Goal: Task Accomplishment & Management: Use online tool/utility

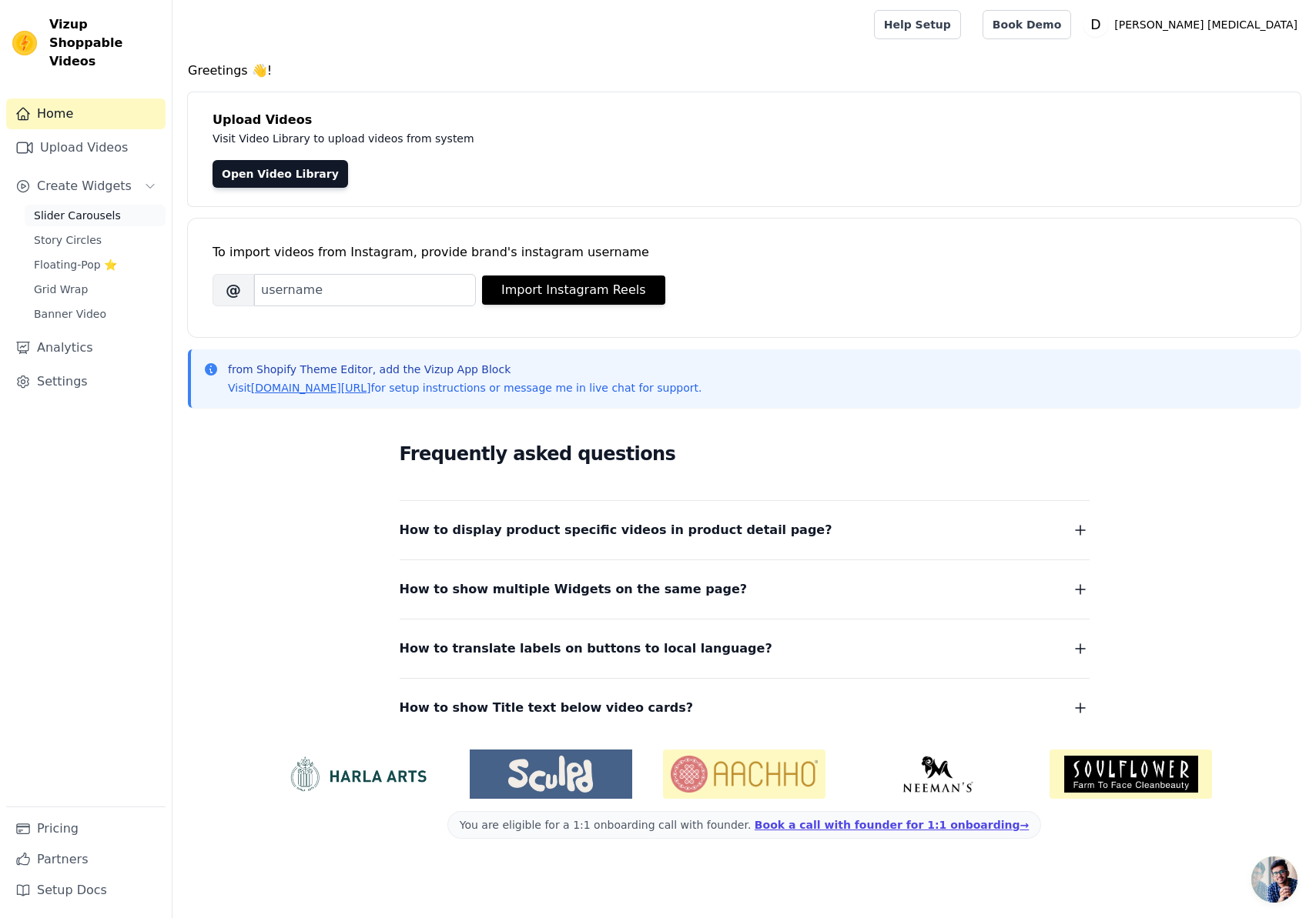
click at [67, 206] on link "Slider Carousels" at bounding box center [95, 215] width 141 height 22
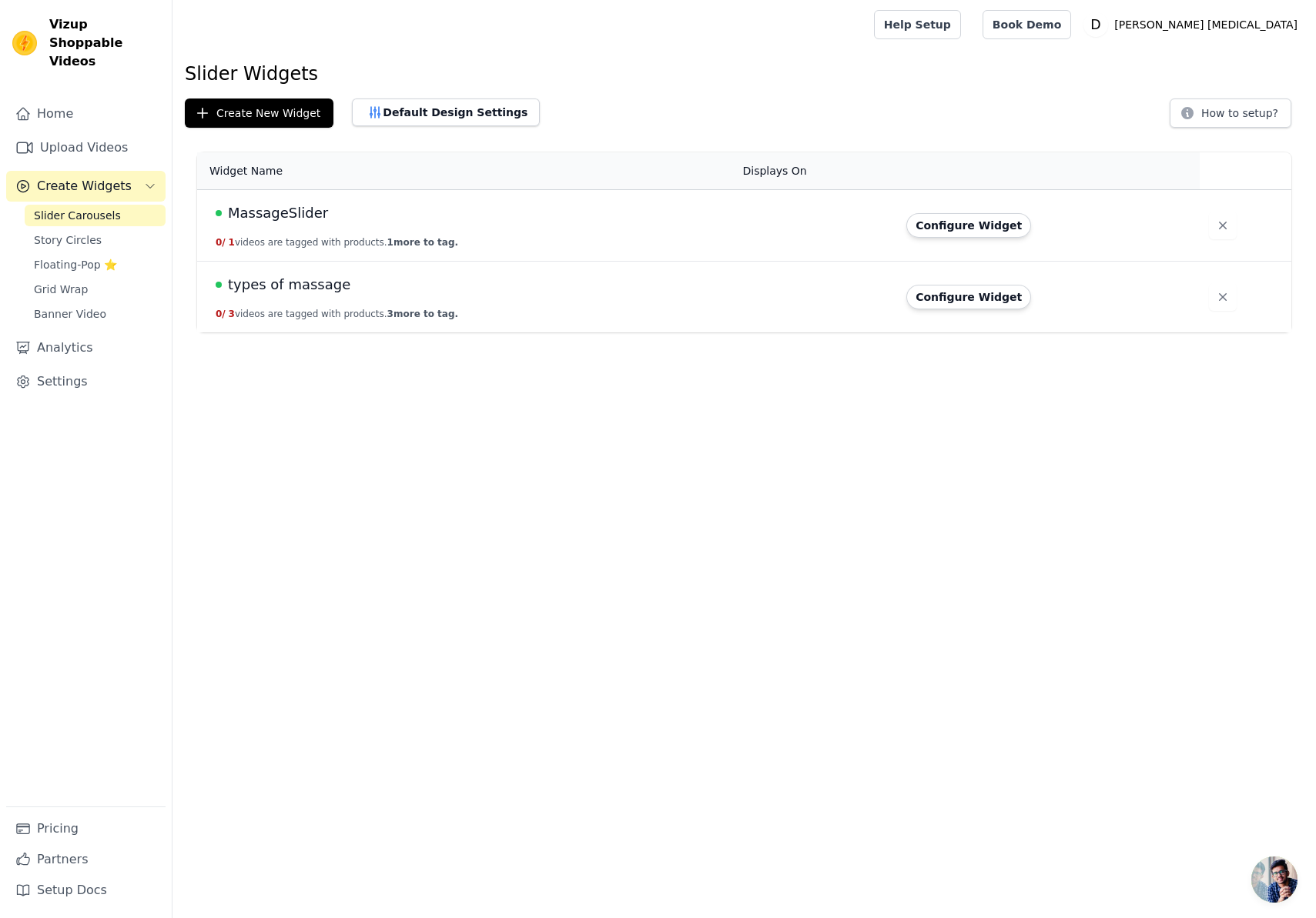
click at [301, 292] on span "types of massage" at bounding box center [289, 285] width 122 height 22
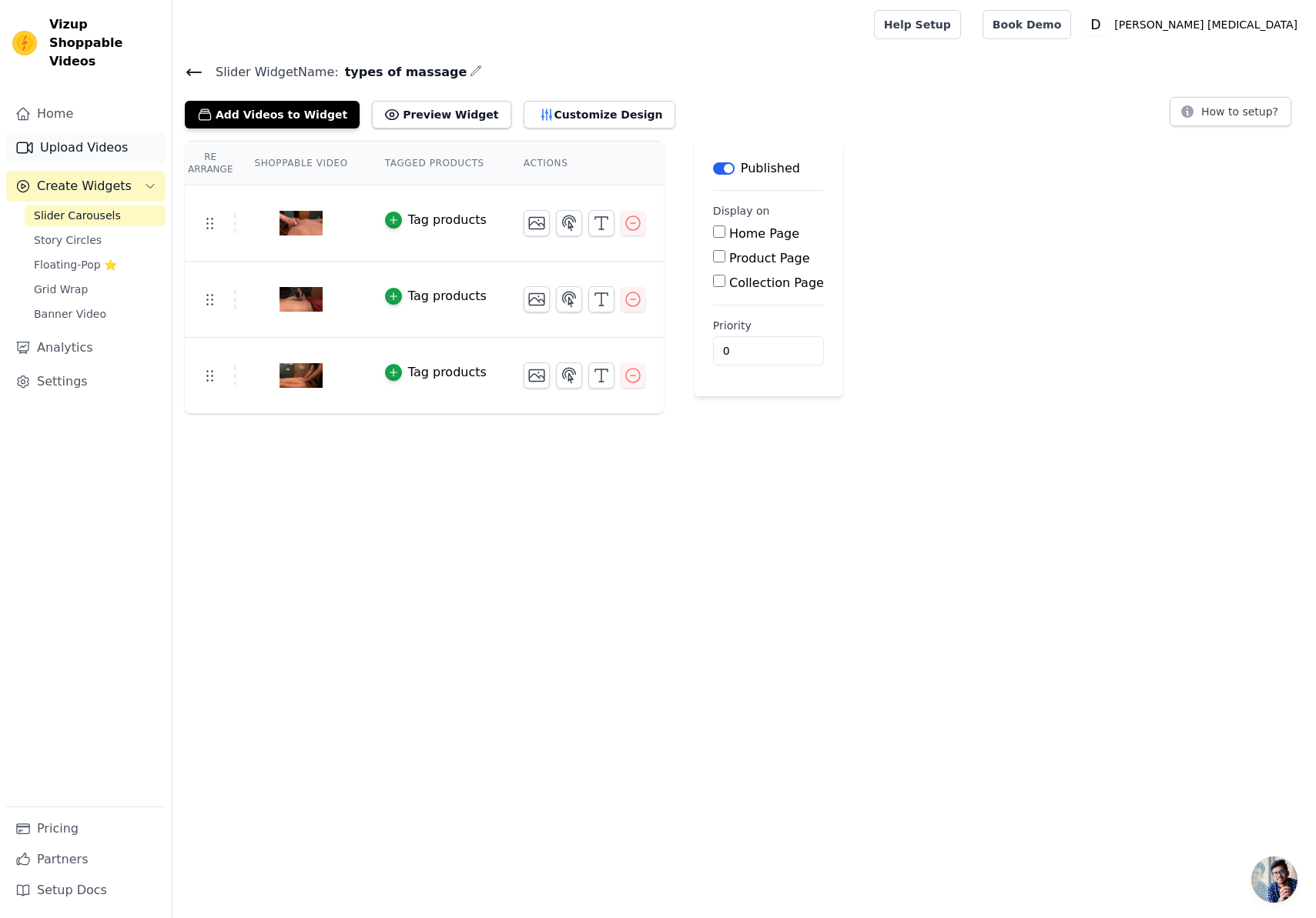
click at [81, 133] on link "Upload Videos" at bounding box center [86, 148] width 159 height 31
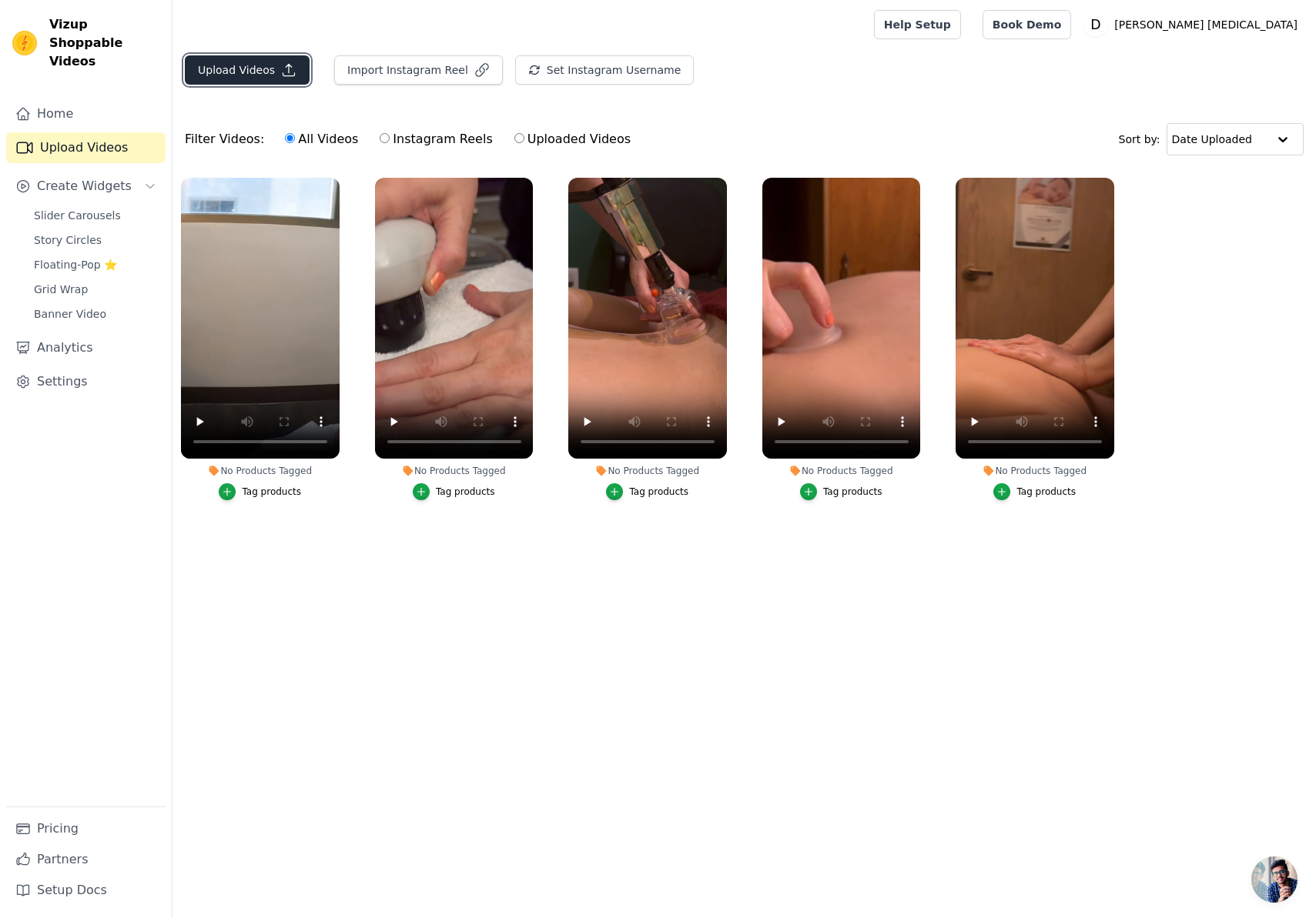
click at [263, 72] on button "Upload Videos" at bounding box center [247, 70] width 125 height 29
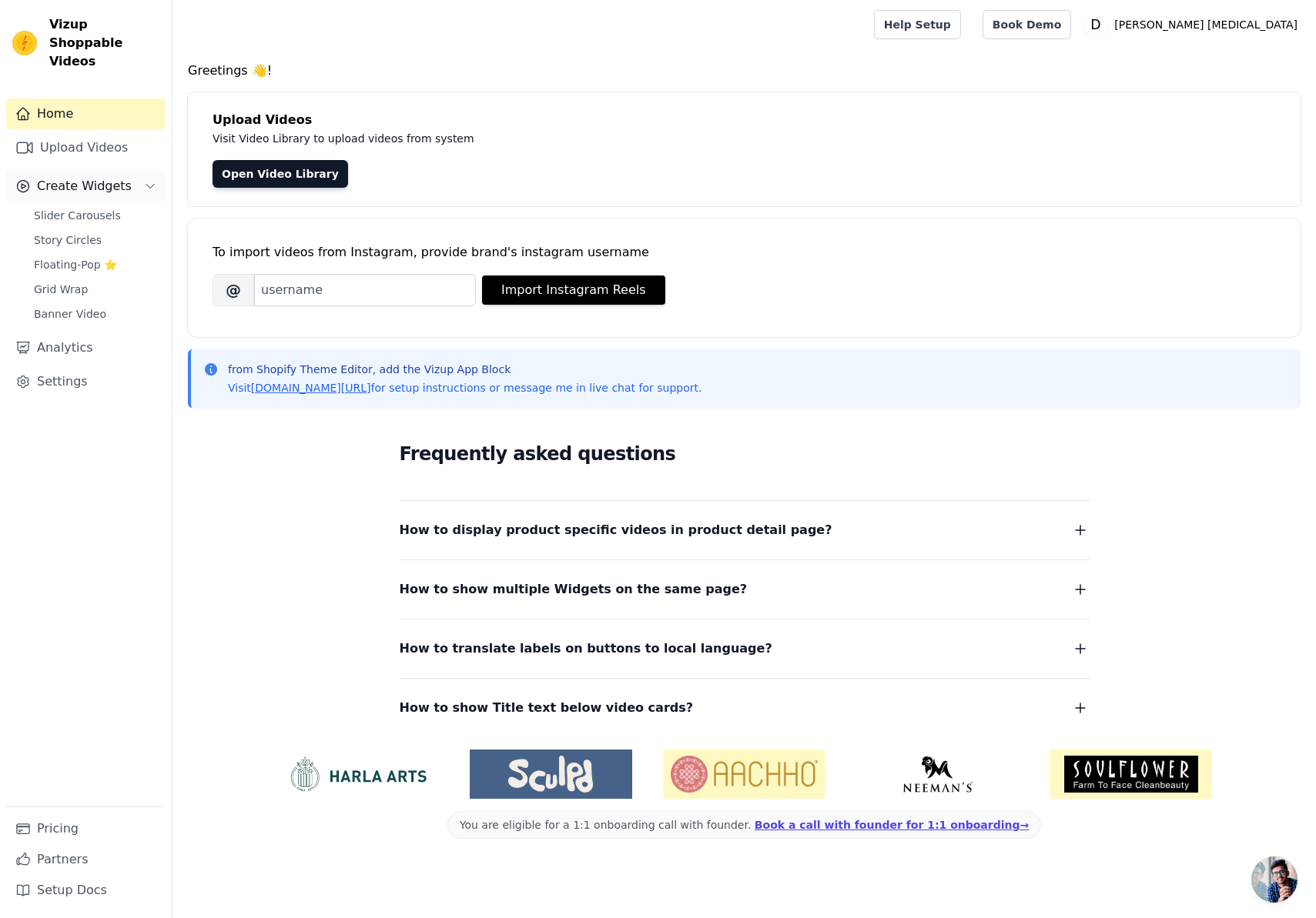
click at [85, 177] on span "Create Widgets" at bounding box center [84, 186] width 95 height 19
click at [81, 177] on span "Create Widgets" at bounding box center [84, 186] width 95 height 19
click at [95, 208] on span "Slider Carousels" at bounding box center [78, 215] width 87 height 15
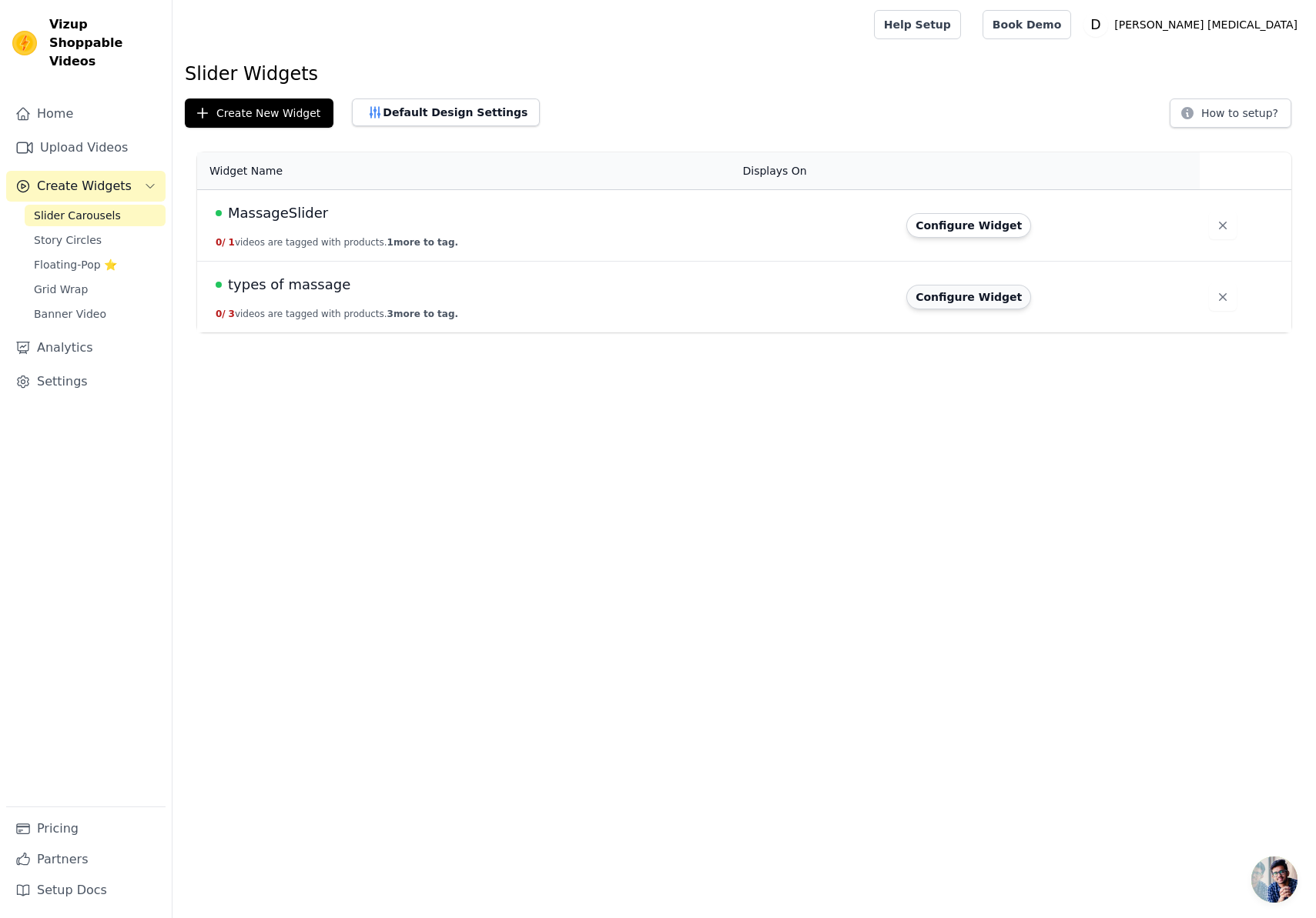
click at [973, 301] on button "Configure Widget" at bounding box center [968, 297] width 125 height 24
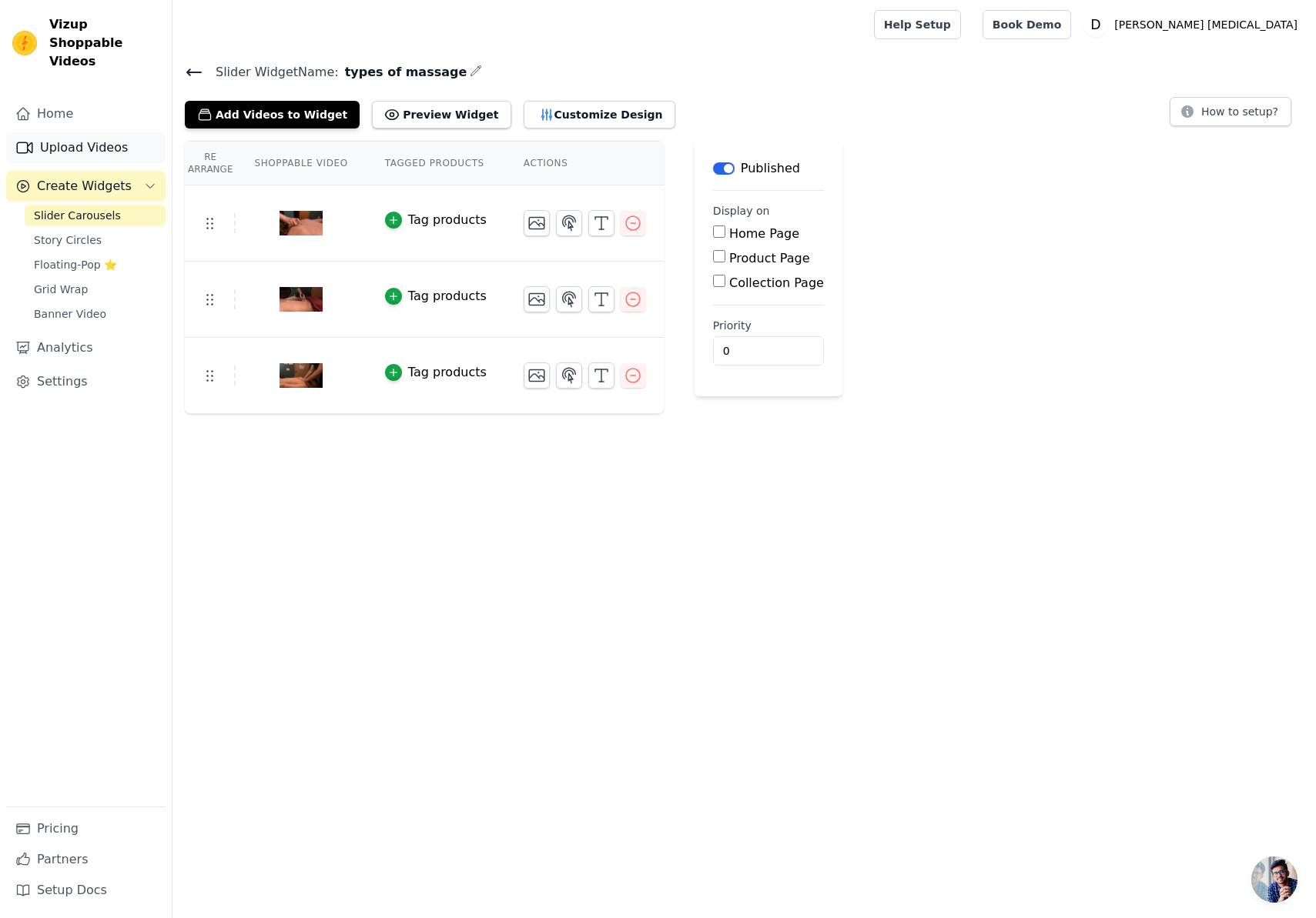
click at [112, 133] on link "Upload Videos" at bounding box center [86, 148] width 159 height 31
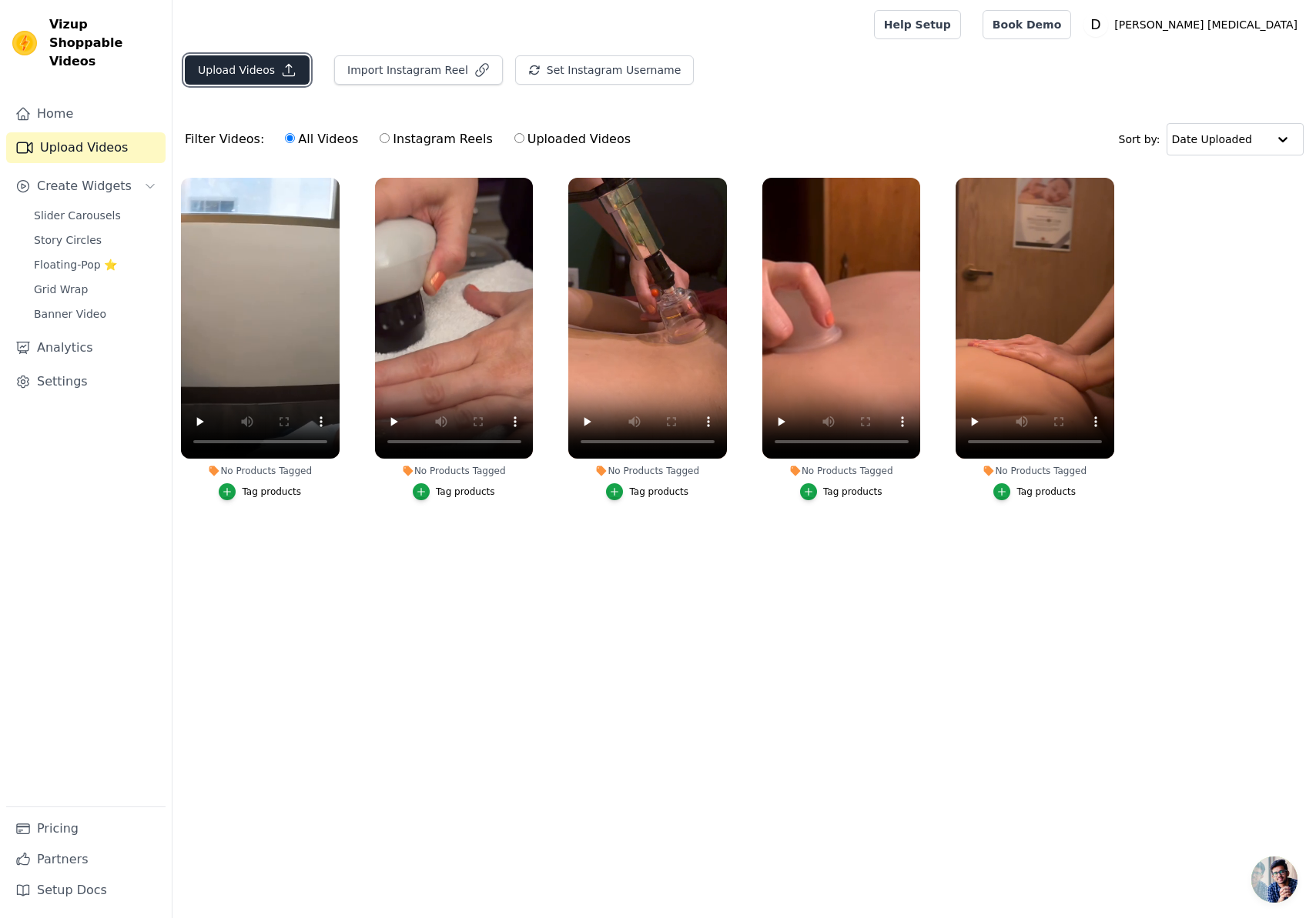
click at [263, 82] on button "Upload Videos" at bounding box center [247, 70] width 125 height 29
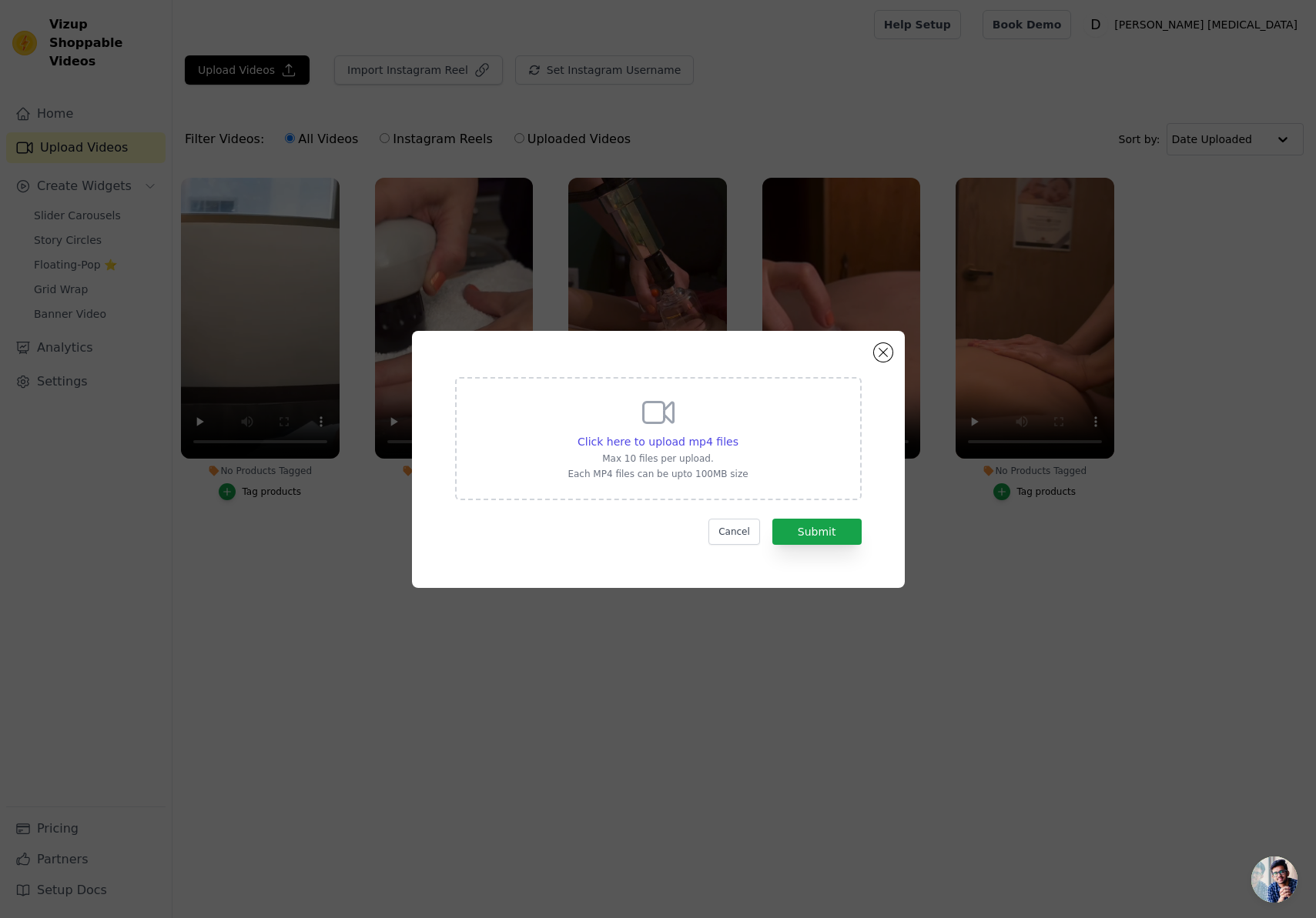
click at [681, 455] on p "Max 10 files per upload." at bounding box center [657, 459] width 180 height 12
click at [738, 434] on input "Click here to upload mp4 files Max 10 files per upload. Each MP4 files can be u…" at bounding box center [738, 434] width 1 height 1
type input "C:\fakepath\guasha.mp4"
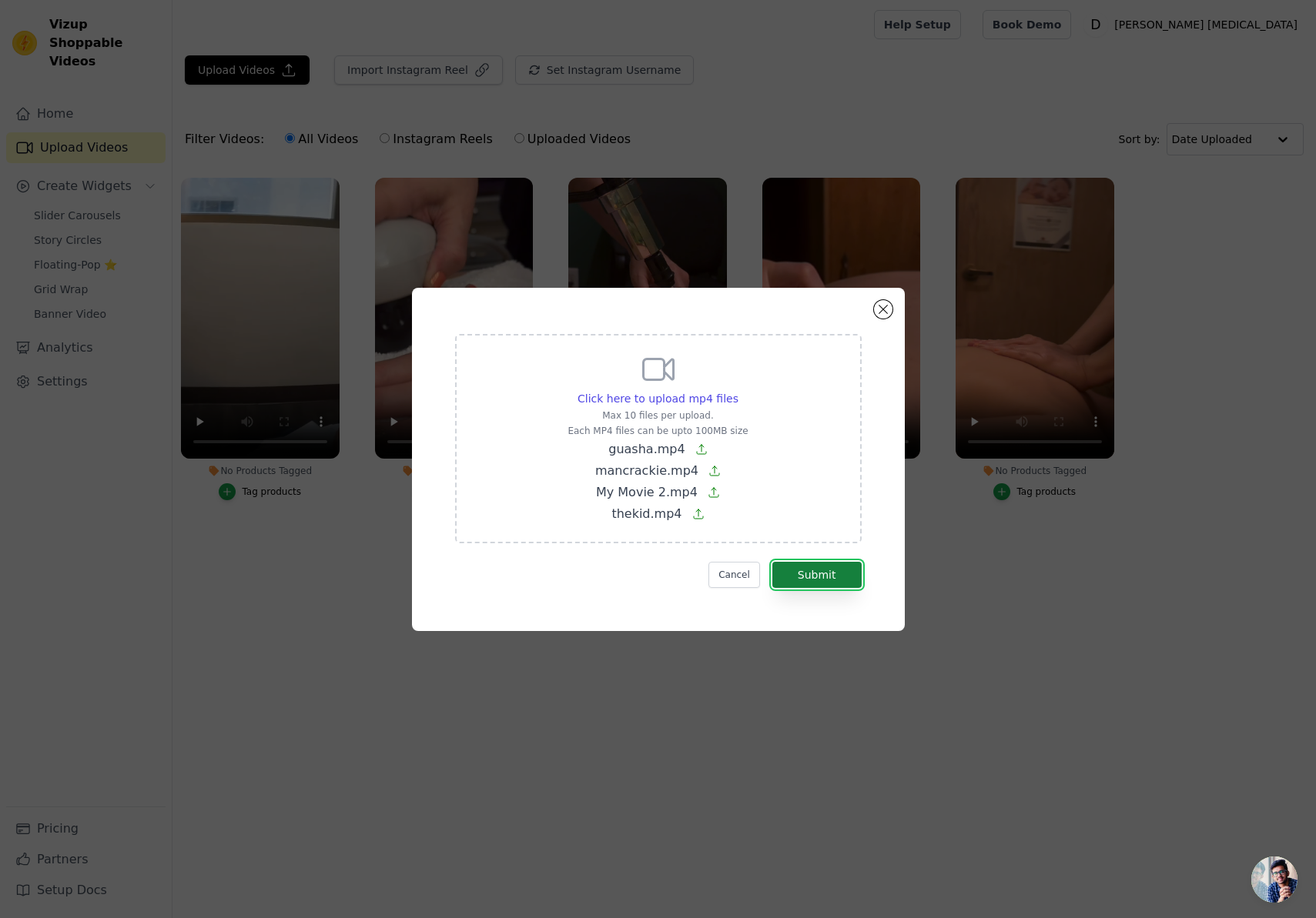
click at [825, 582] on button "Submit" at bounding box center [817, 575] width 89 height 26
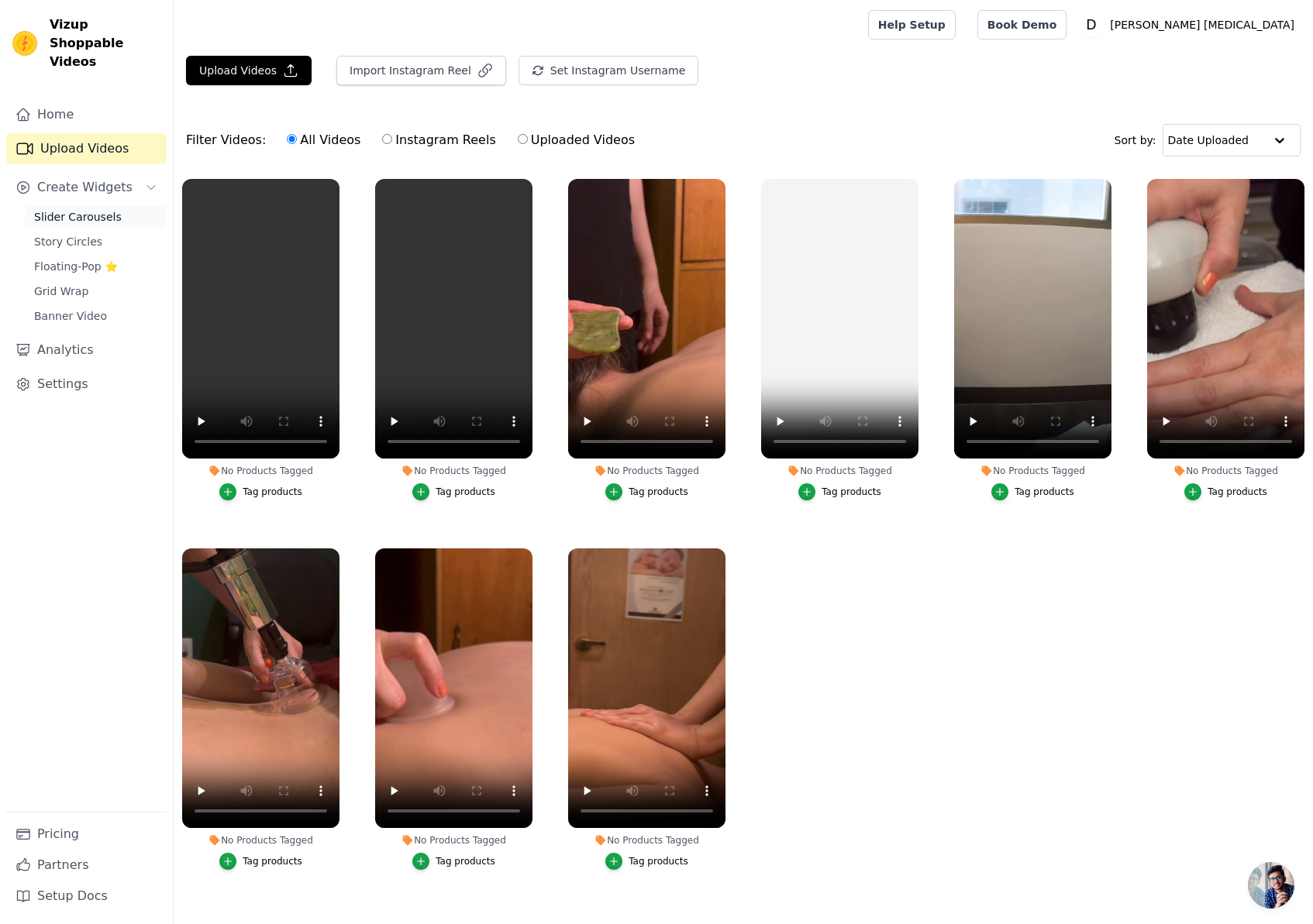
click at [62, 209] on span "Slider Carousels" at bounding box center [78, 217] width 88 height 15
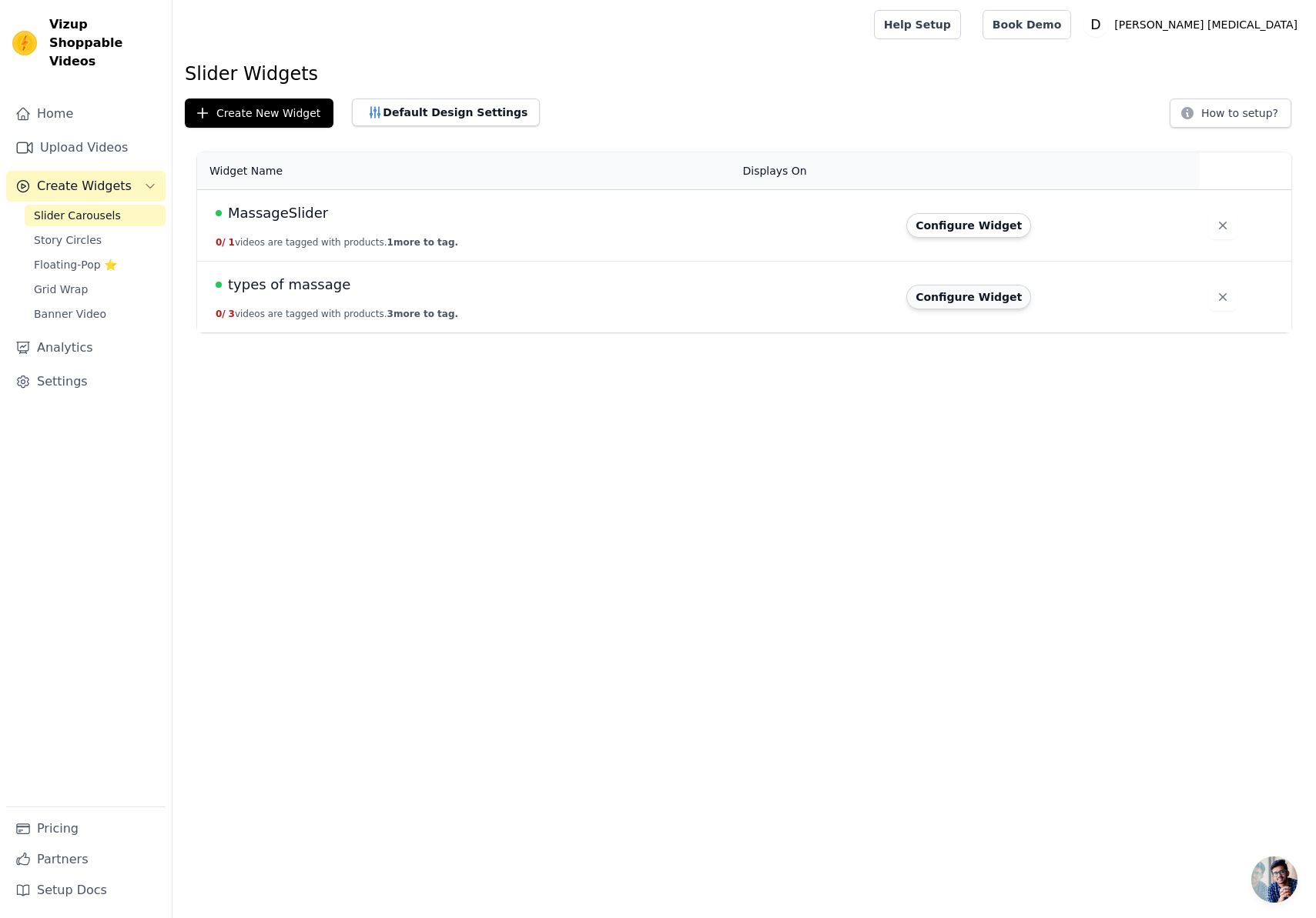
click at [994, 299] on button "Configure Widget" at bounding box center [968, 297] width 125 height 24
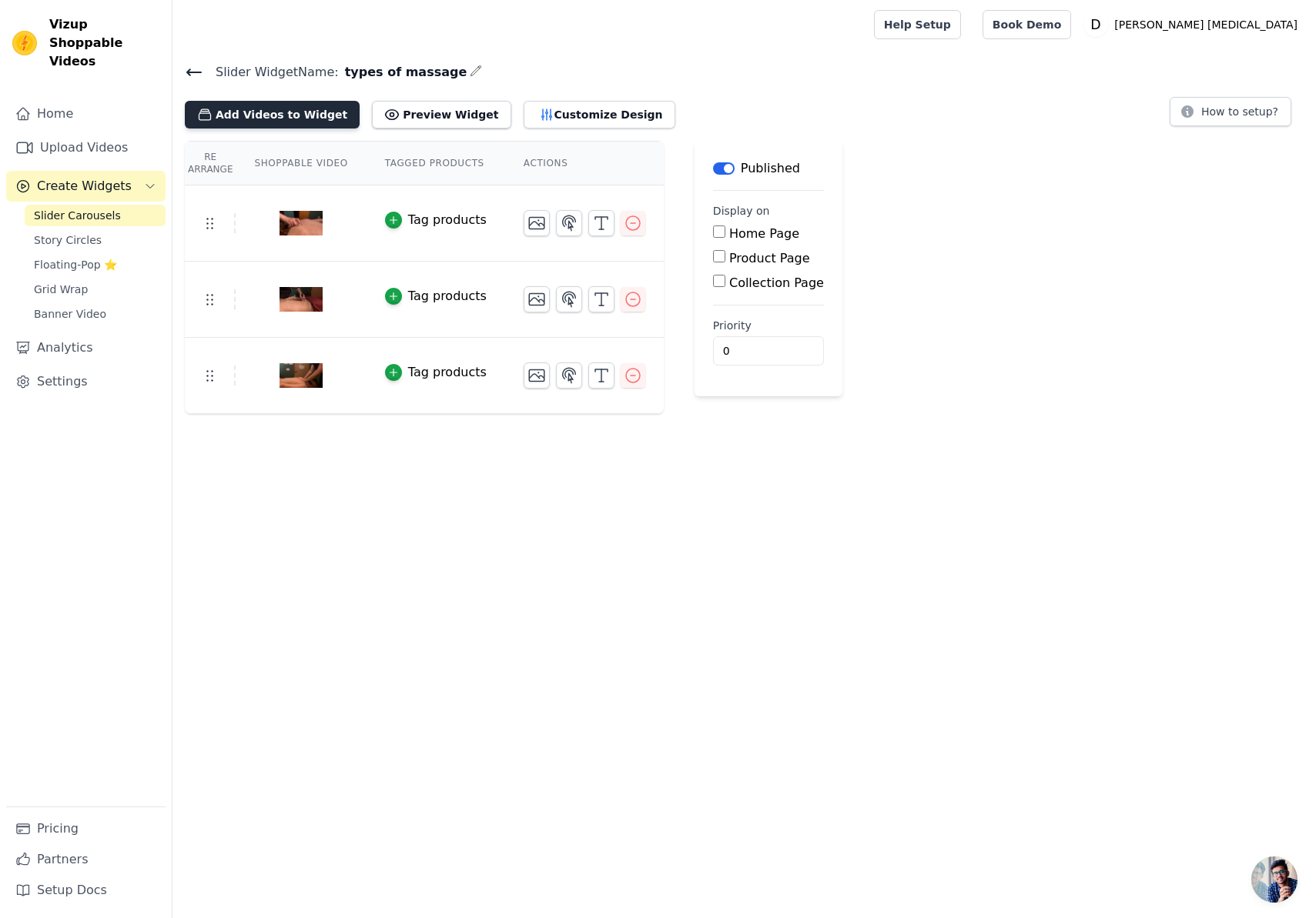
click at [265, 113] on button "Add Videos to Widget" at bounding box center [272, 115] width 175 height 27
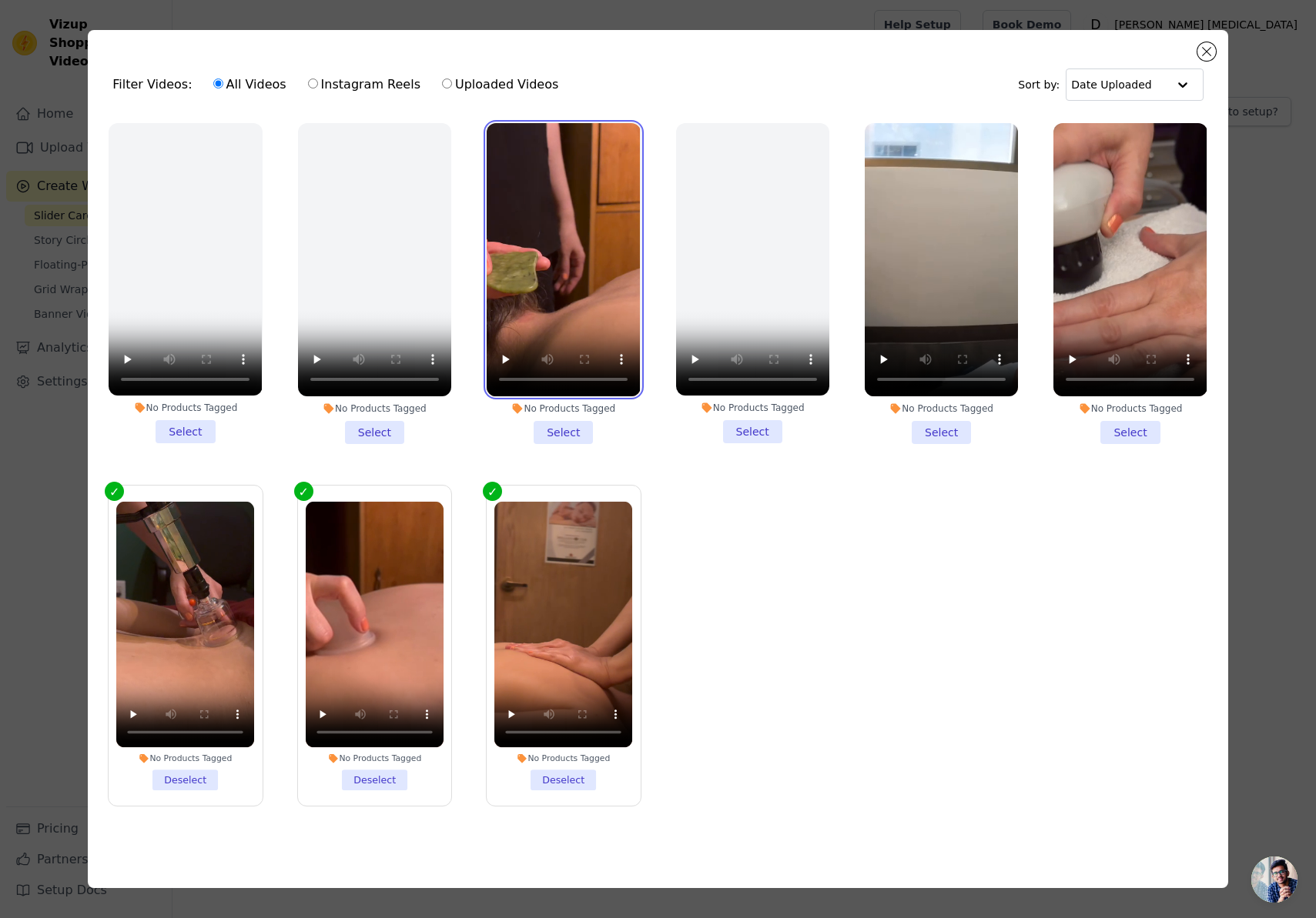
click at [576, 196] on video at bounding box center [562, 260] width 153 height 273
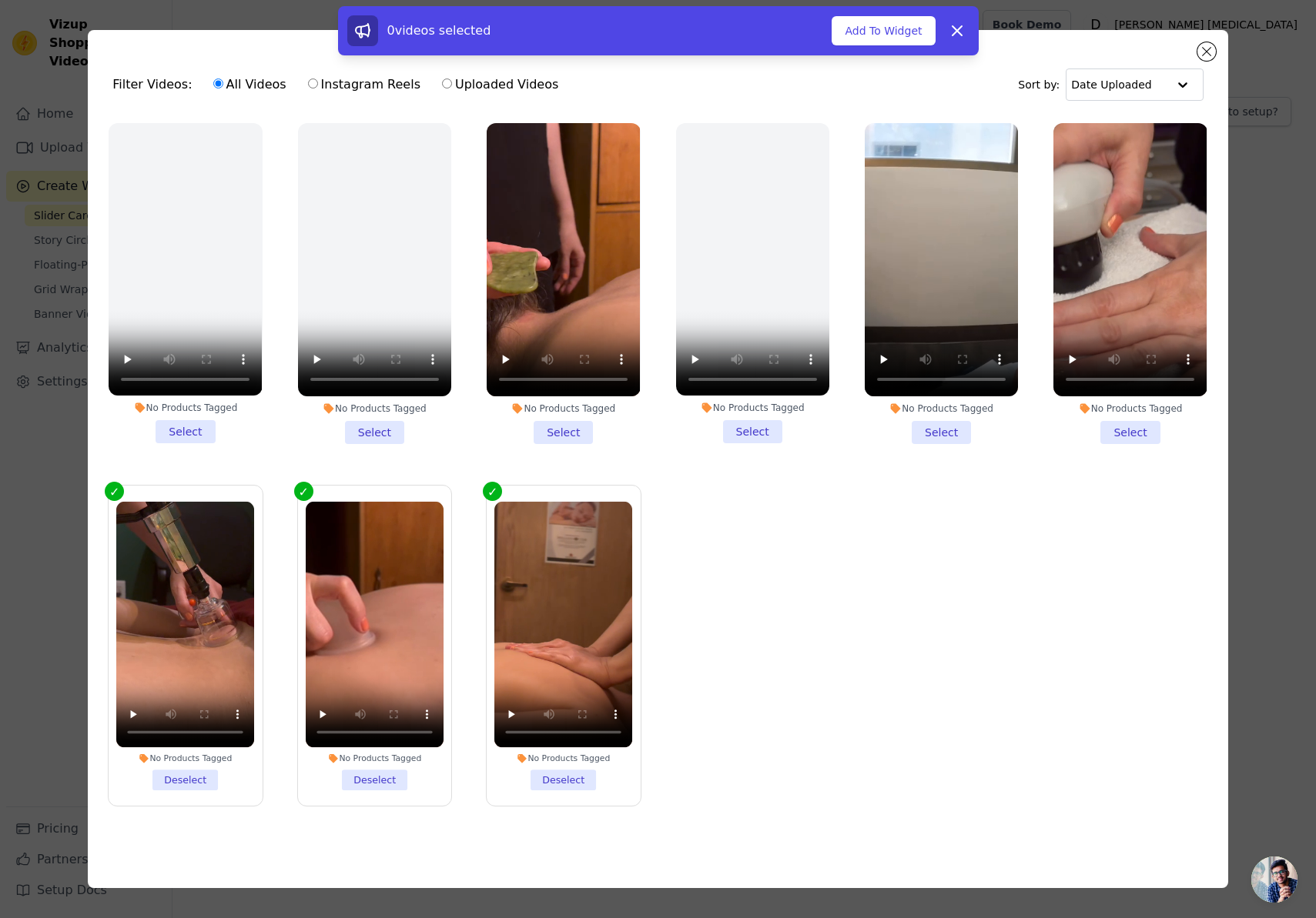
click at [558, 433] on li "No Products Tagged Select" at bounding box center [562, 283] width 153 height 321
click at [0, 0] on input "No Products Tagged Select" at bounding box center [0, 0] width 0 height 0
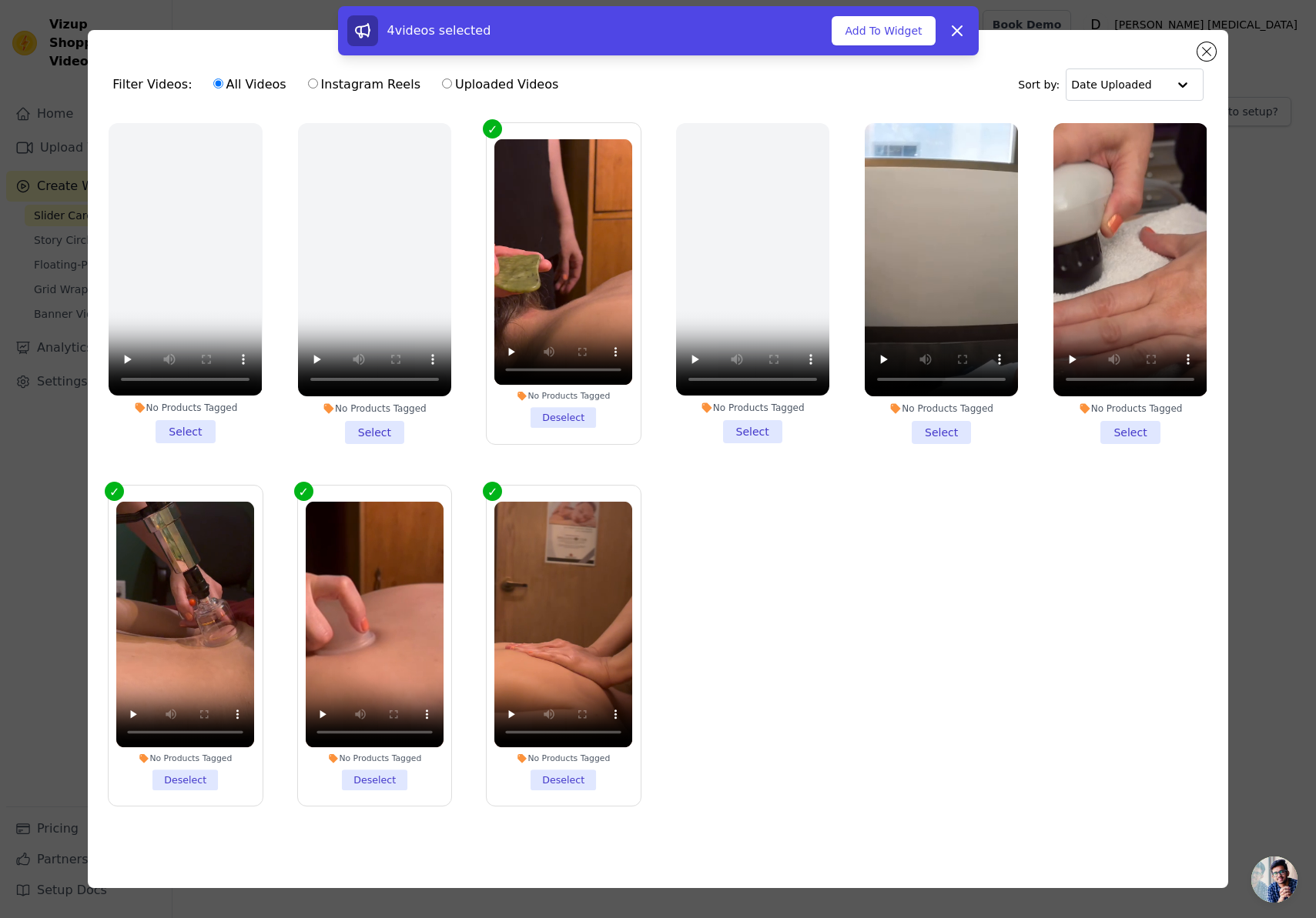
click at [953, 425] on li "No Products Tagged Select" at bounding box center [941, 283] width 153 height 321
click at [0, 0] on input "No Products Tagged Select" at bounding box center [0, 0] width 0 height 0
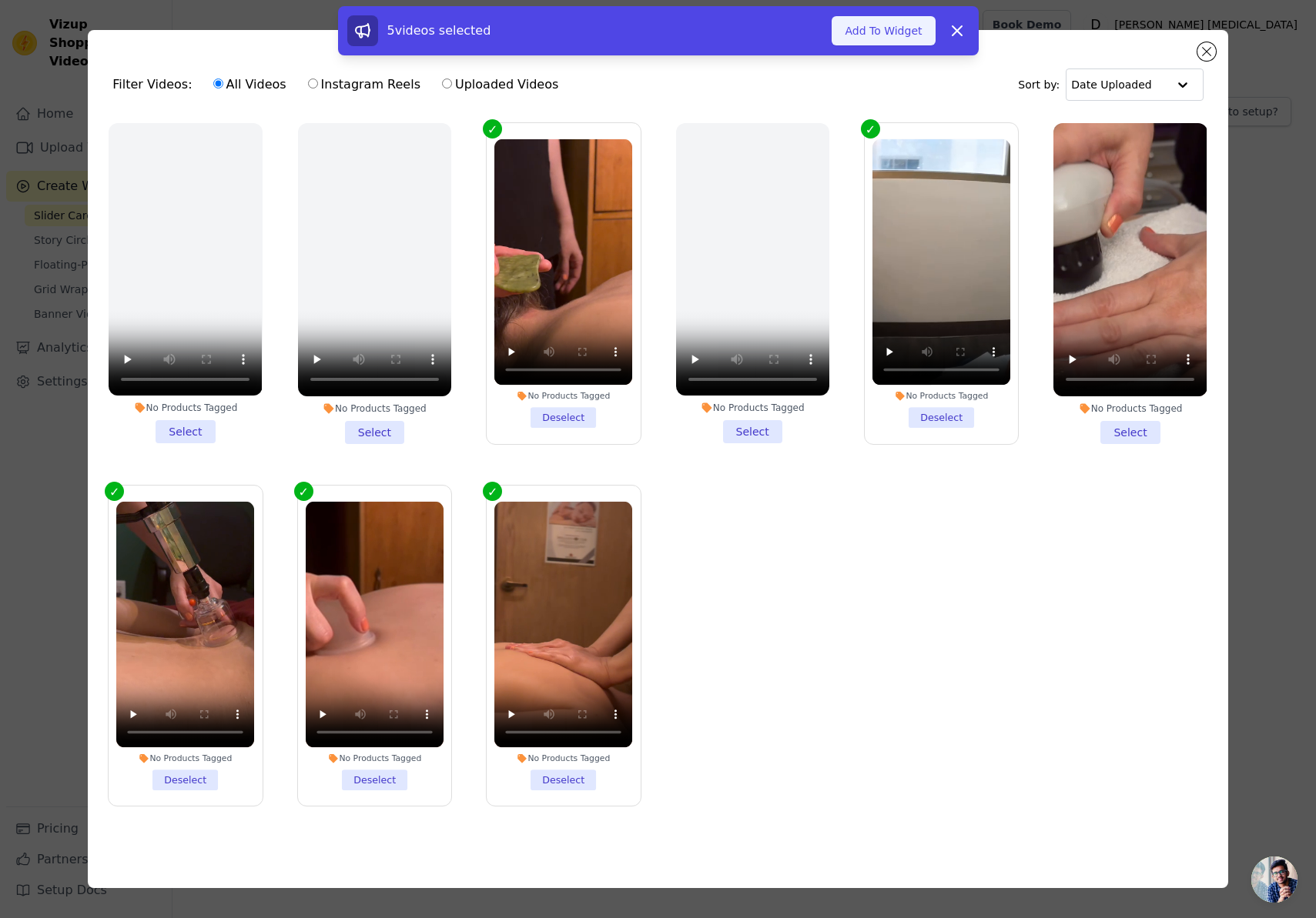
click at [886, 36] on button "Add To Widget" at bounding box center [883, 31] width 104 height 29
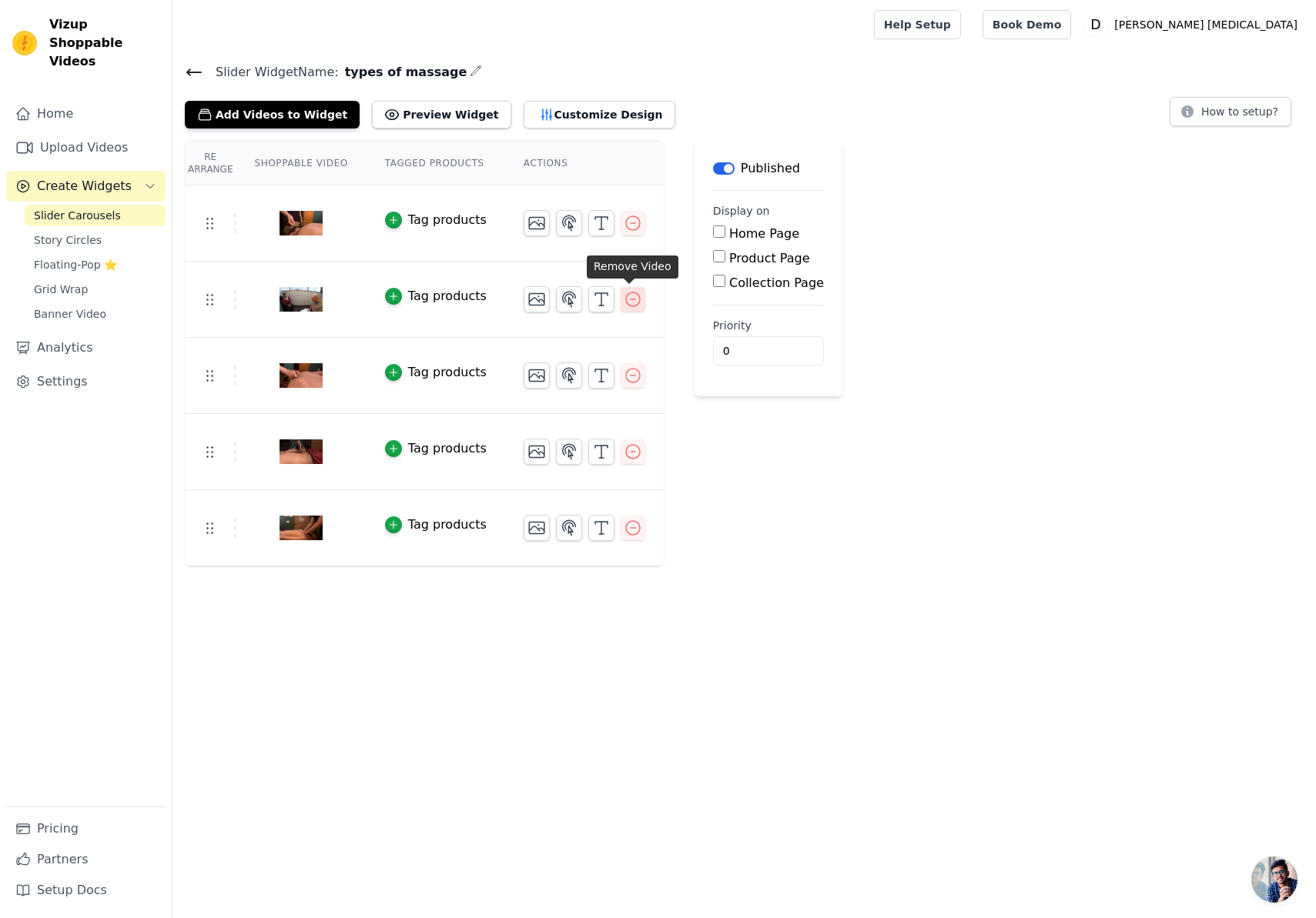
click at [632, 306] on icon "button" at bounding box center [633, 299] width 19 height 19
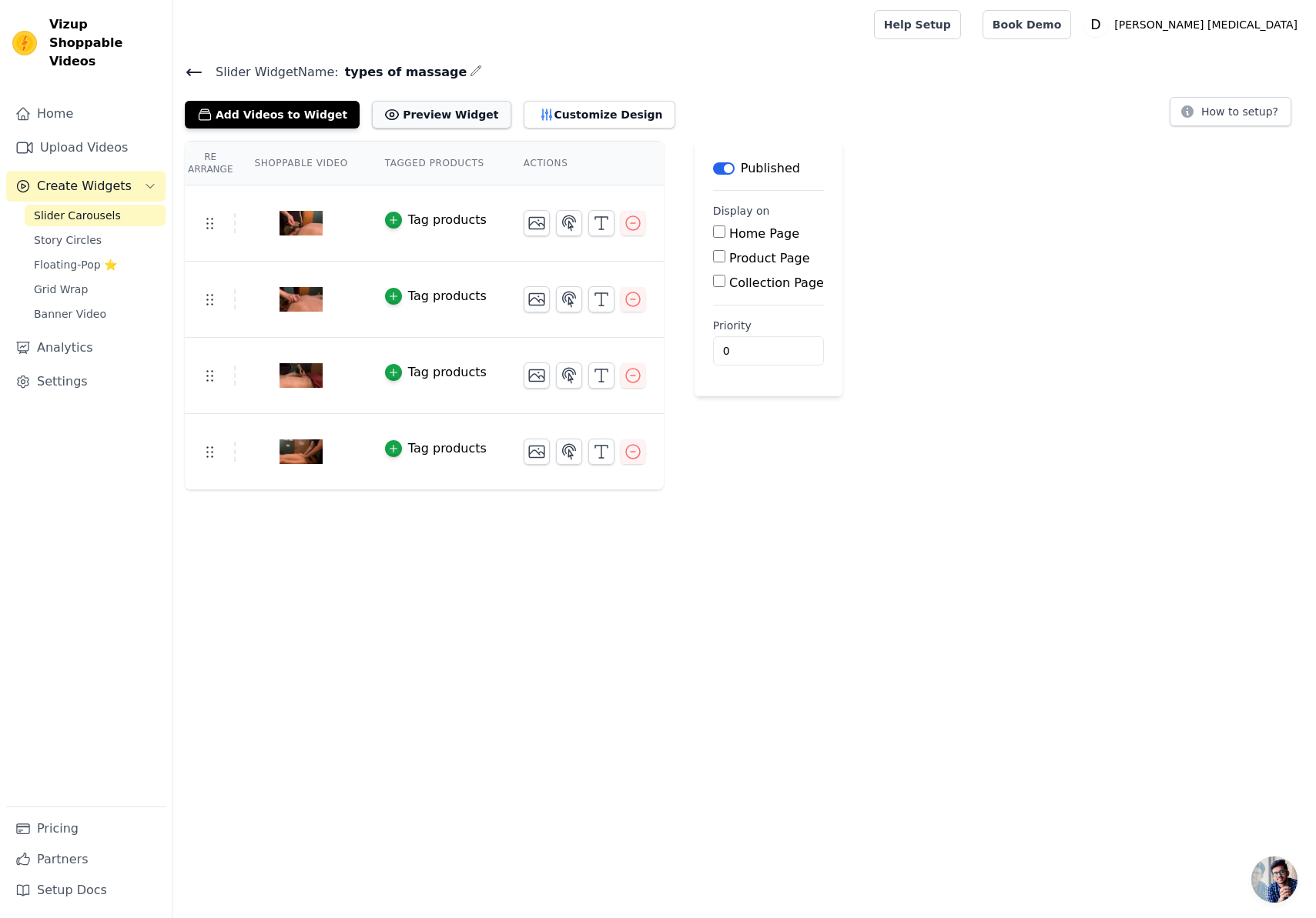
click at [401, 124] on button "Preview Widget" at bounding box center [441, 115] width 138 height 27
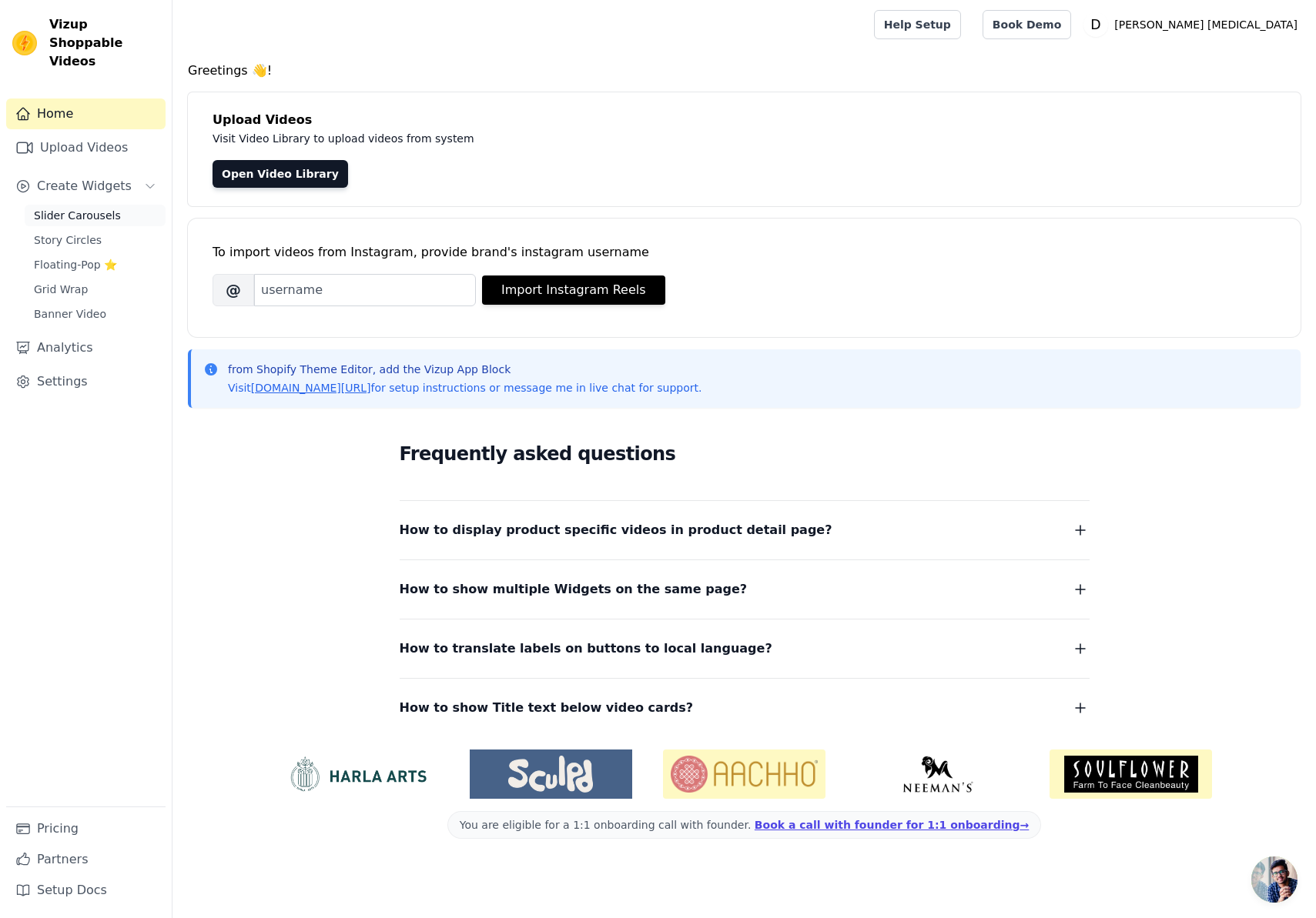
click at [91, 208] on span "Slider Carousels" at bounding box center [78, 215] width 87 height 15
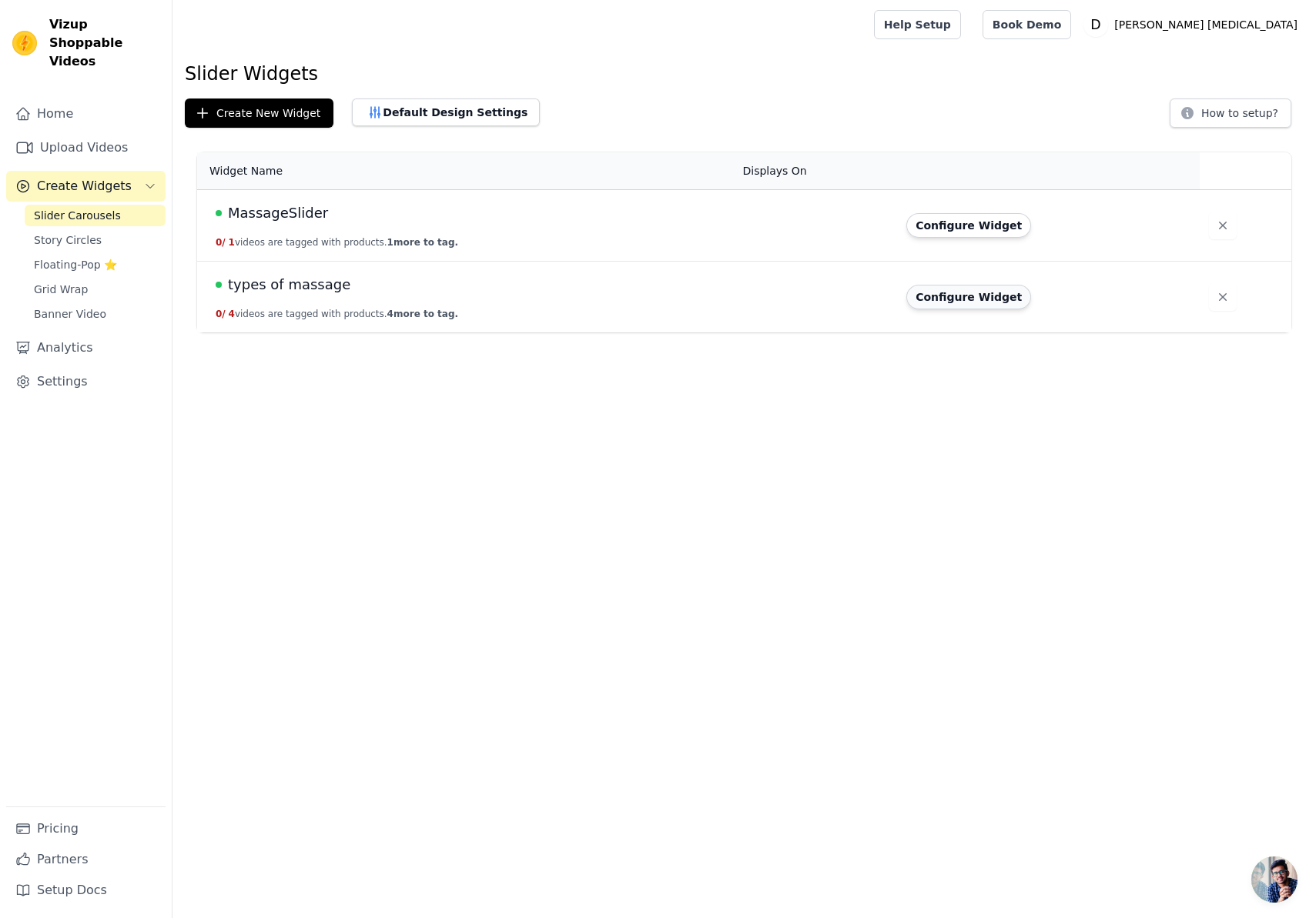
click at [980, 303] on button "Configure Widget" at bounding box center [968, 297] width 125 height 24
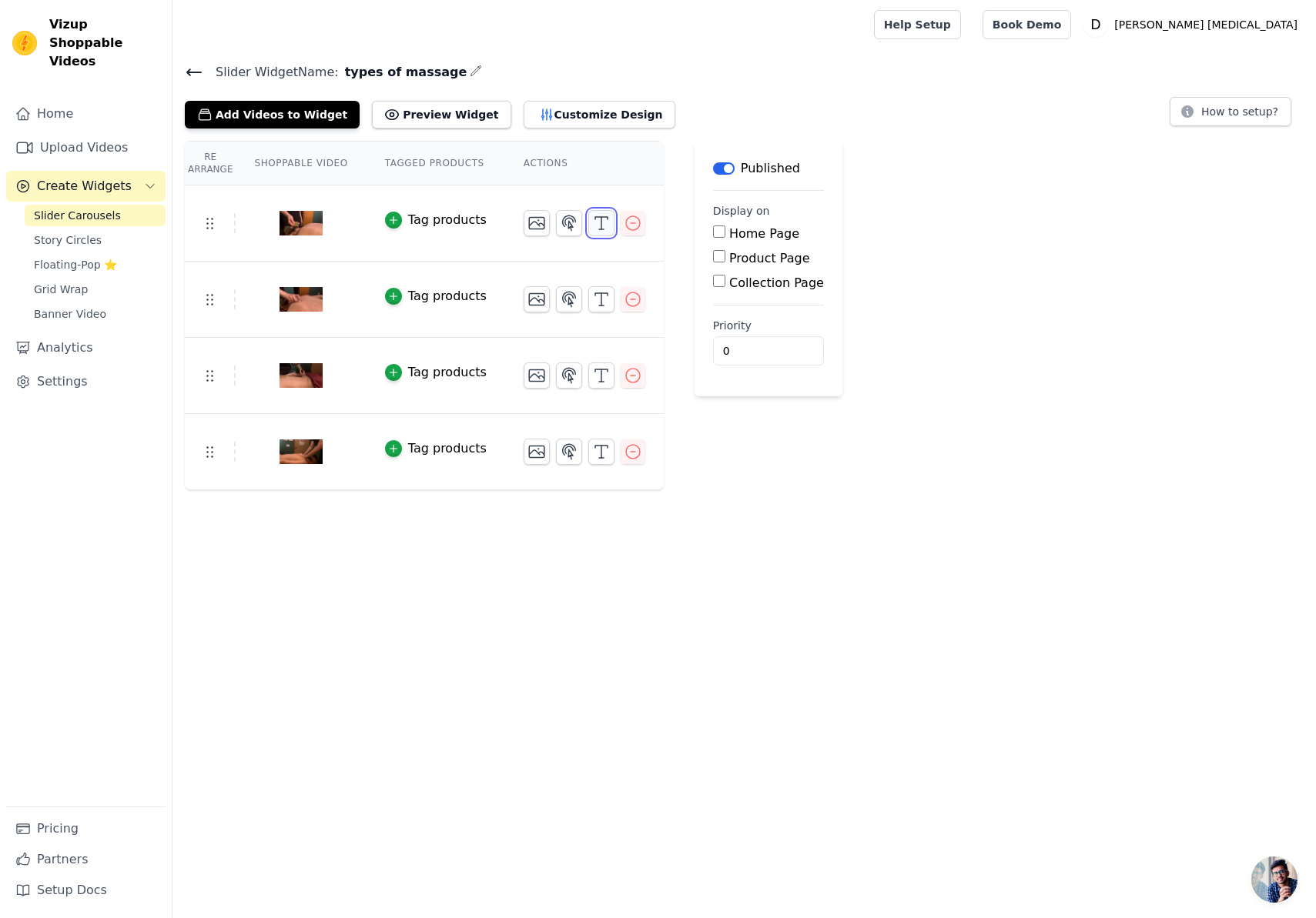
click at [601, 227] on line "button" at bounding box center [601, 222] width 0 height 12
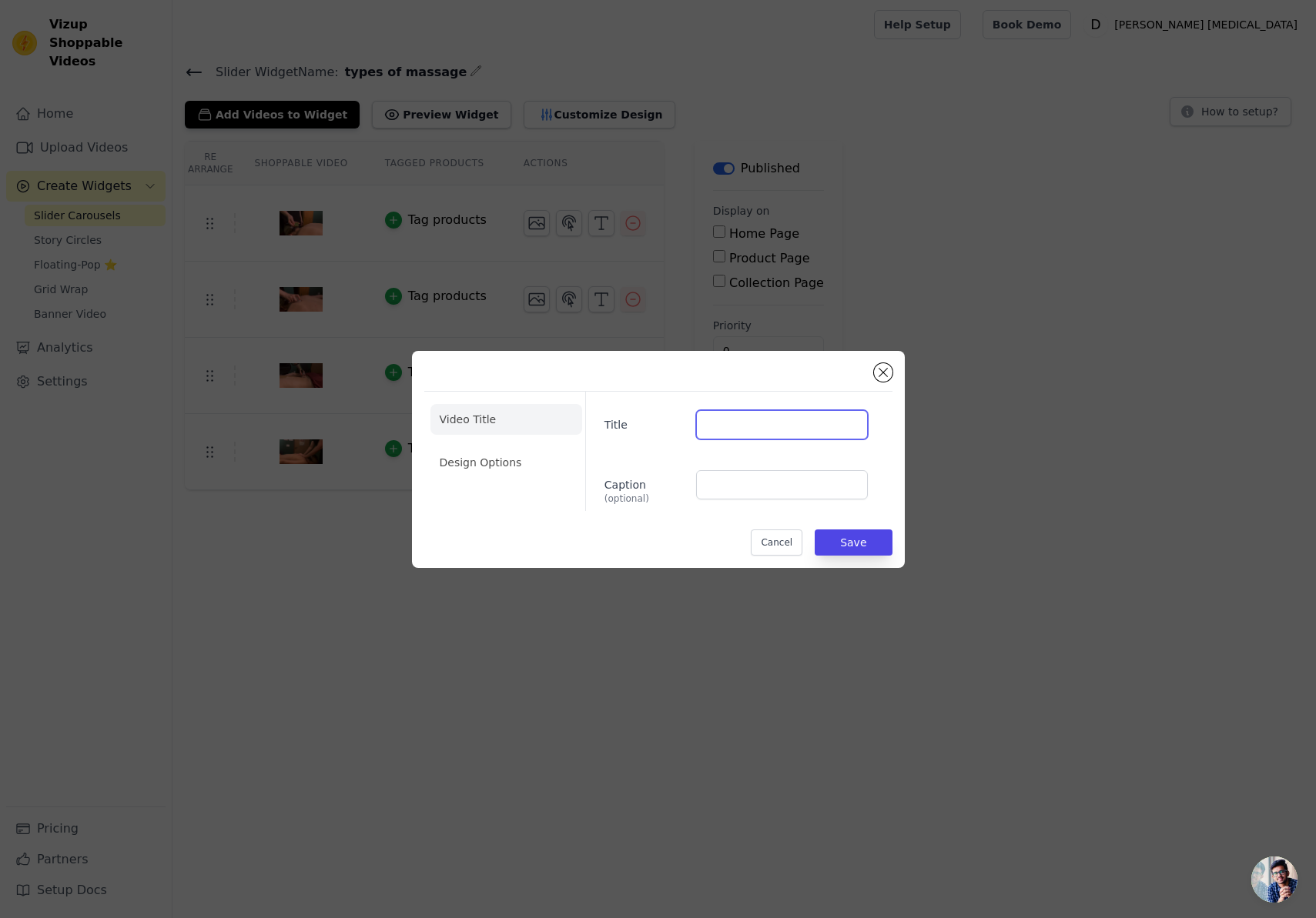
click at [740, 427] on input "Title" at bounding box center [781, 425] width 171 height 29
type input "Gua Sha"
click at [866, 555] on button "Save" at bounding box center [853, 543] width 77 height 26
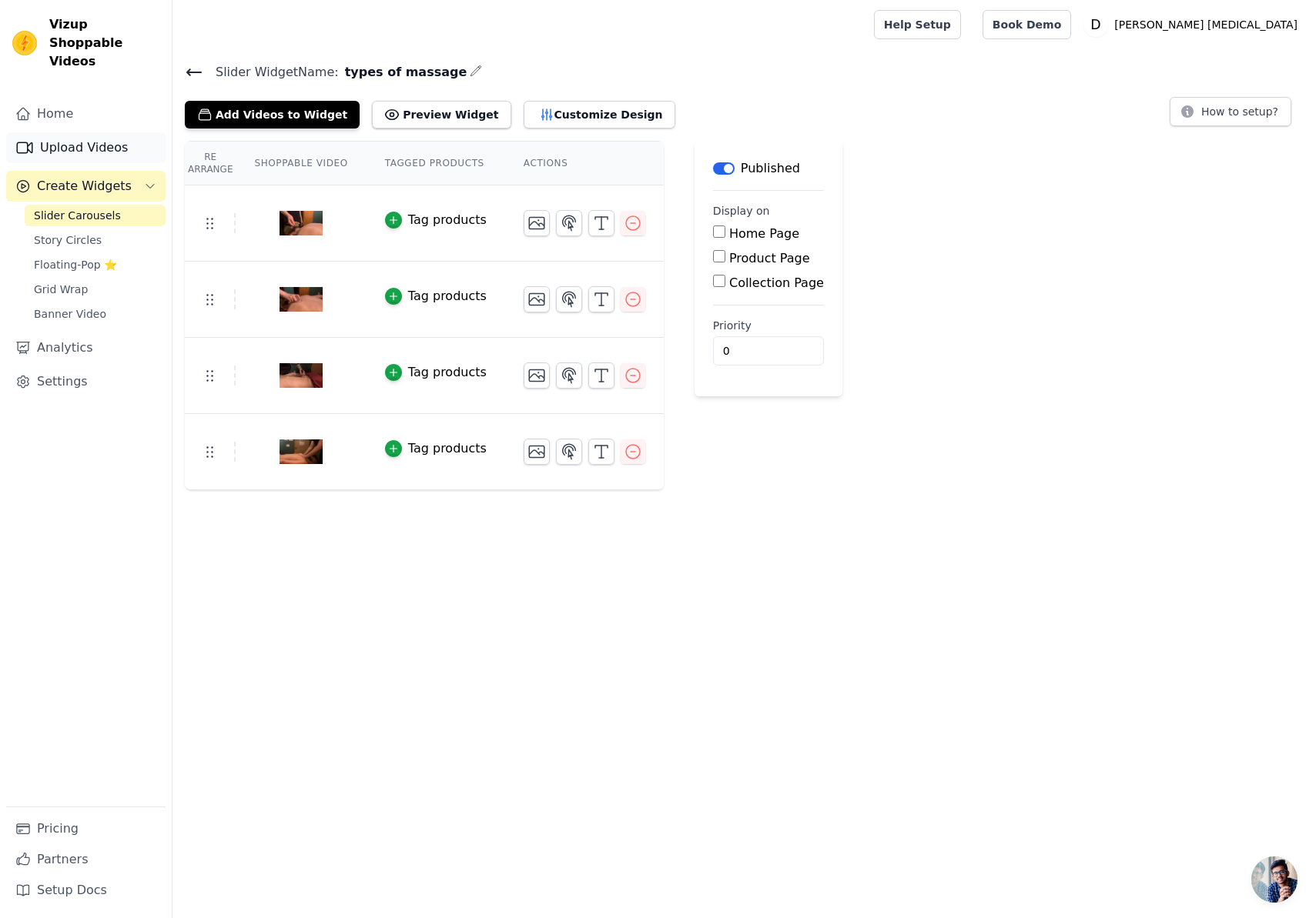
click at [78, 133] on link "Upload Videos" at bounding box center [86, 148] width 159 height 31
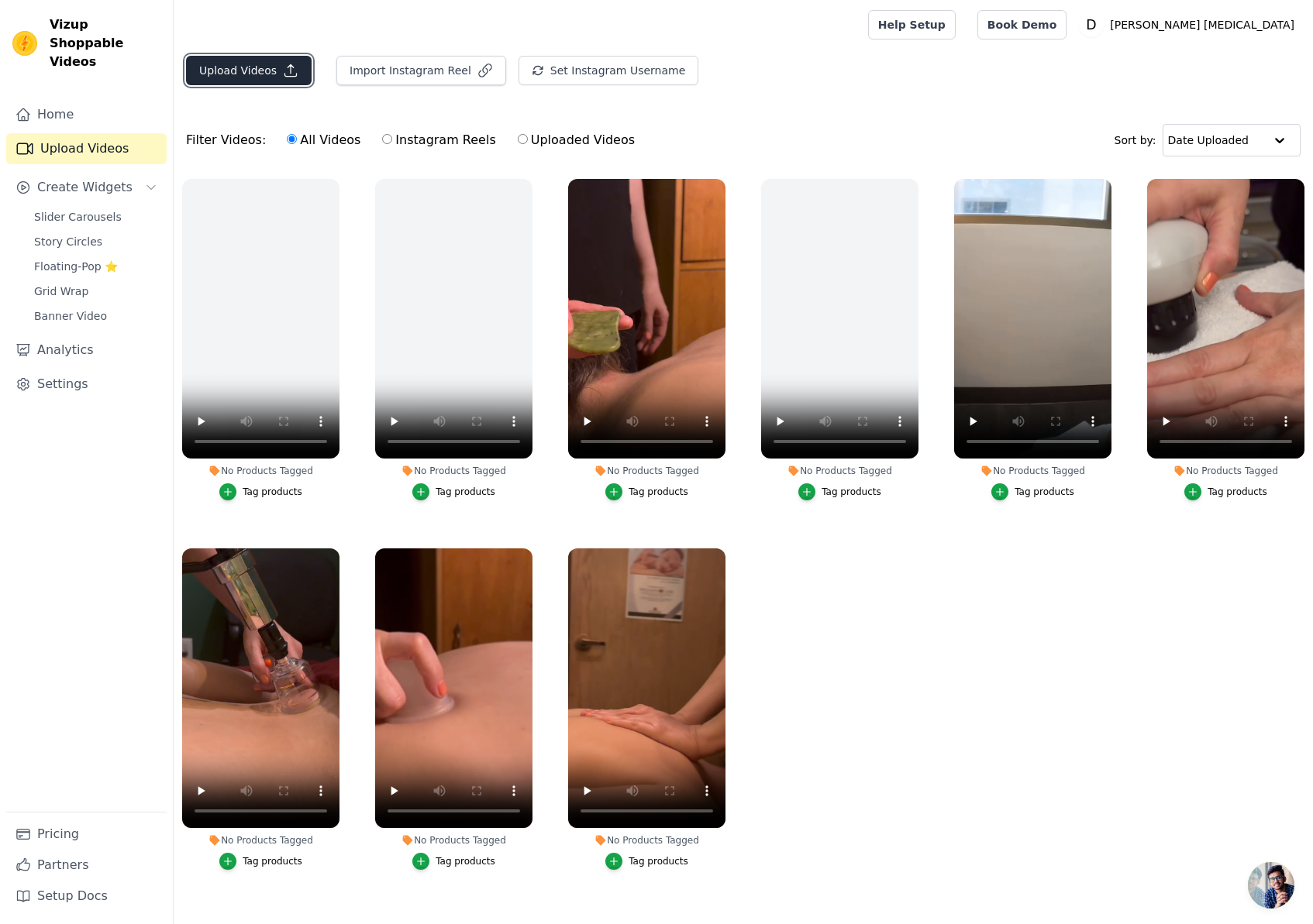
click at [242, 59] on button "Upload Videos" at bounding box center [248, 71] width 125 height 29
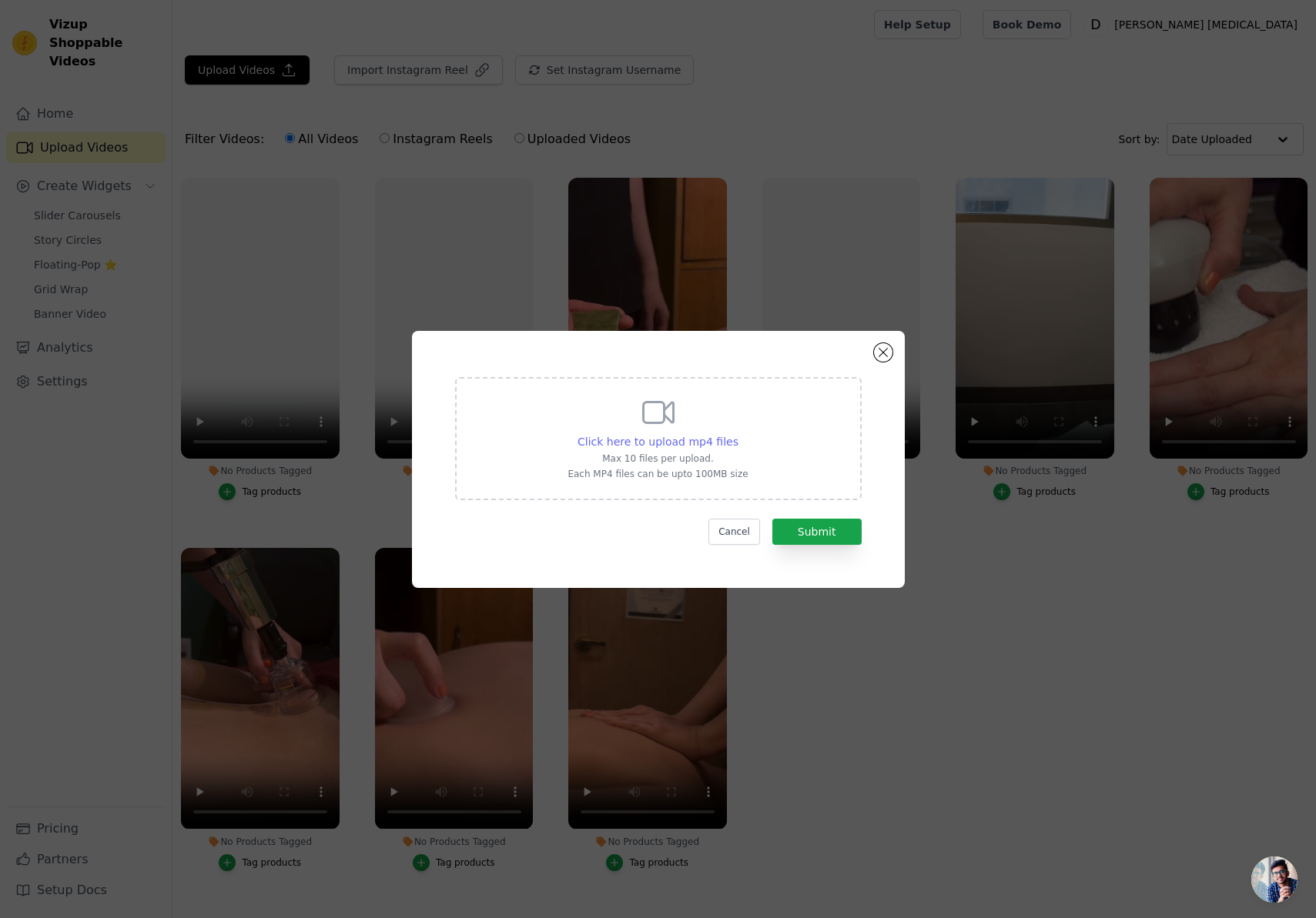
click at [694, 446] on span "Click here to upload mp4 files" at bounding box center [658, 442] width 161 height 12
click at [738, 434] on input "Click here to upload mp4 files Max 10 files per upload. Each MP4 files can be u…" at bounding box center [738, 434] width 1 height 1
type input "C:\fakepath\fasciaBlastingvidmin.mp4"
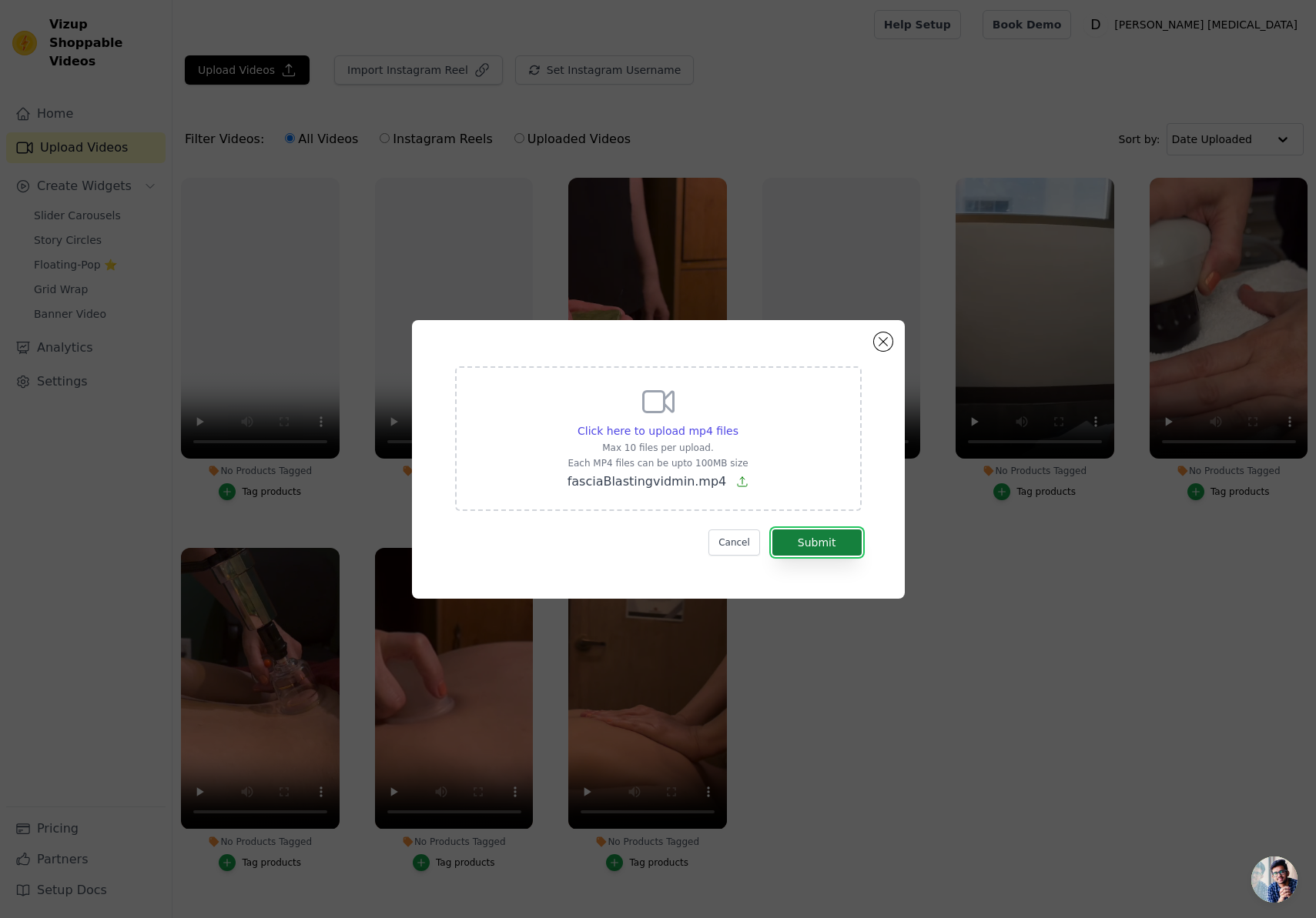
click at [826, 544] on button "Submit" at bounding box center [817, 543] width 89 height 26
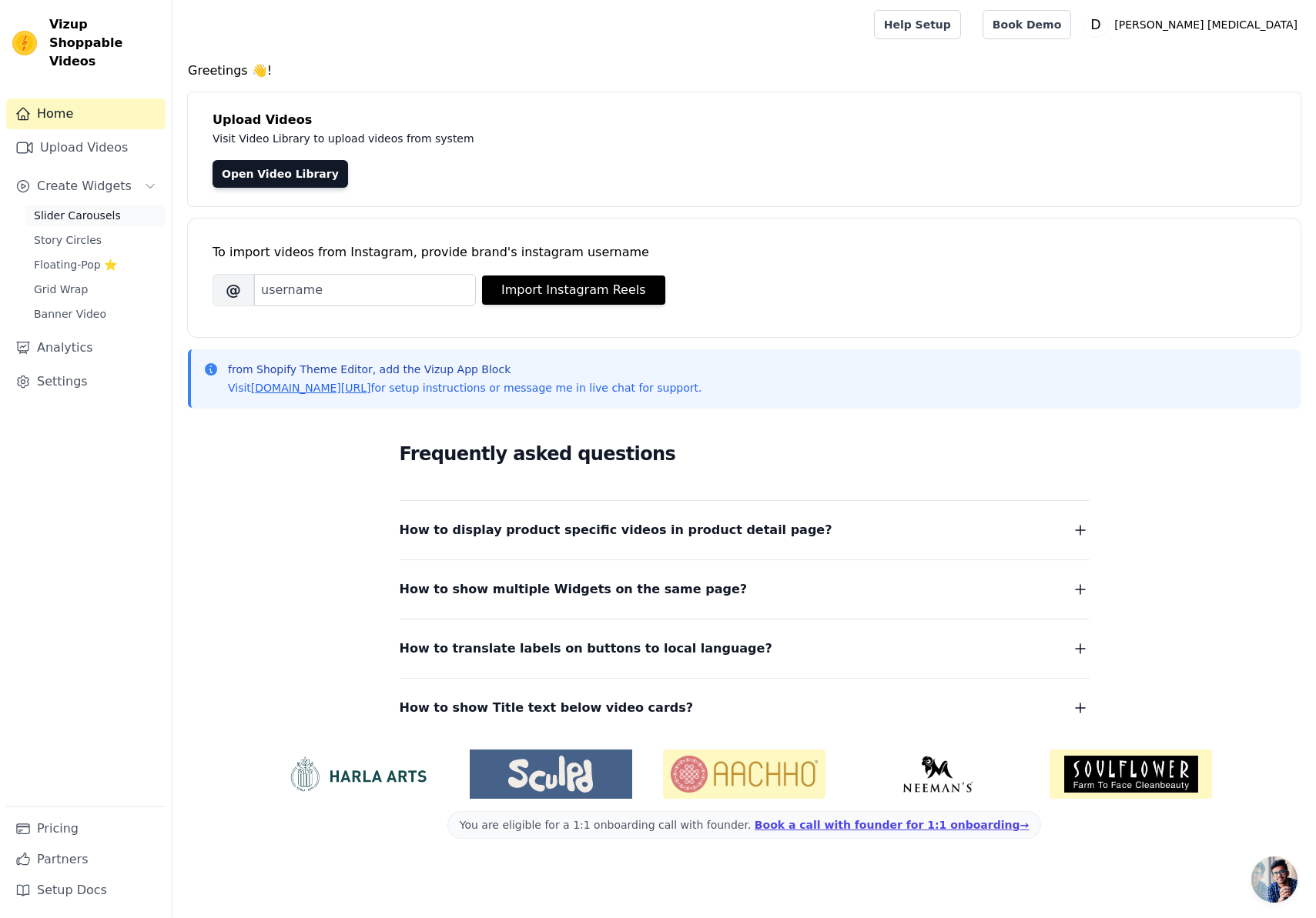
click at [88, 208] on span "Slider Carousels" at bounding box center [78, 215] width 87 height 15
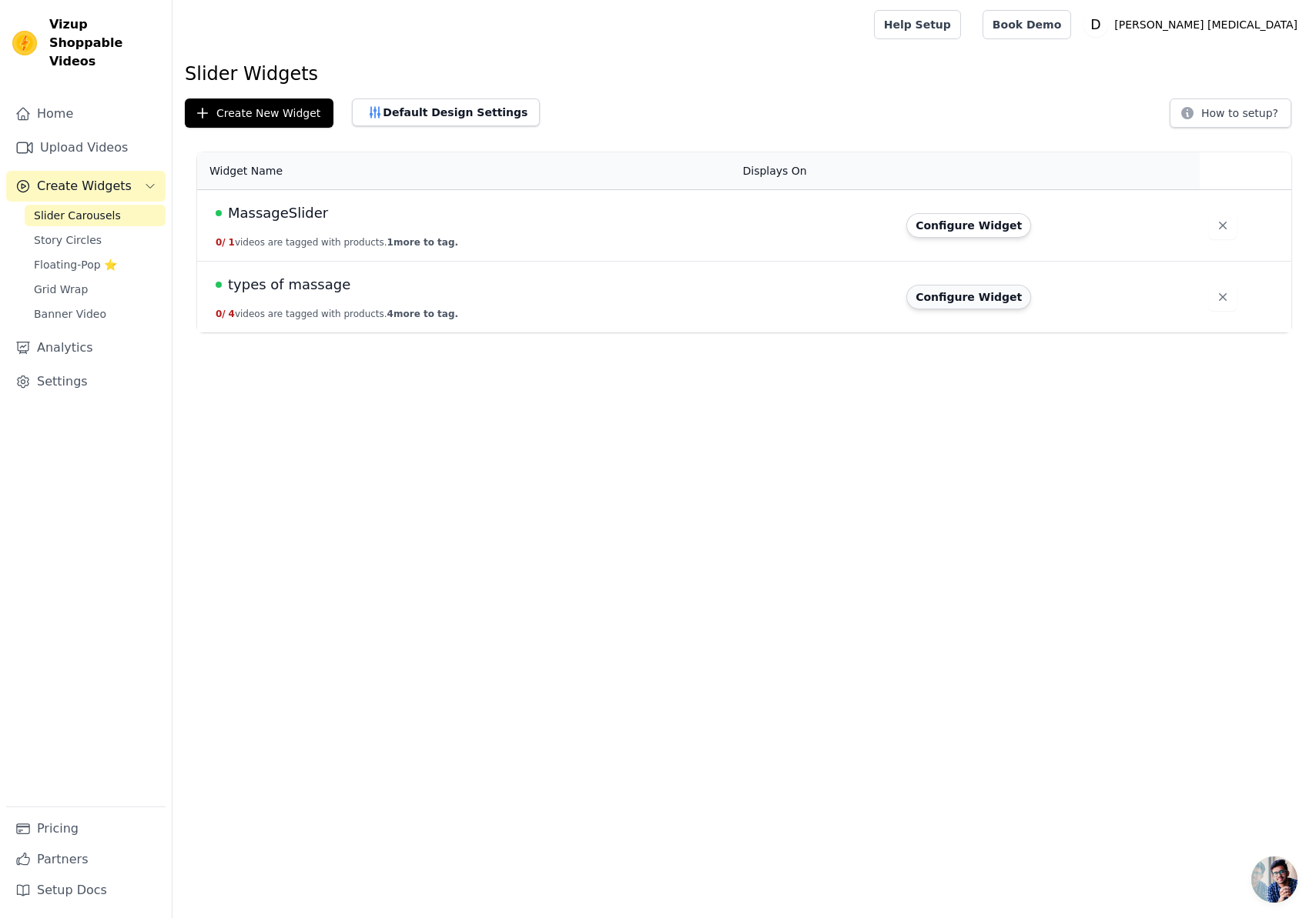
click at [999, 303] on button "Configure Widget" at bounding box center [968, 297] width 125 height 24
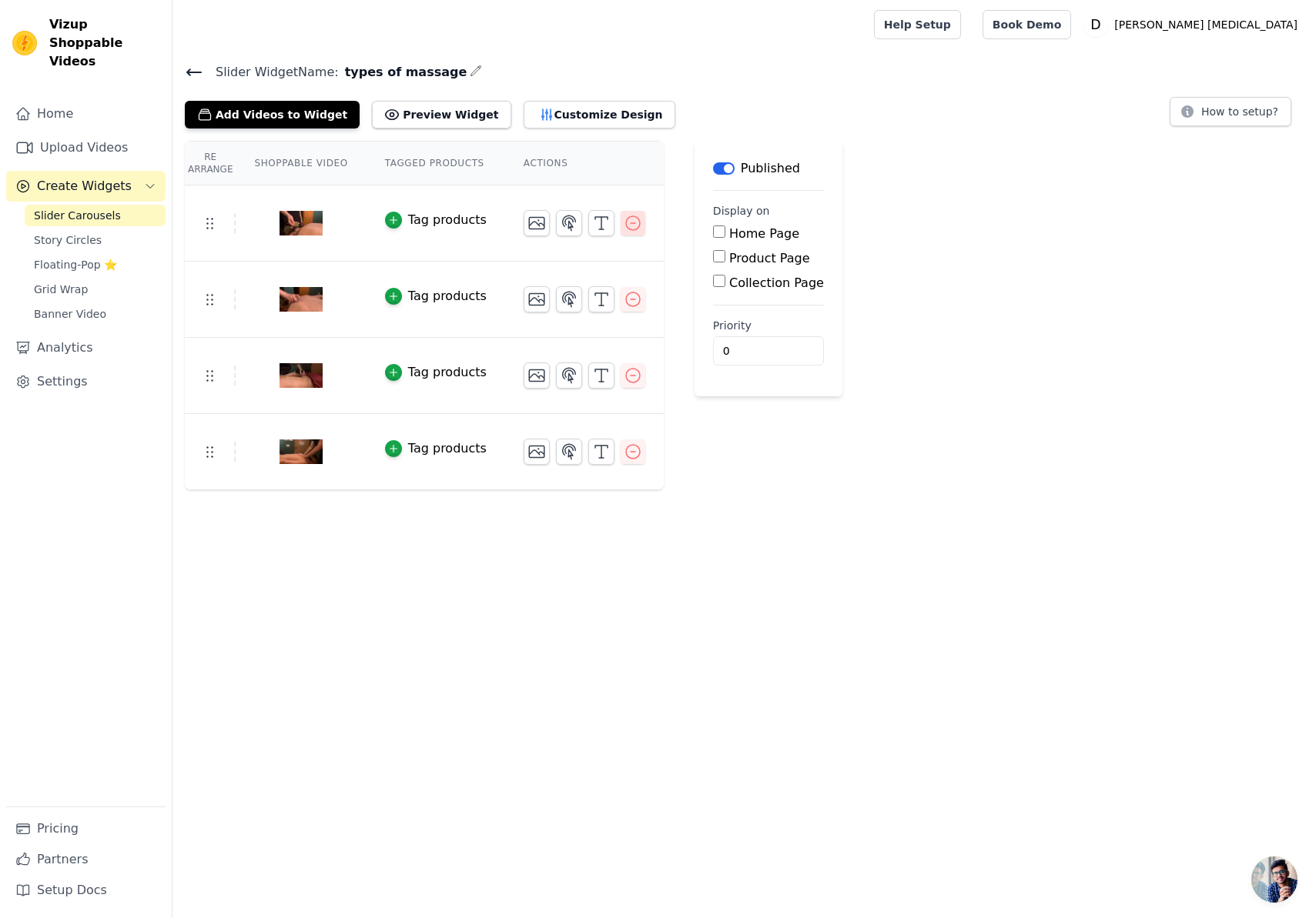
click at [627, 231] on icon "button" at bounding box center [633, 223] width 19 height 19
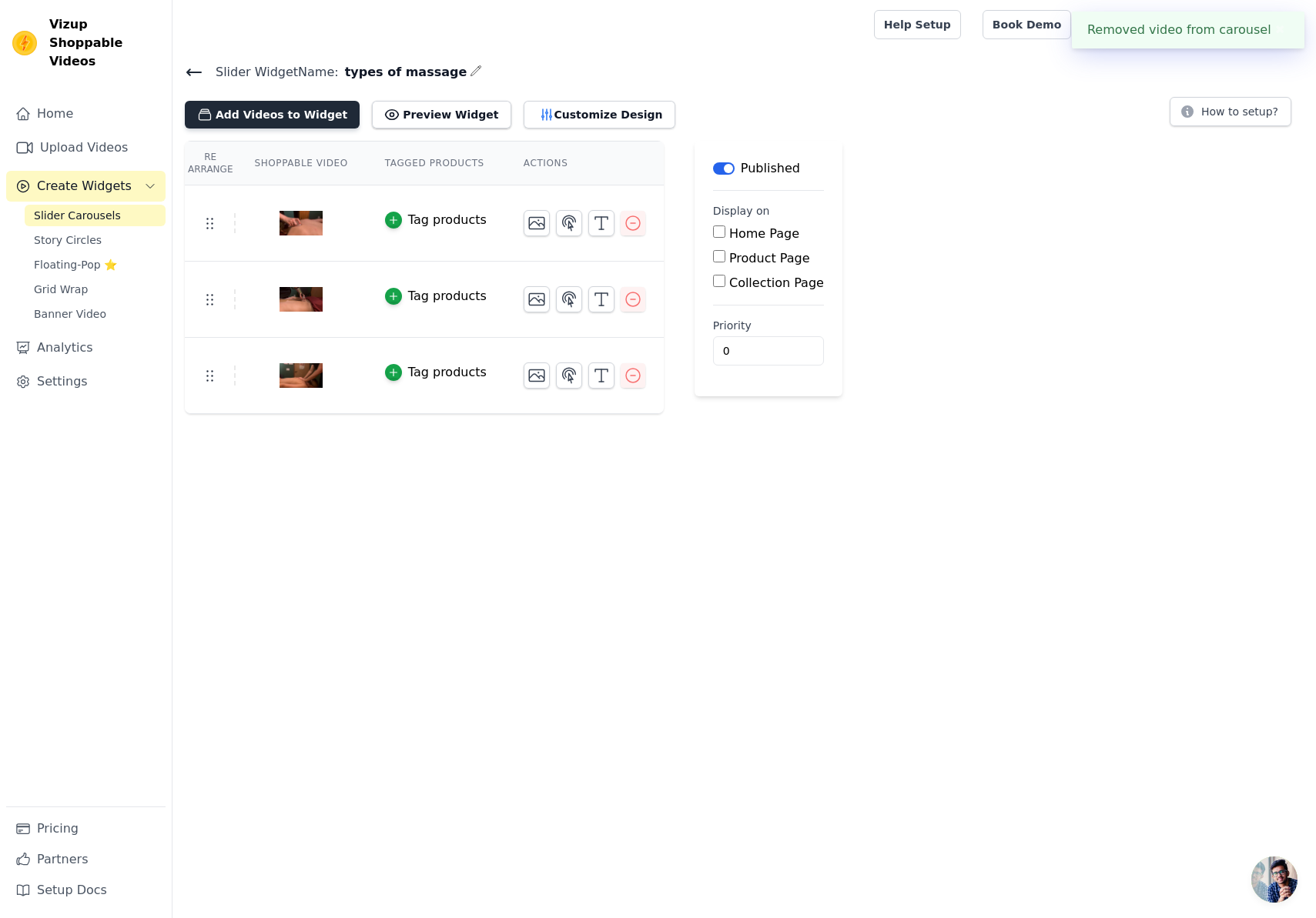
click at [237, 108] on button "Add Videos to Widget" at bounding box center [272, 115] width 175 height 27
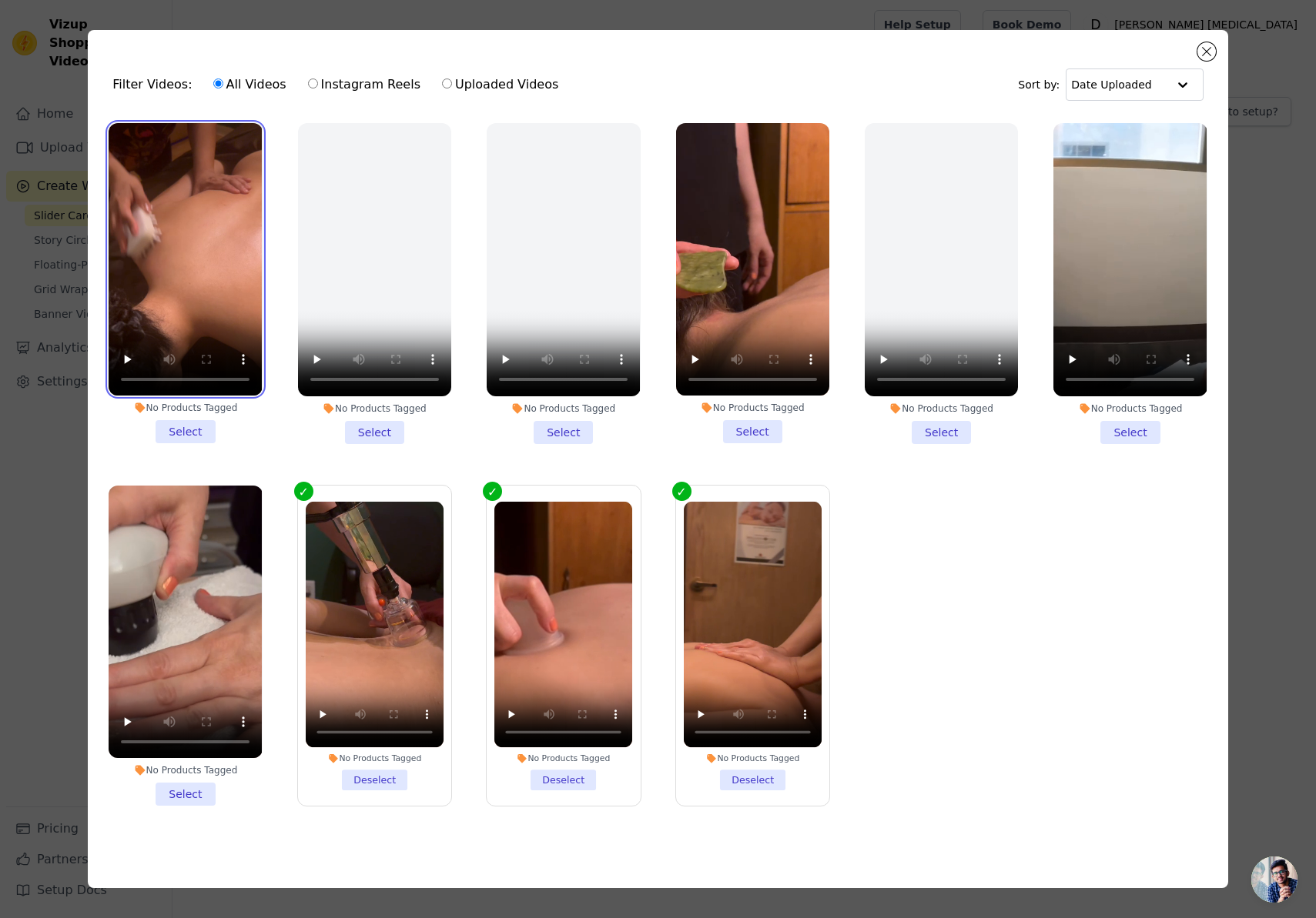
click at [216, 243] on video at bounding box center [184, 260] width 153 height 273
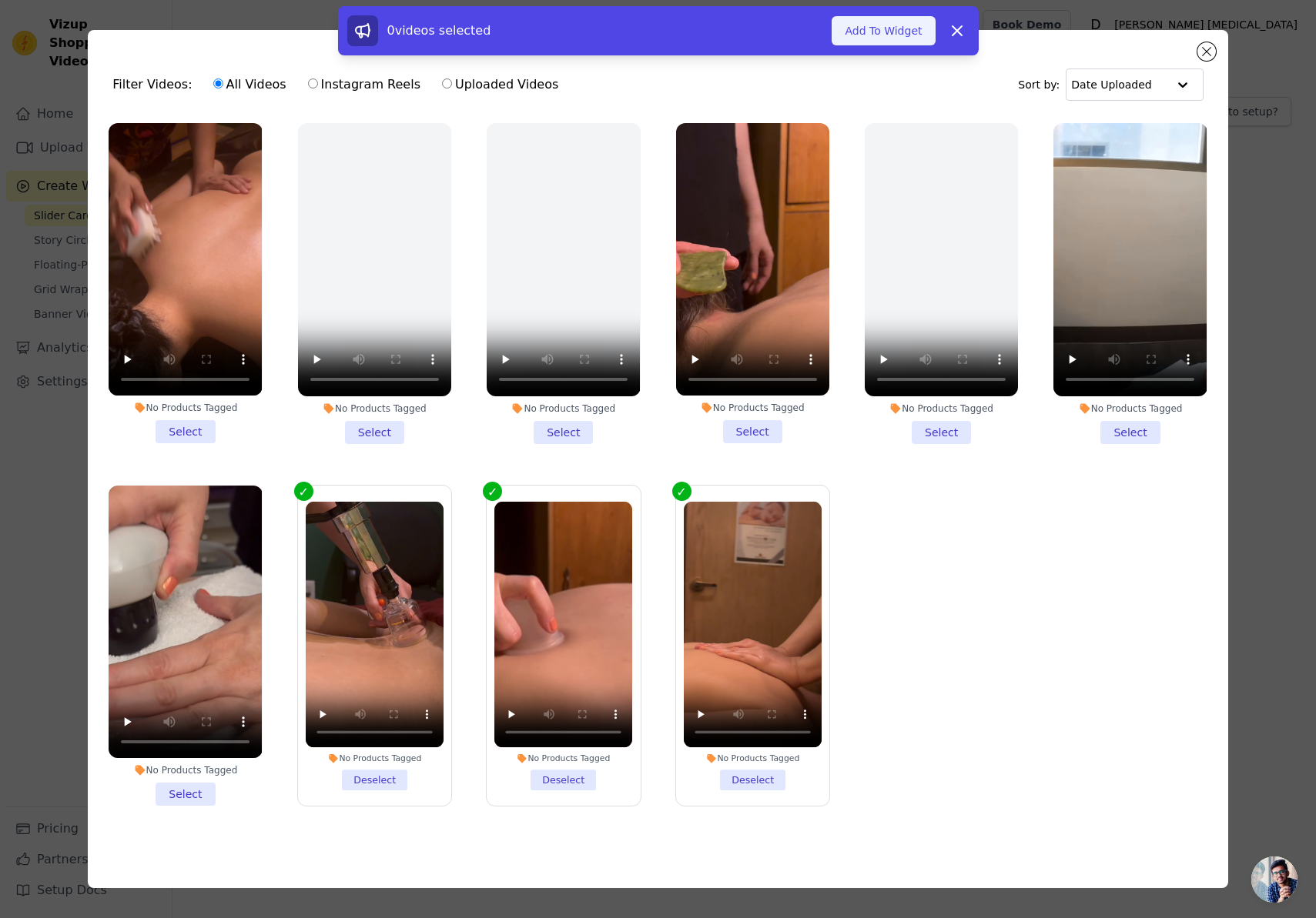
click at [880, 31] on button "Add To Widget" at bounding box center [883, 31] width 104 height 29
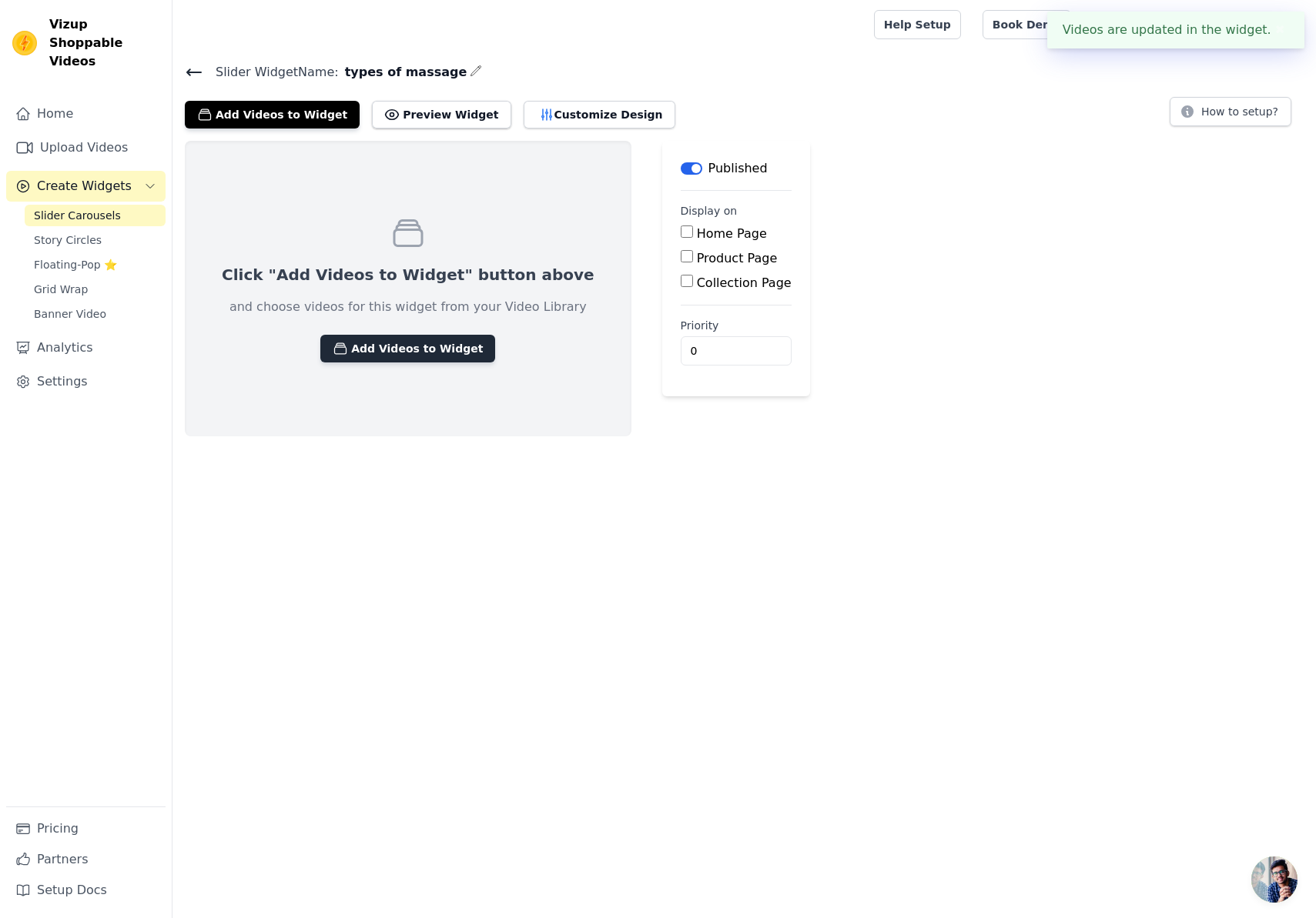
click at [412, 350] on button "Add Videos to Widget" at bounding box center [408, 349] width 175 height 27
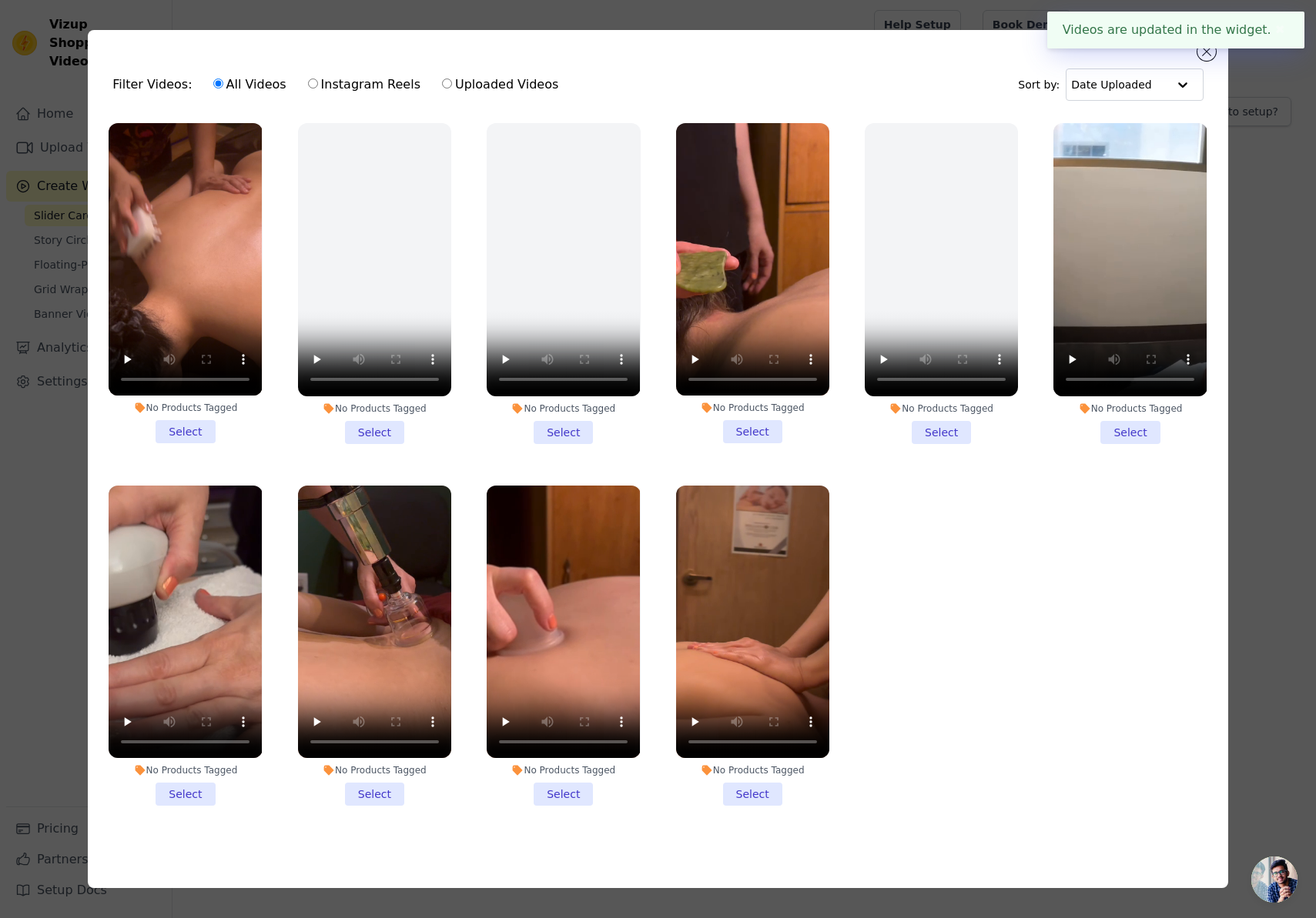
drag, startPoint x: 184, startPoint y: 433, endPoint x: 231, endPoint y: 428, distance: 47.3
click at [184, 433] on li "No Products Tagged Select" at bounding box center [184, 283] width 153 height 321
click at [0, 0] on input "No Products Tagged Select" at bounding box center [0, 0] width 0 height 0
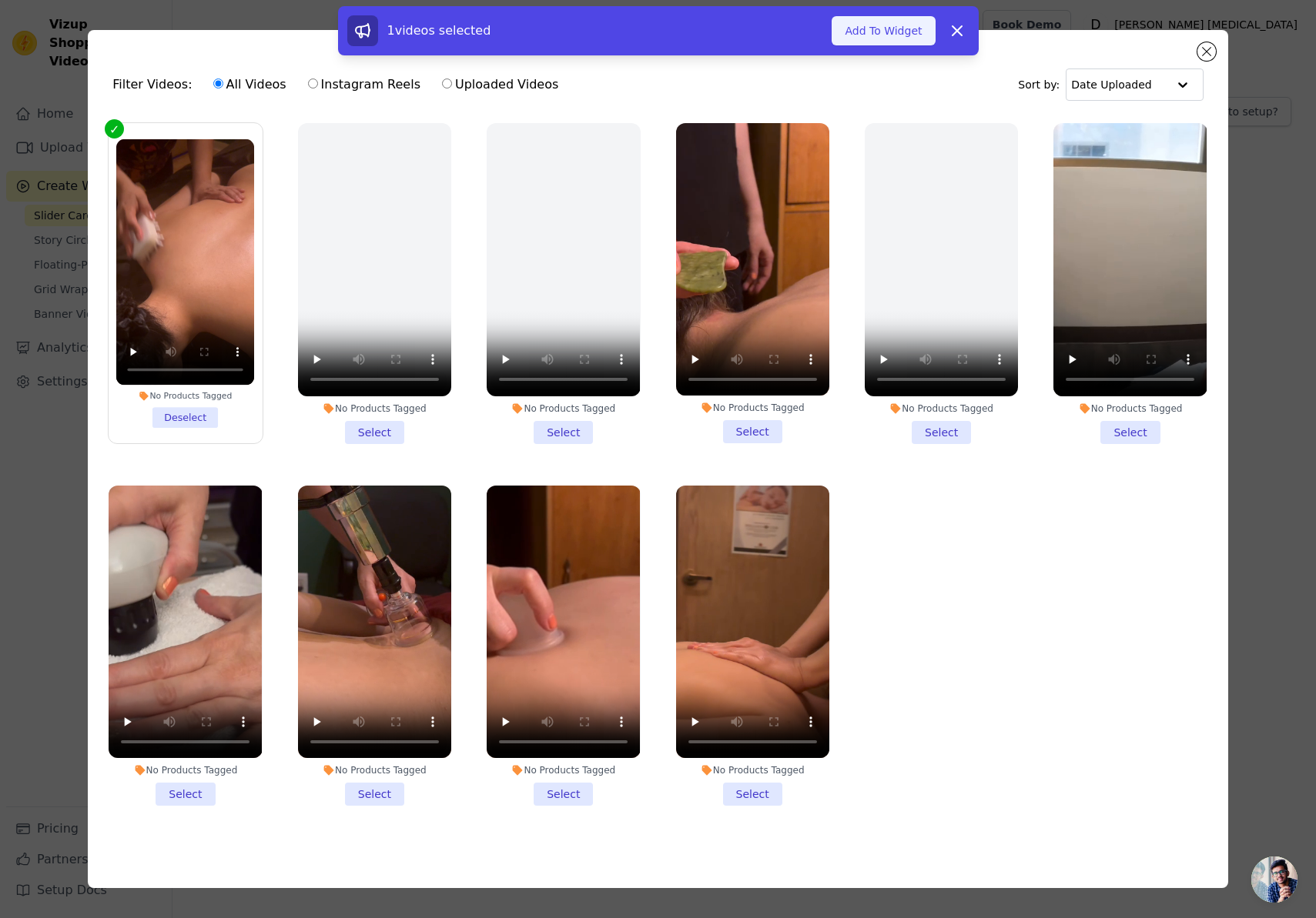
click at [878, 25] on button "Add To Widget" at bounding box center [883, 31] width 104 height 29
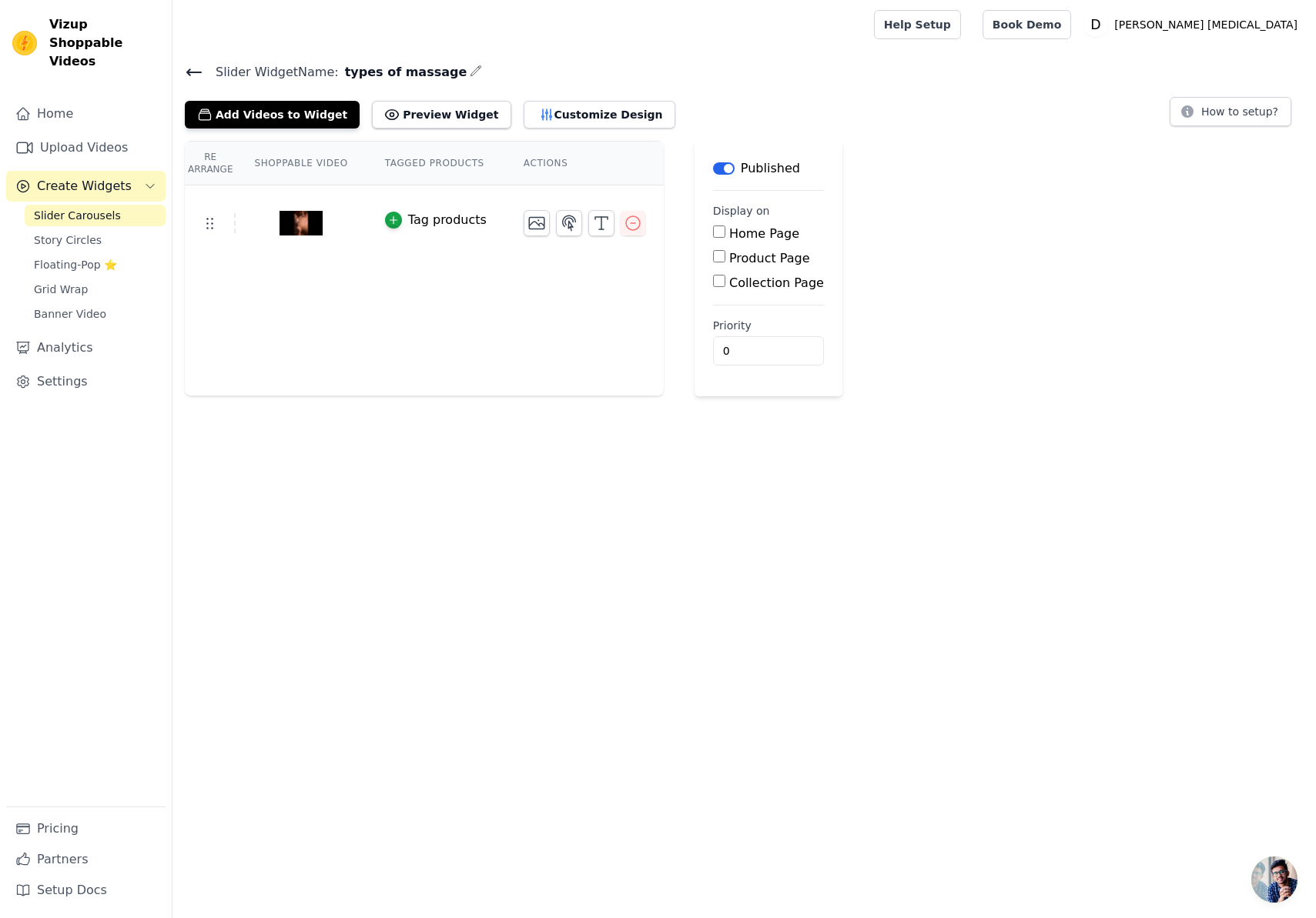
click at [188, 74] on icon at bounding box center [193, 72] width 19 height 19
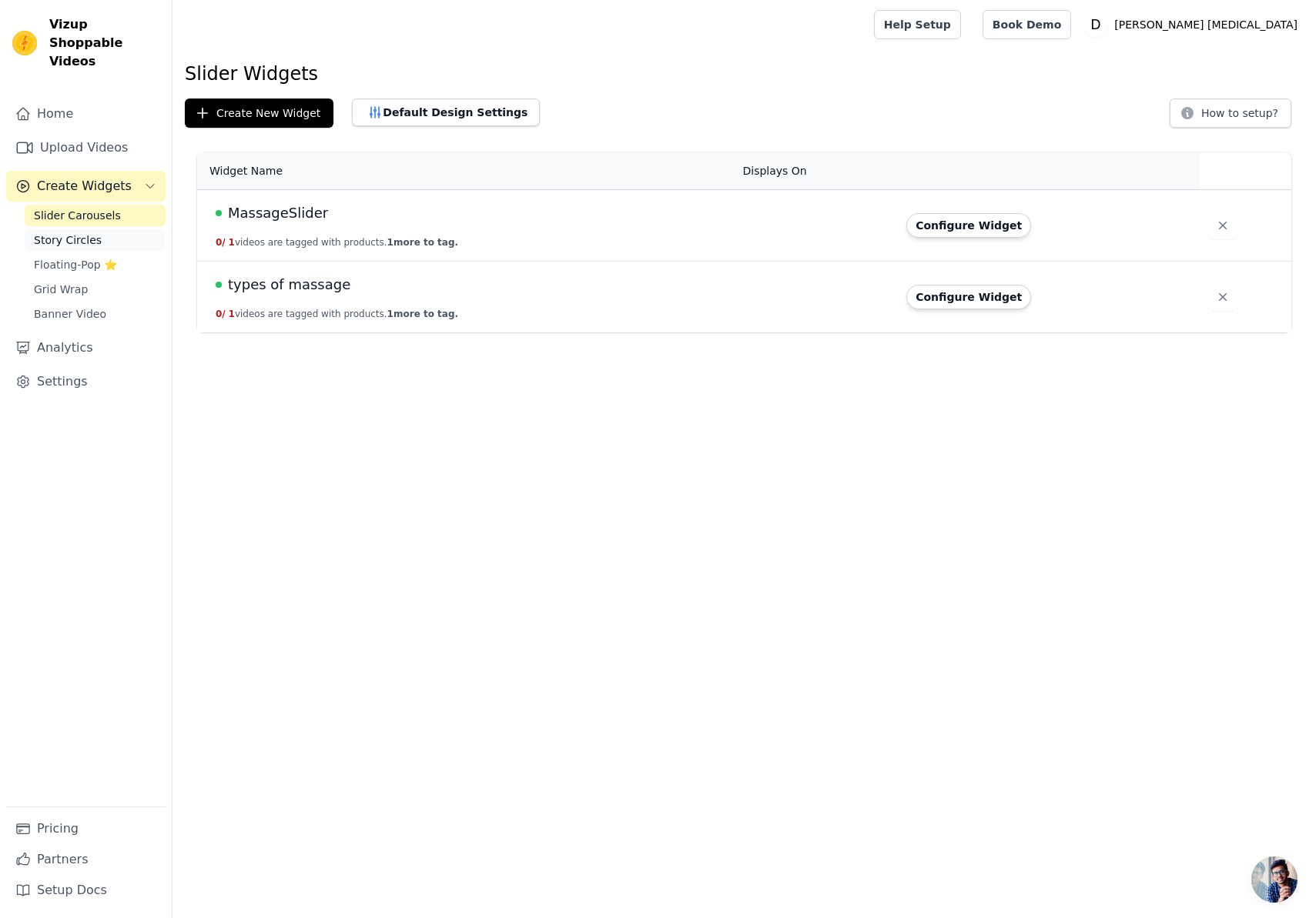
click at [53, 232] on span "Story Circles" at bounding box center [68, 239] width 68 height 15
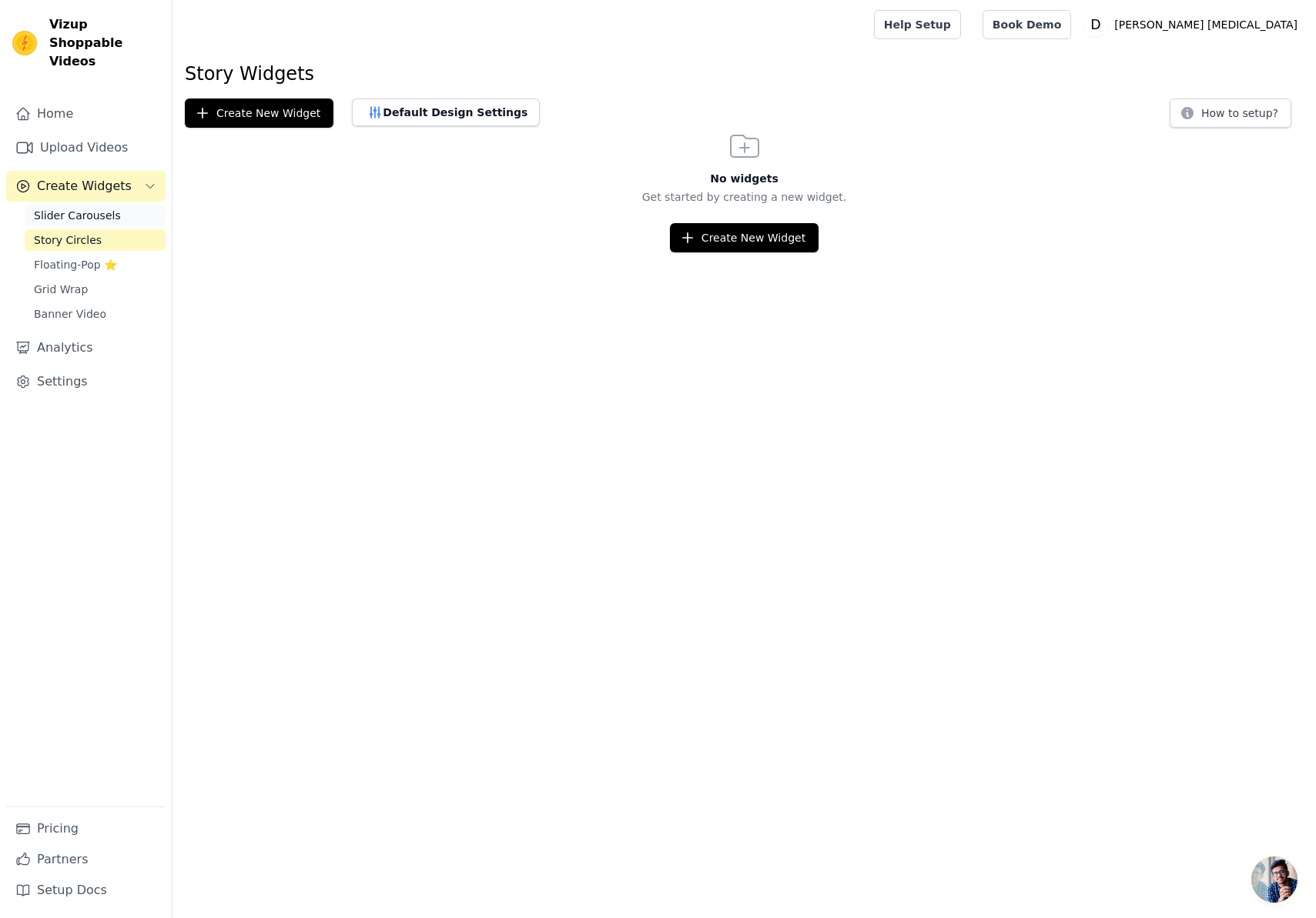
click at [74, 208] on span "Slider Carousels" at bounding box center [78, 215] width 87 height 15
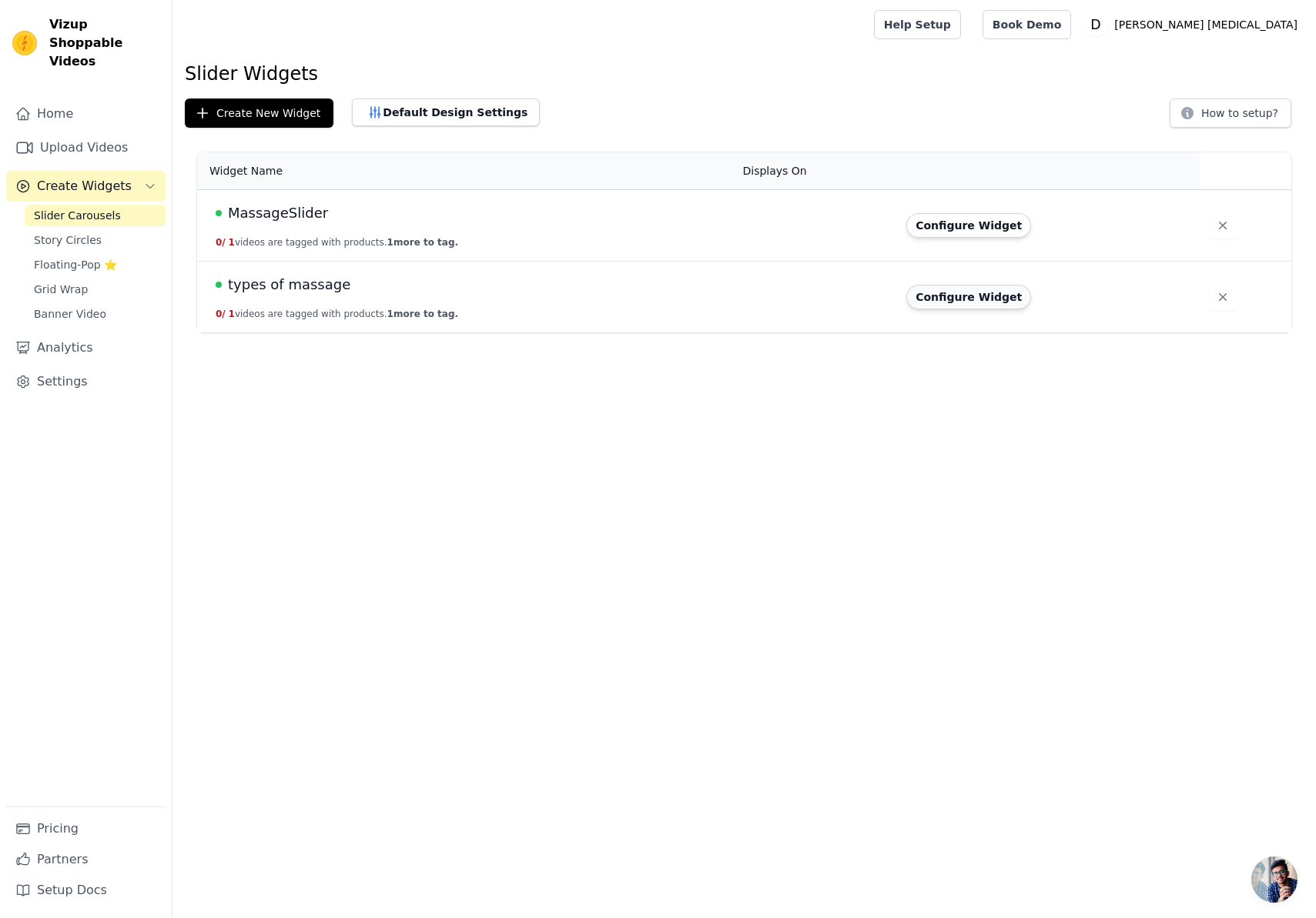
click at [971, 298] on button "Configure Widget" at bounding box center [968, 297] width 125 height 24
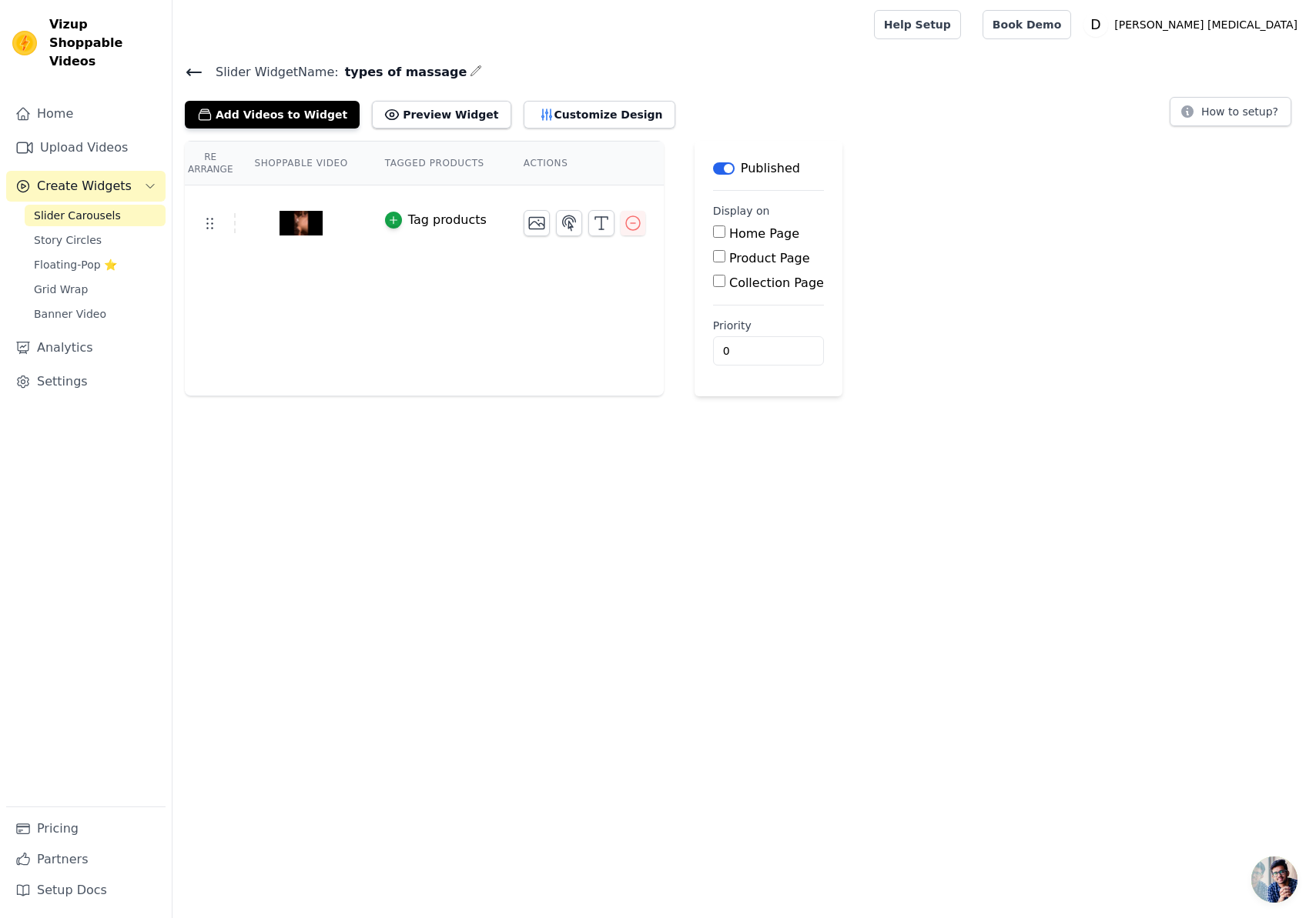
click at [194, 73] on icon at bounding box center [193, 72] width 19 height 19
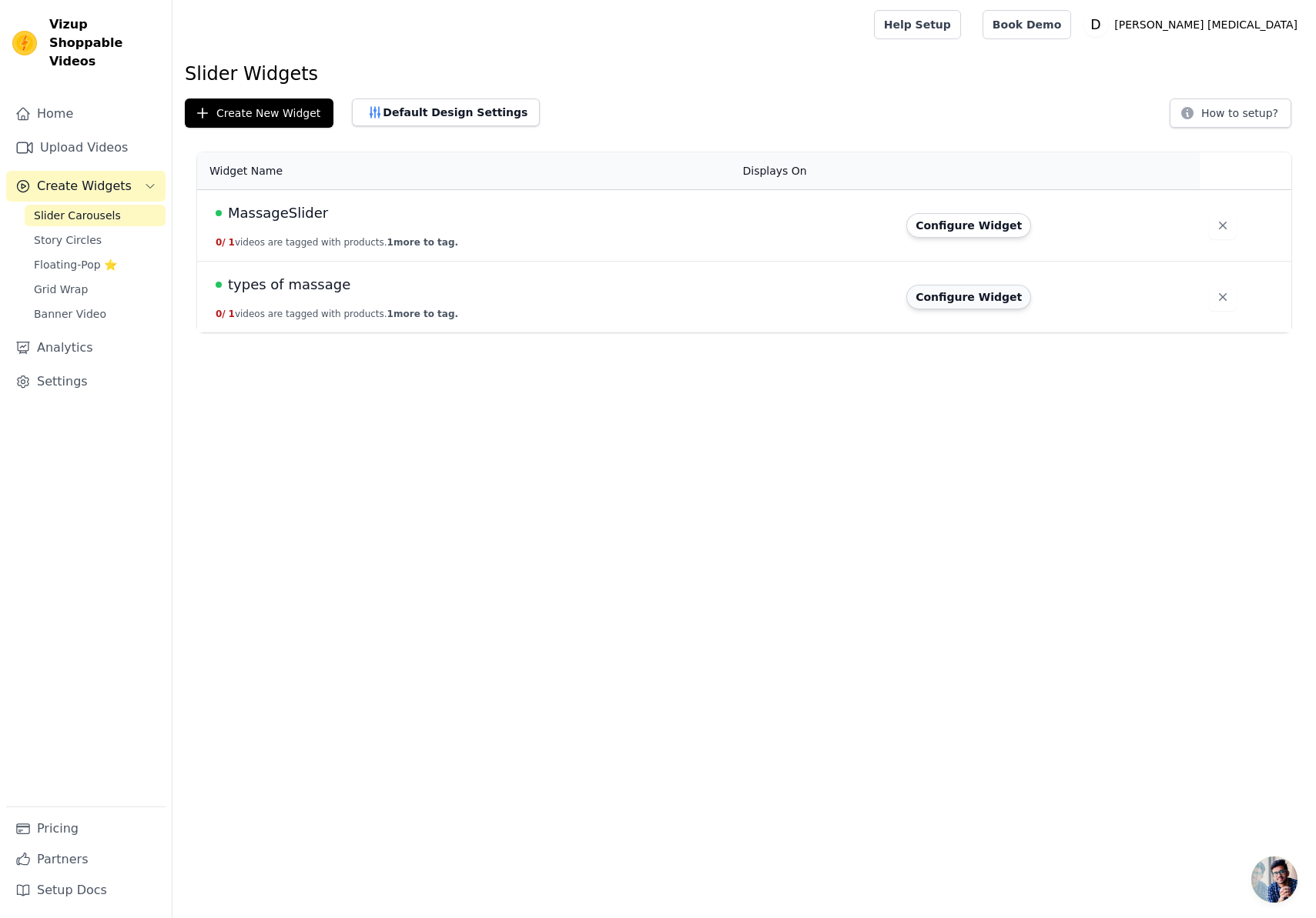
click at [977, 307] on button "Configure Widget" at bounding box center [968, 297] width 125 height 24
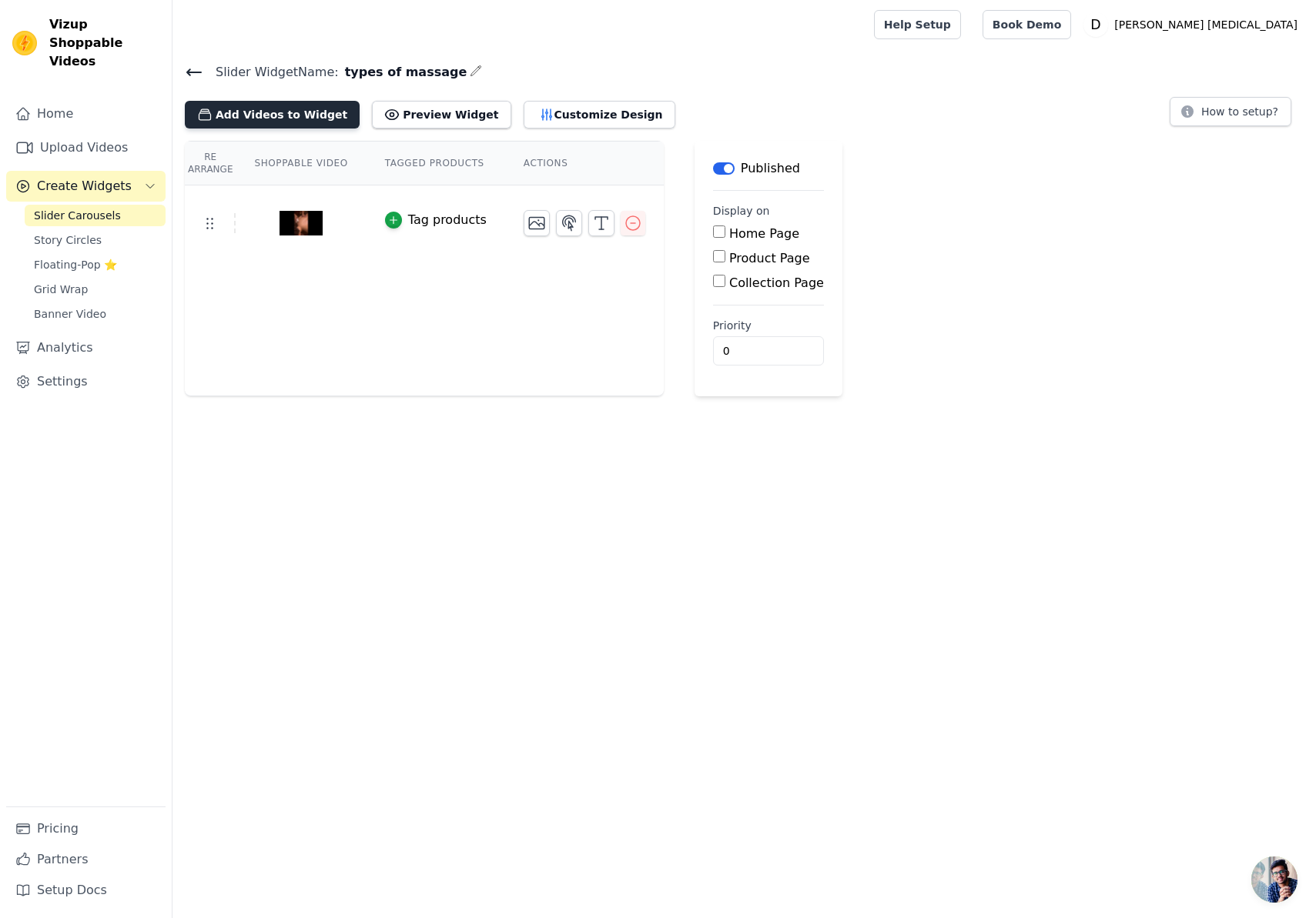
click at [264, 114] on button "Add Videos to Widget" at bounding box center [272, 115] width 175 height 27
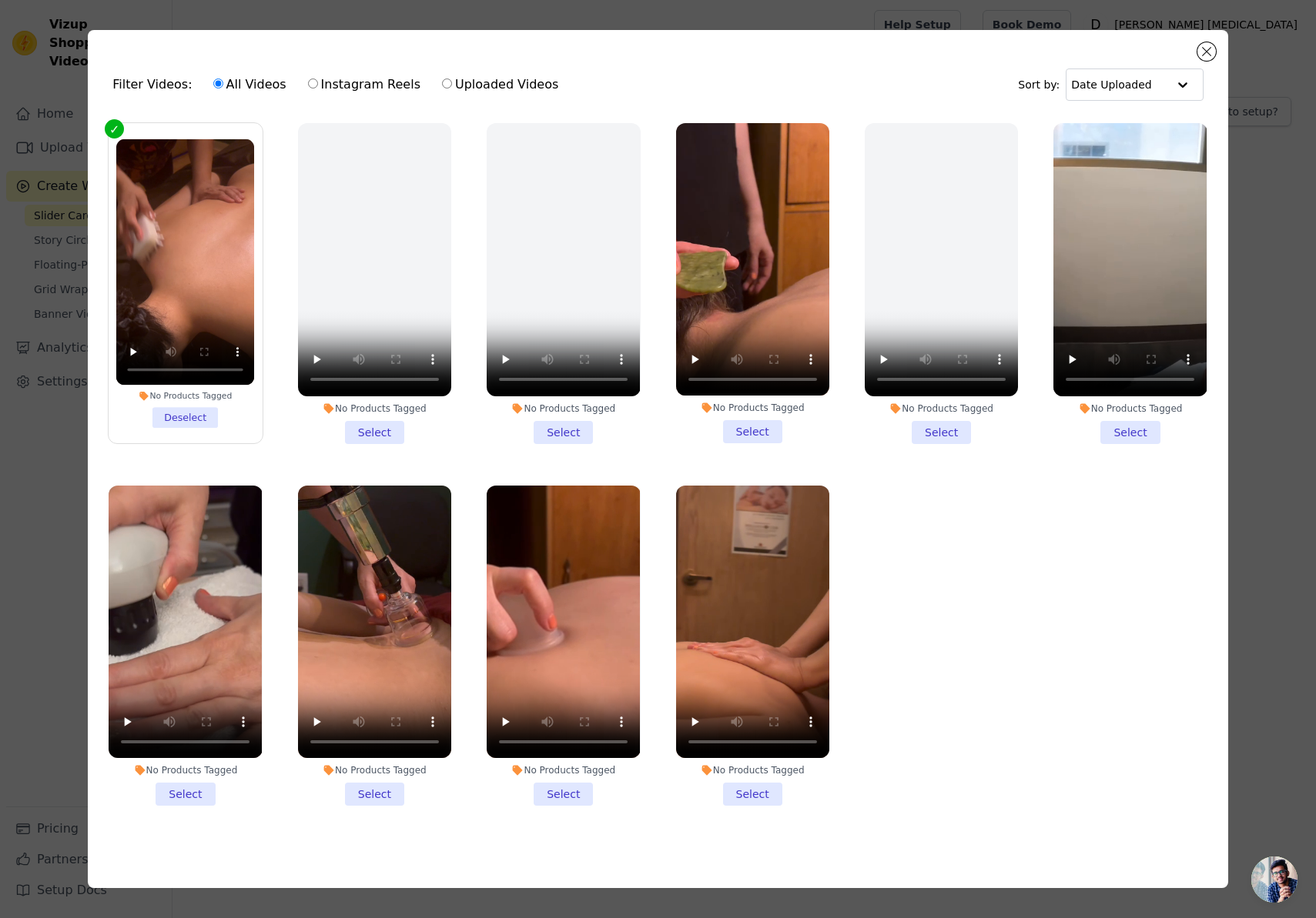
drag, startPoint x: 374, startPoint y: 789, endPoint x: 511, endPoint y: 799, distance: 137.4
click at [374, 789] on li "No Products Tagged Select" at bounding box center [374, 646] width 153 height 321
click at [0, 0] on input "No Products Tagged Select" at bounding box center [0, 0] width 0 height 0
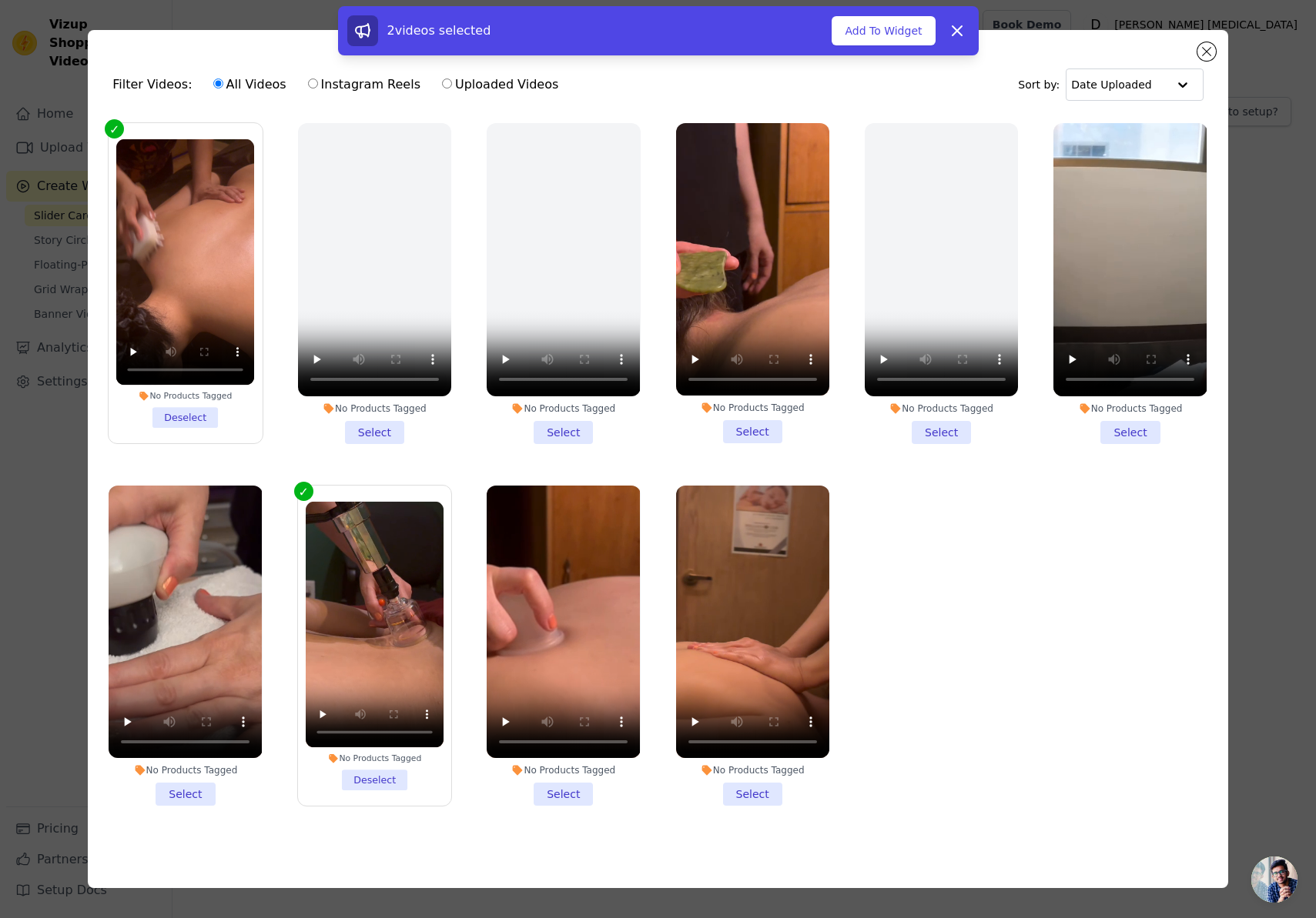
click at [575, 798] on li "No Products Tagged Select" at bounding box center [562, 646] width 153 height 321
click at [0, 0] on input "No Products Tagged Select" at bounding box center [0, 0] width 0 height 0
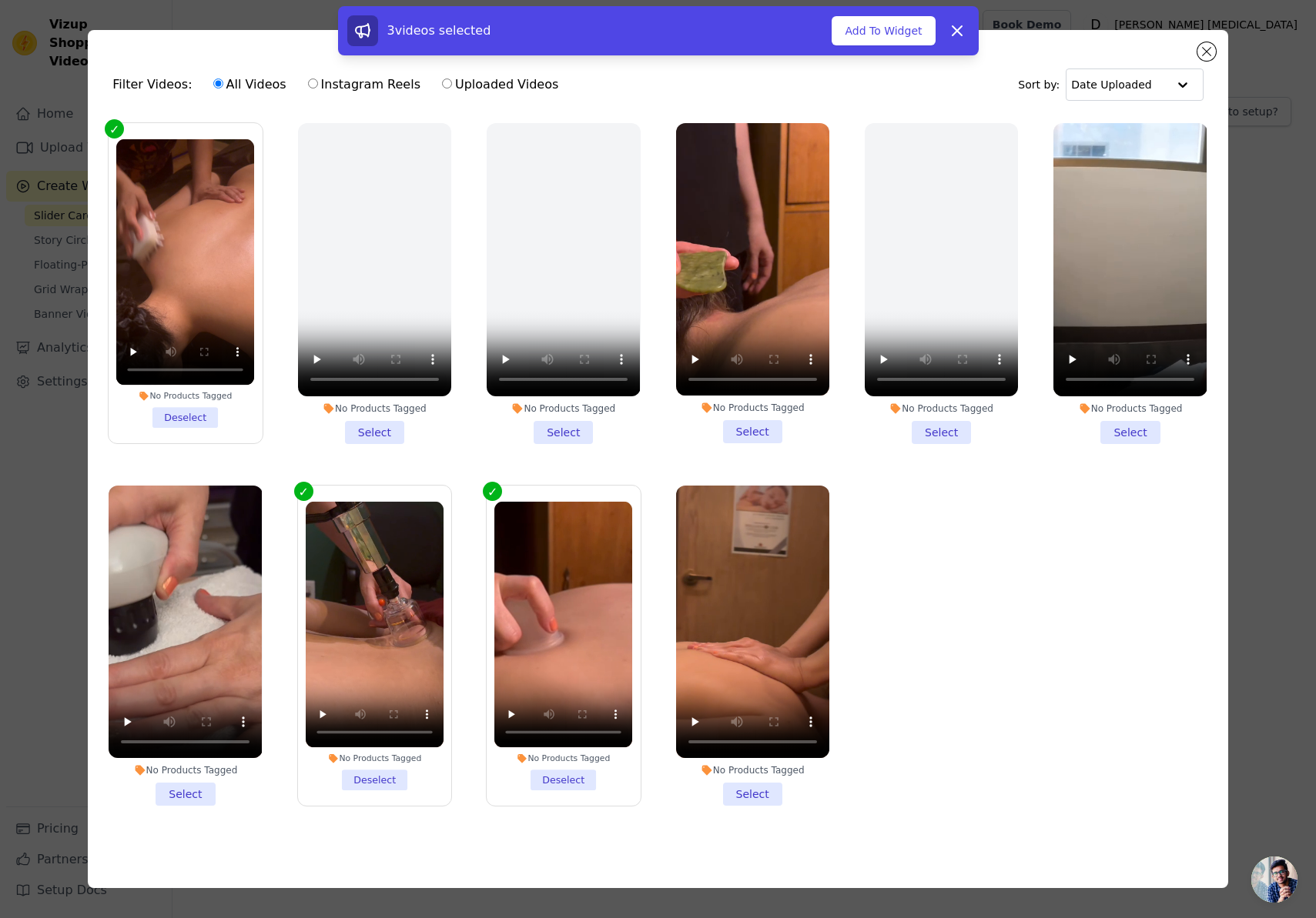
click at [756, 793] on li "No Products Tagged Select" at bounding box center [752, 646] width 153 height 321
click at [0, 0] on input "No Products Tagged Select" at bounding box center [0, 0] width 0 height 0
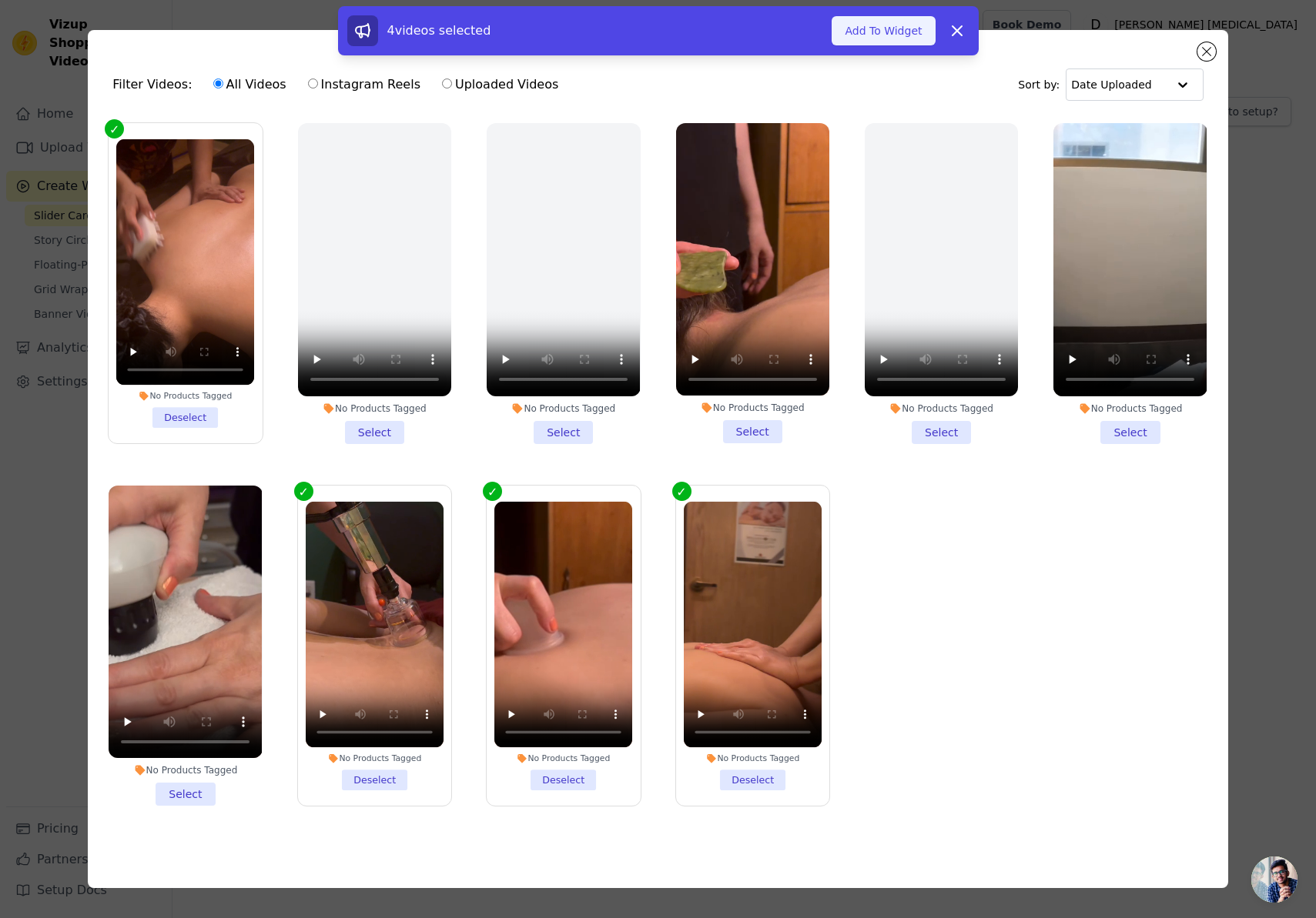
click at [891, 37] on button "Add To Widget" at bounding box center [883, 31] width 104 height 29
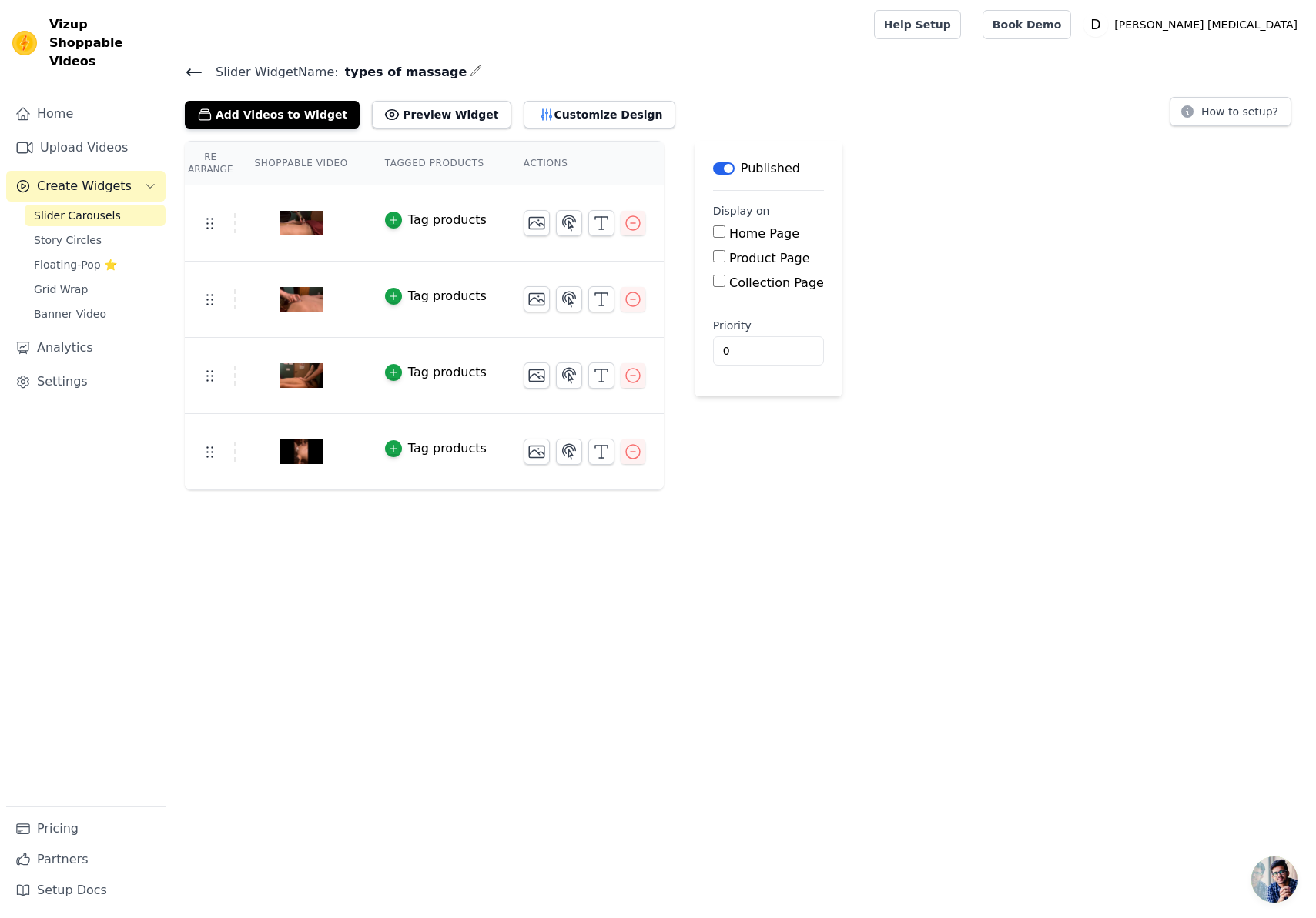
click at [298, 226] on img at bounding box center [300, 222] width 43 height 74
click at [275, 223] on div at bounding box center [300, 222] width 129 height 74
click at [305, 226] on img at bounding box center [300, 222] width 43 height 74
click at [321, 235] on img at bounding box center [300, 222] width 43 height 74
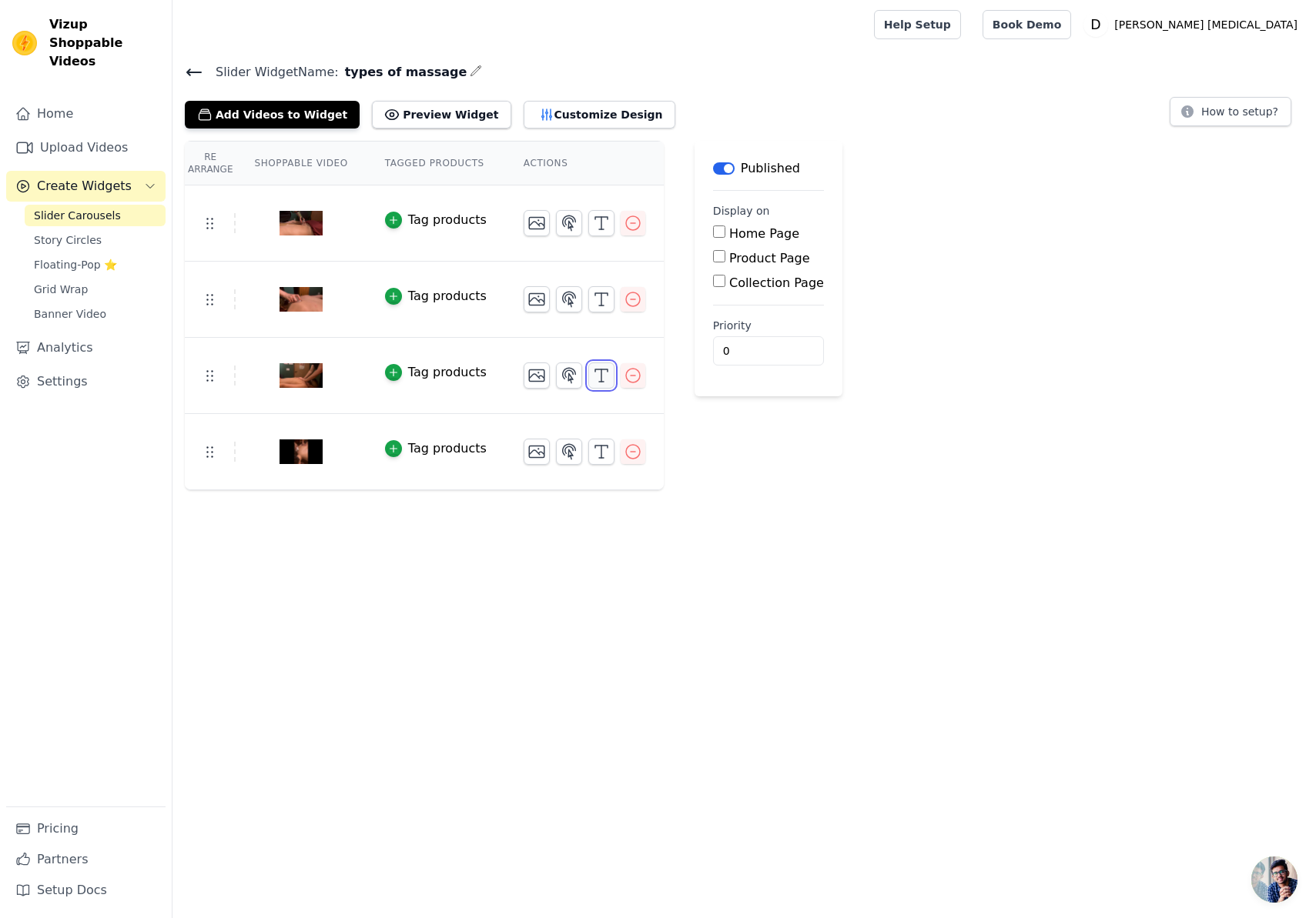
click at [601, 379] on line "button" at bounding box center [601, 375] width 0 height 12
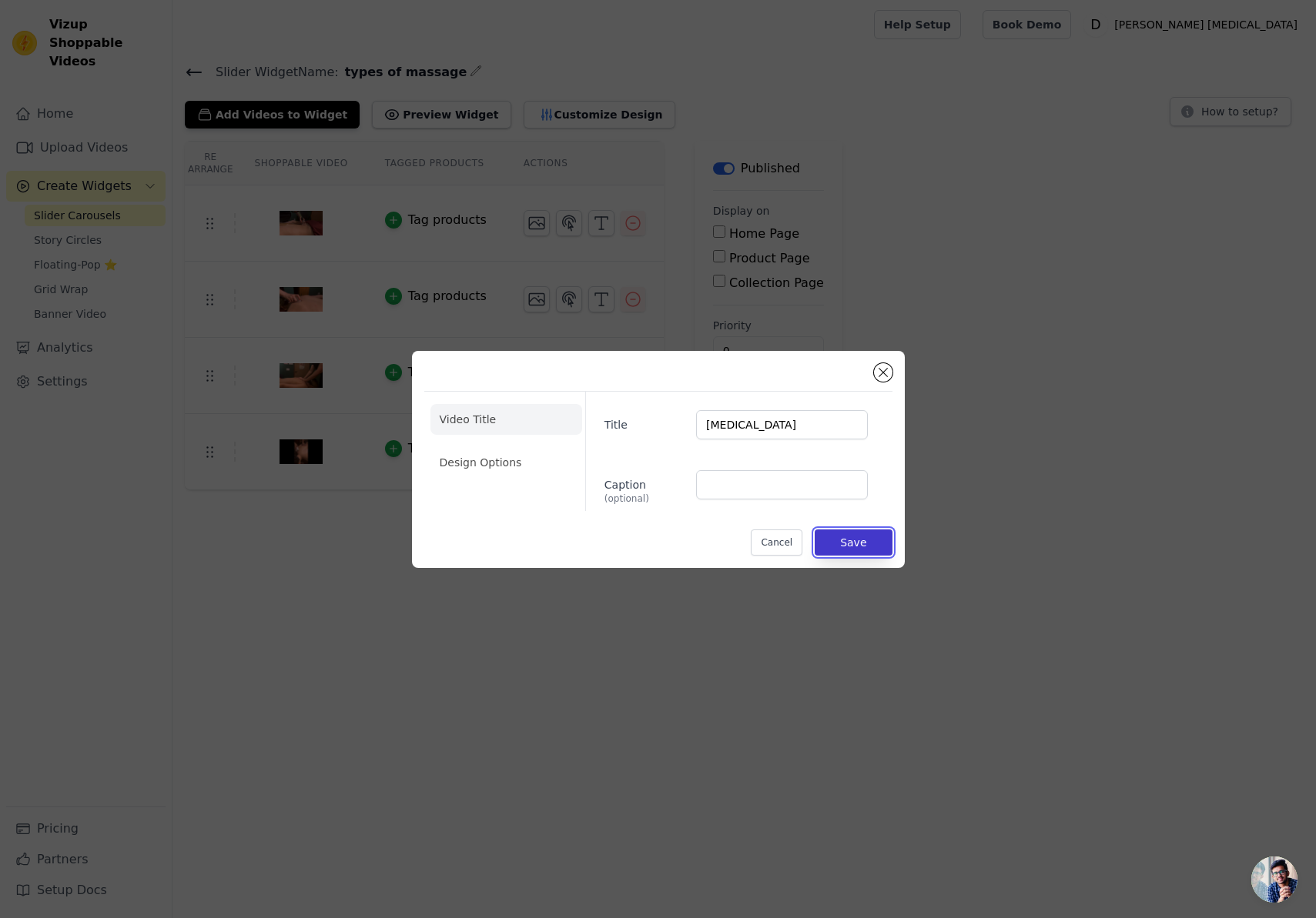
click at [845, 548] on button "Save" at bounding box center [853, 543] width 77 height 26
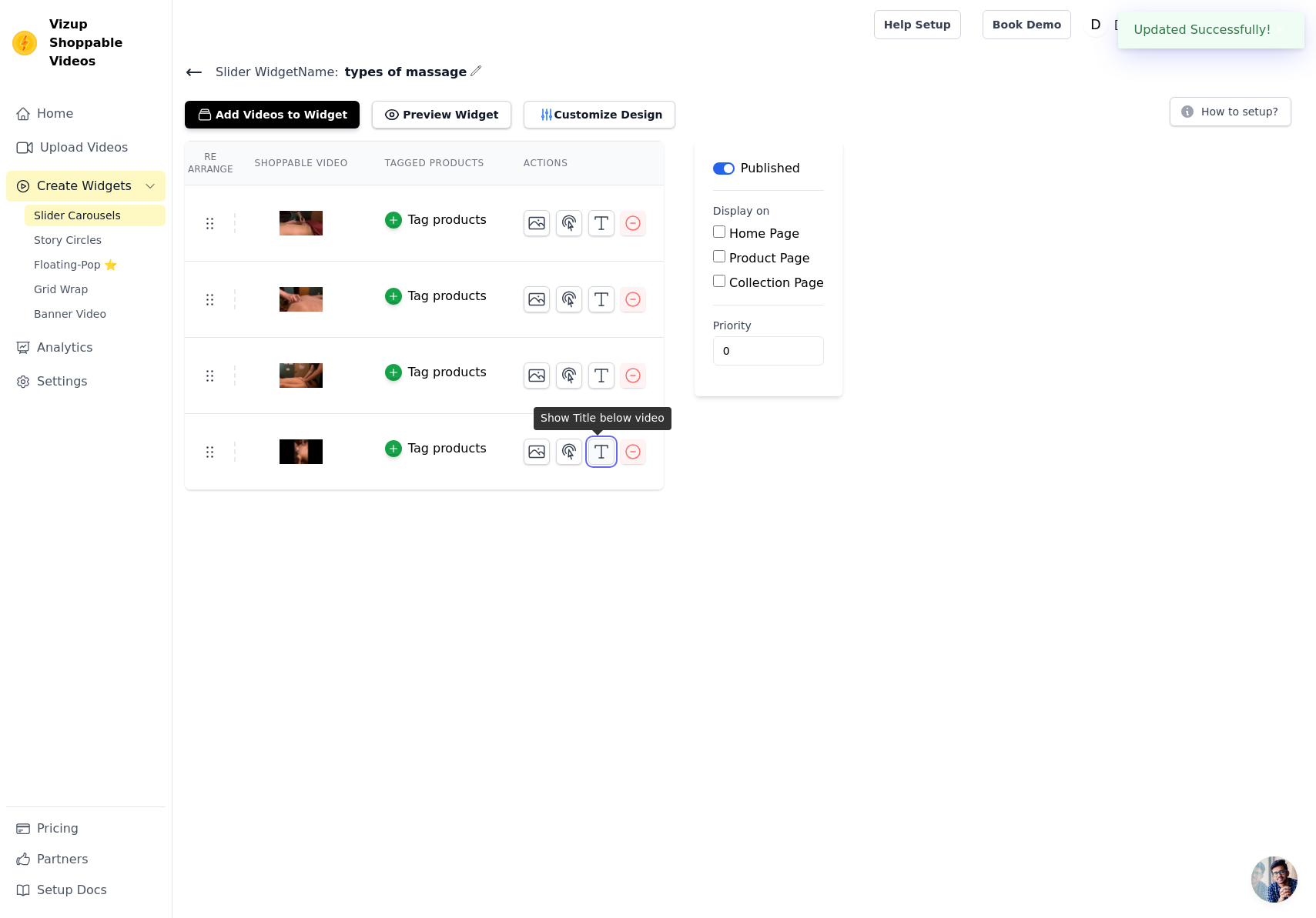
click at [600, 452] on icon "button" at bounding box center [601, 451] width 19 height 19
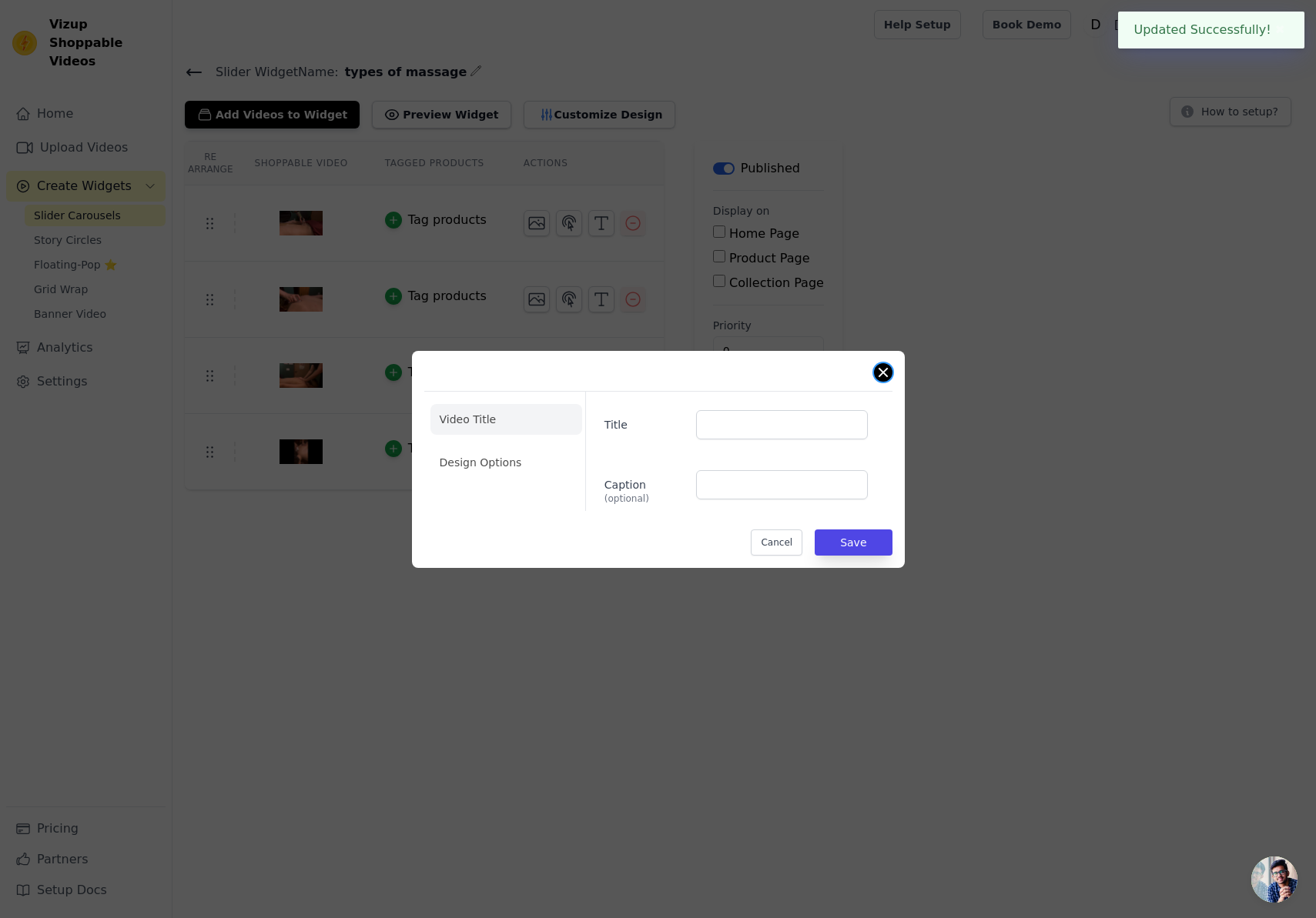
click at [889, 372] on button "Close modal" at bounding box center [882, 372] width 19 height 19
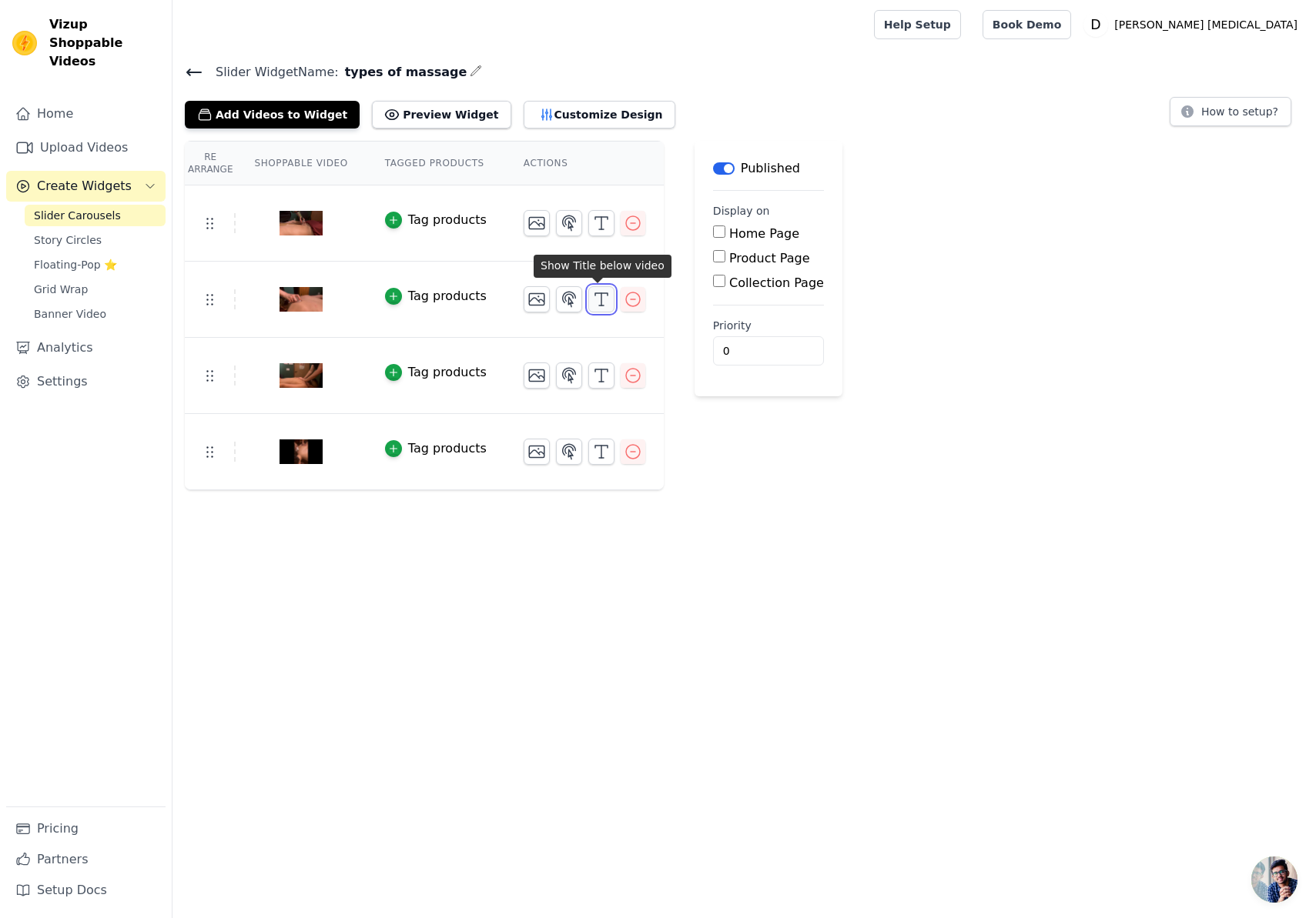
click at [606, 304] on button "button" at bounding box center [601, 299] width 26 height 26
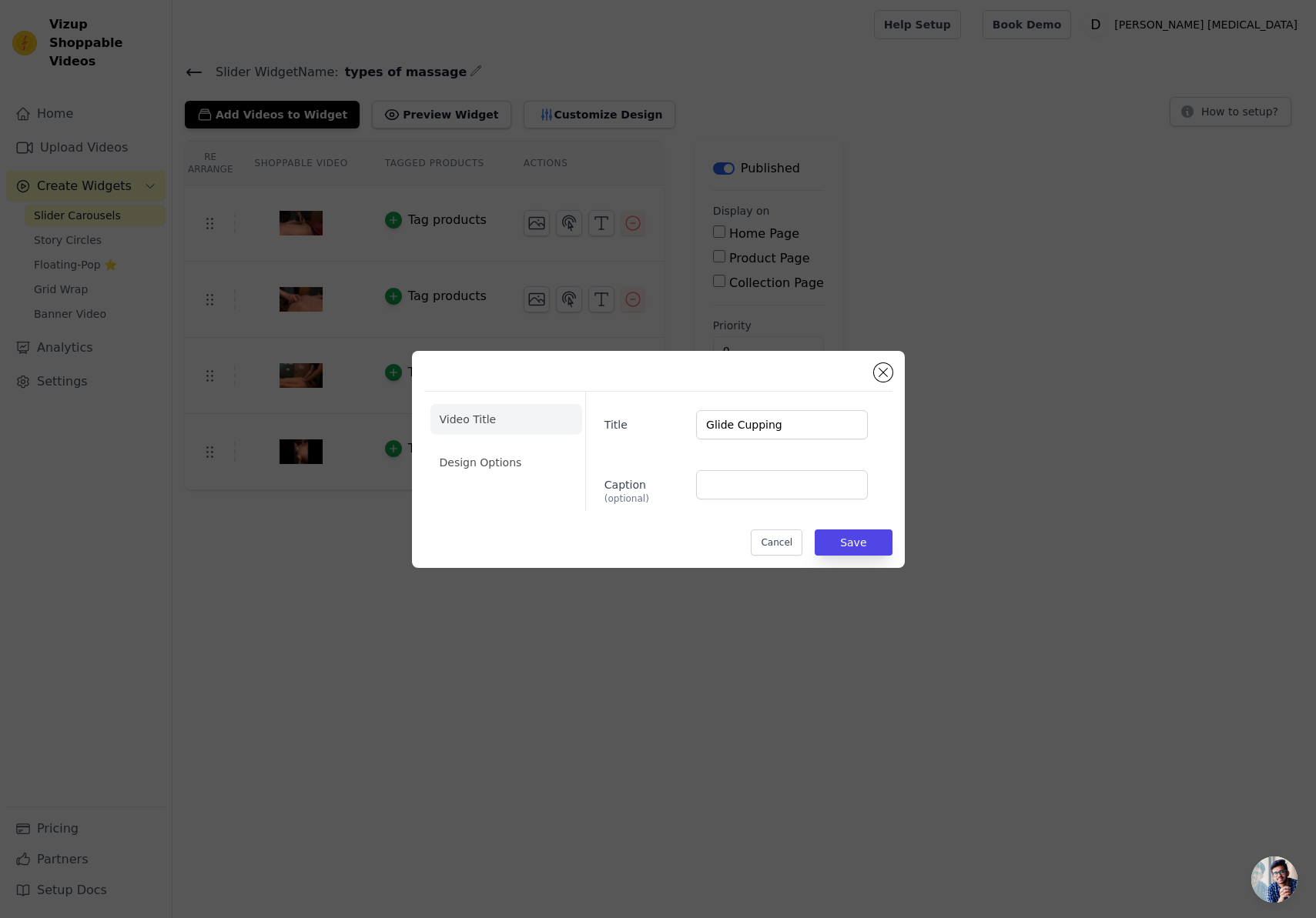
drag, startPoint x: 893, startPoint y: 372, endPoint x: 812, endPoint y: 342, distance: 86.4
click at [891, 371] on div "Video Title Design Options Title Glide Cupping Caption (optional) Cancel Save" at bounding box center [658, 459] width 493 height 217
drag, startPoint x: 887, startPoint y: 373, endPoint x: 694, endPoint y: 298, distance: 207.1
click at [886, 373] on button "Close modal" at bounding box center [882, 372] width 19 height 19
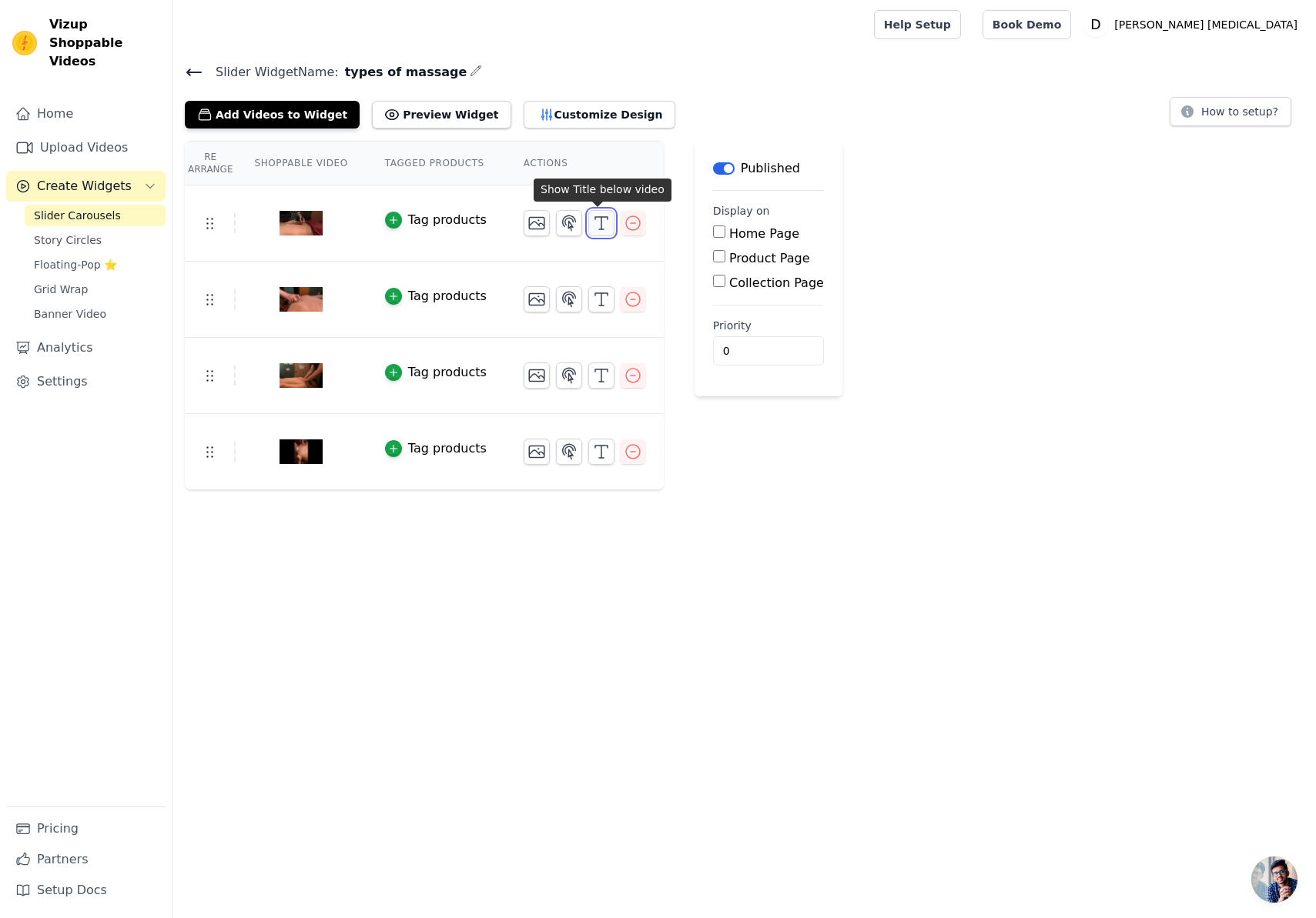
click at [600, 233] on button "button" at bounding box center [601, 223] width 26 height 26
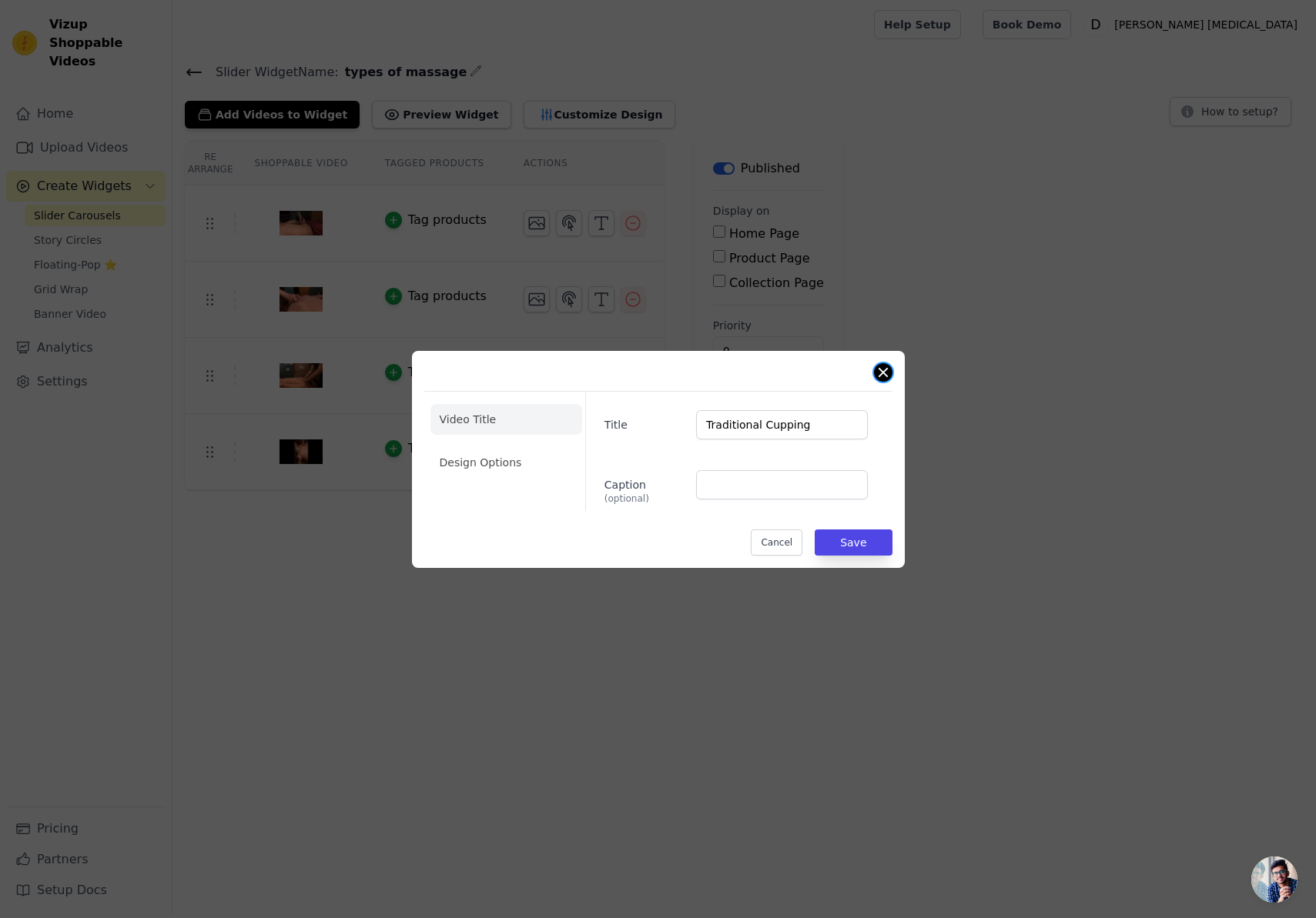
click at [886, 370] on button "Close modal" at bounding box center [882, 372] width 19 height 19
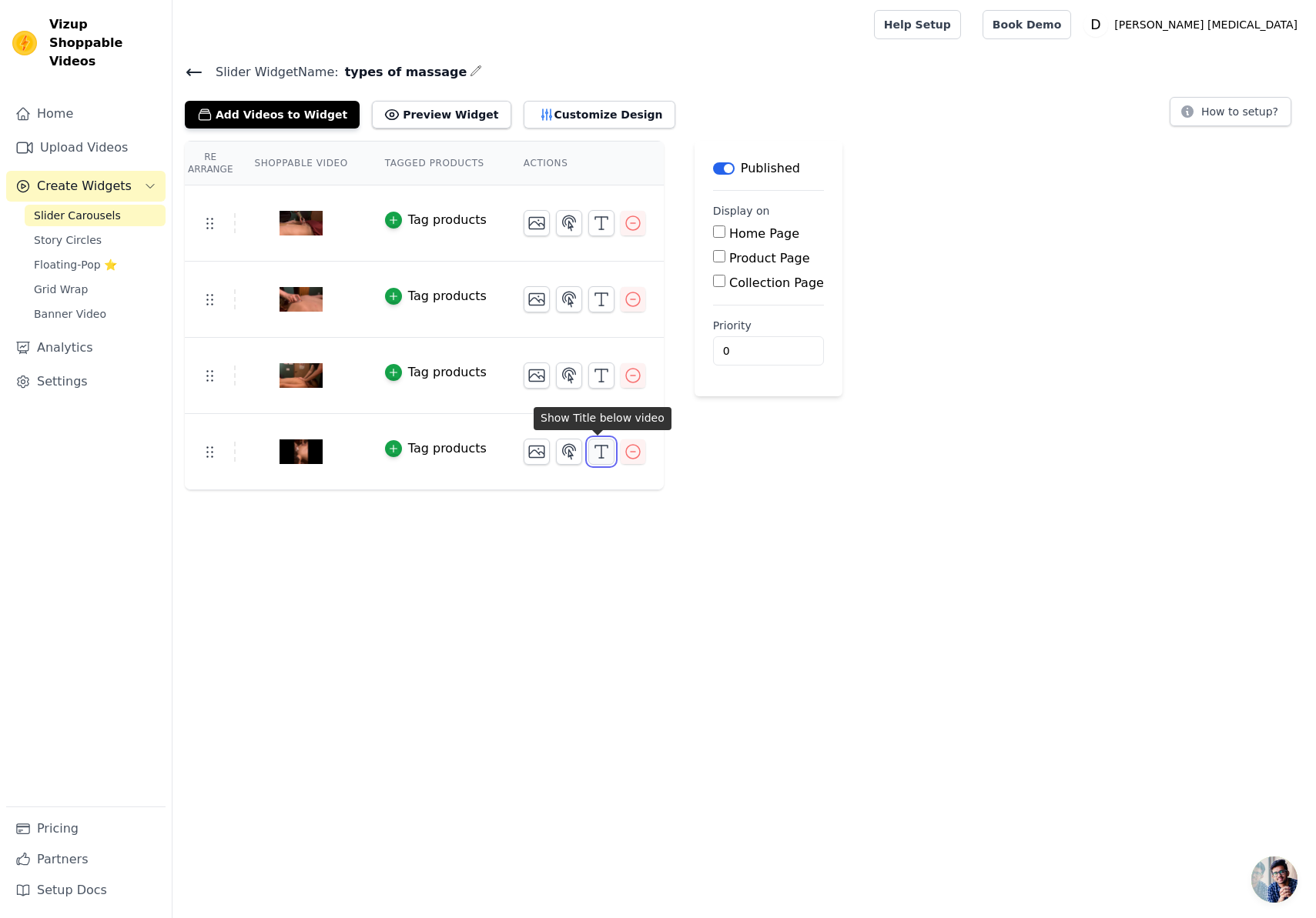
click at [603, 455] on icon "button" at bounding box center [601, 451] width 19 height 19
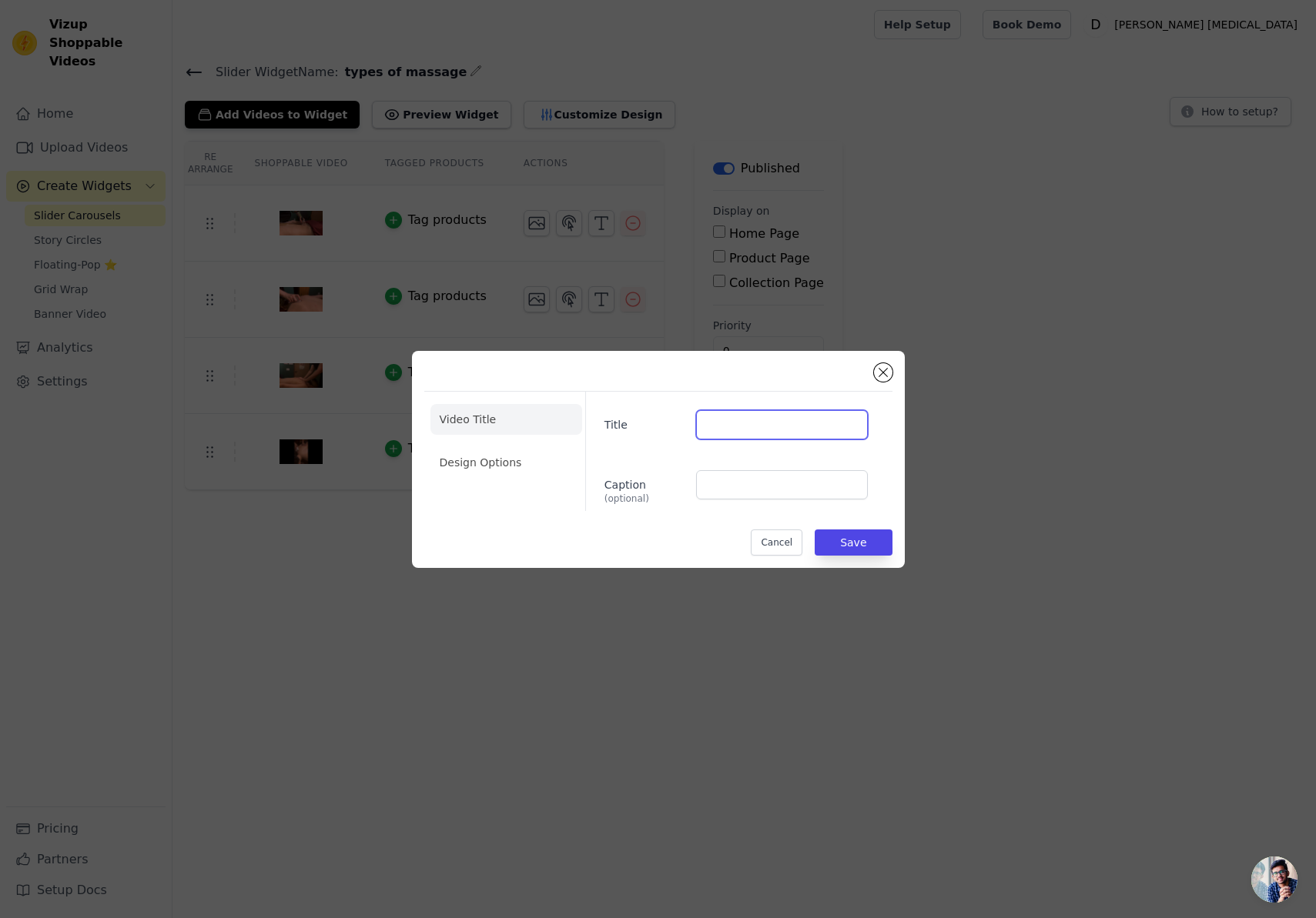
click at [737, 425] on input "Title" at bounding box center [781, 425] width 171 height 29
type input "FasciaBlasting"
click at [874, 544] on button "Save" at bounding box center [853, 543] width 77 height 26
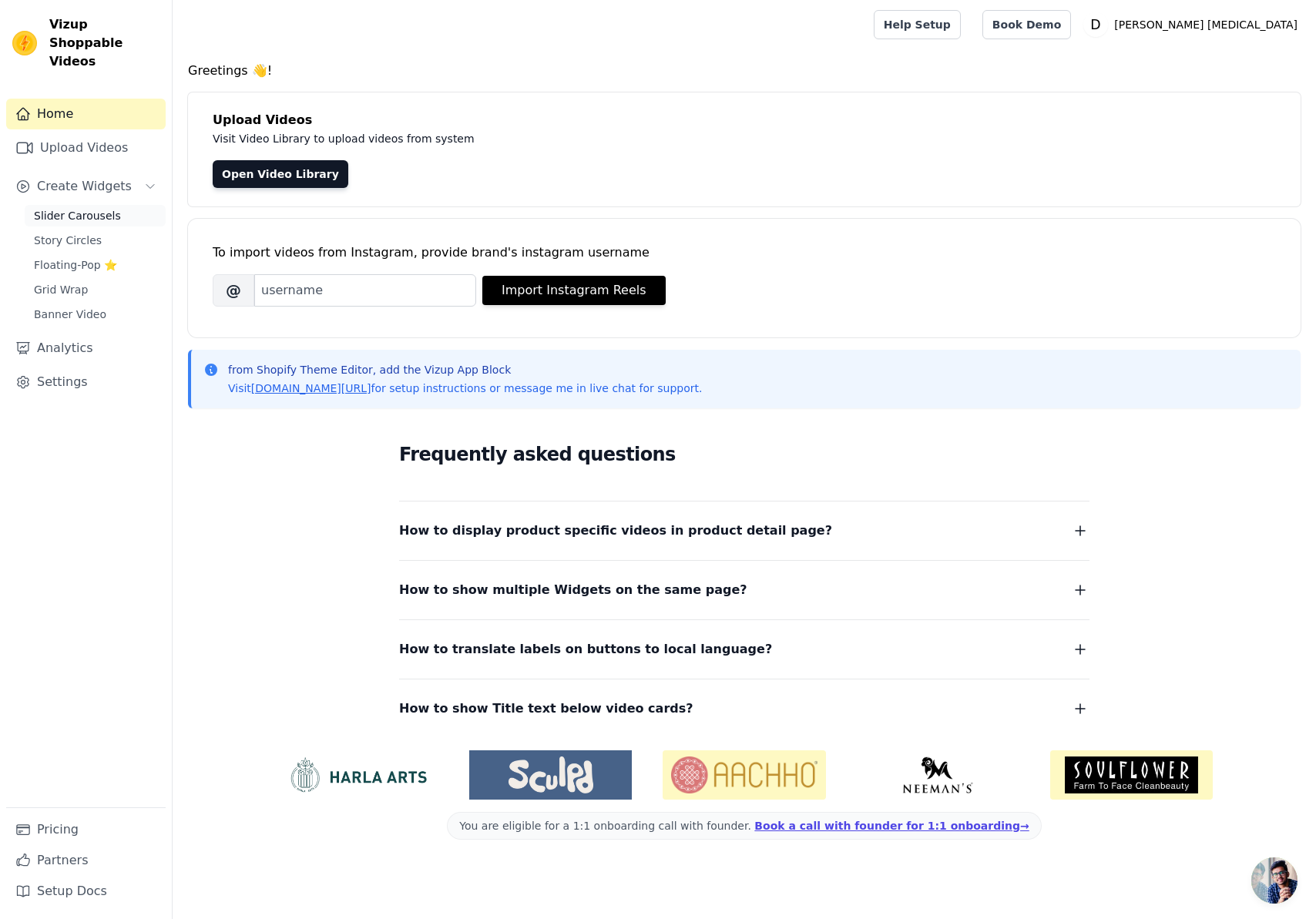
click at [69, 208] on span "Slider Carousels" at bounding box center [78, 215] width 87 height 15
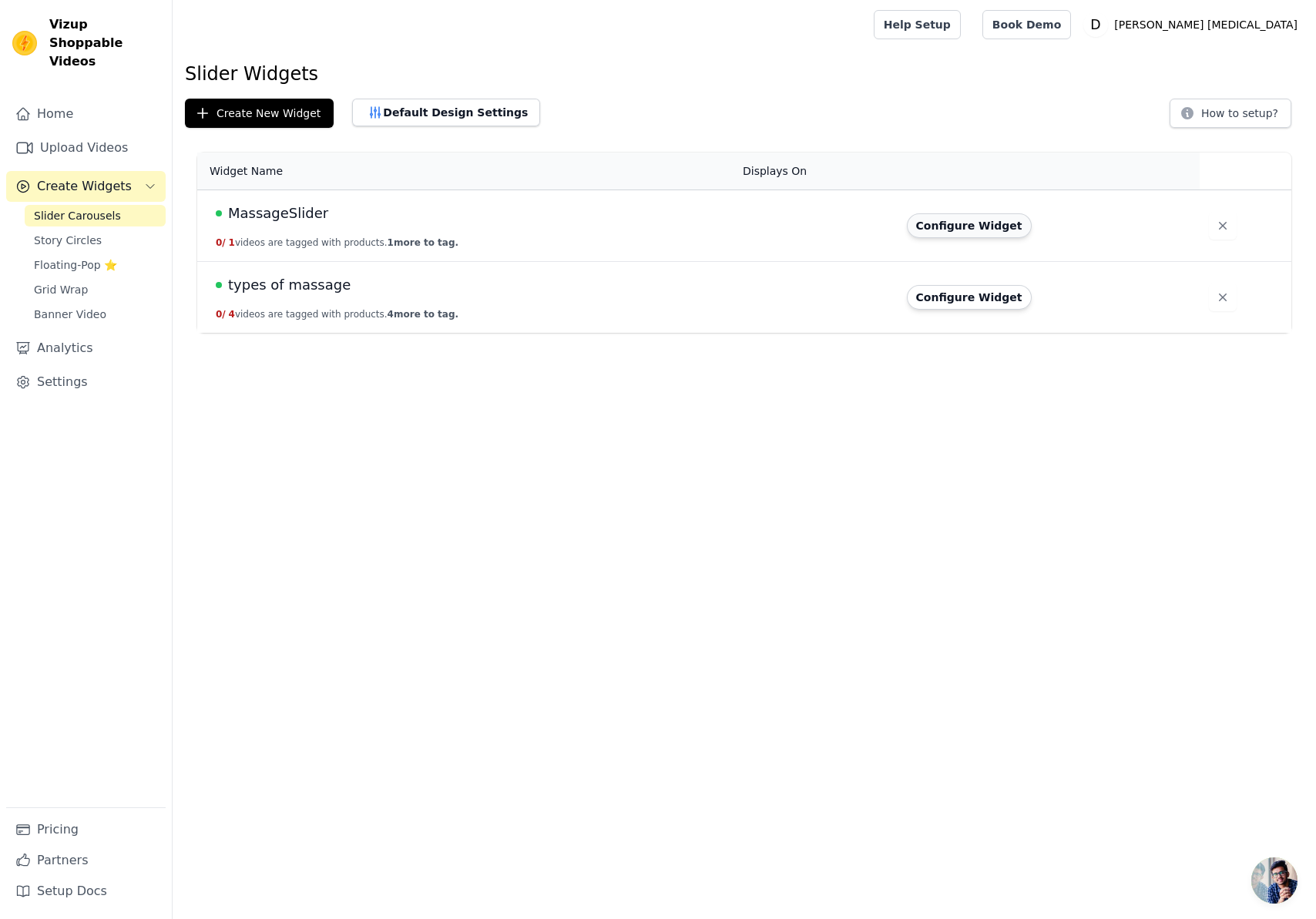
click at [953, 232] on button "Configure Widget" at bounding box center [969, 226] width 125 height 24
click at [245, 113] on button "Create New Widget" at bounding box center [259, 113] width 149 height 29
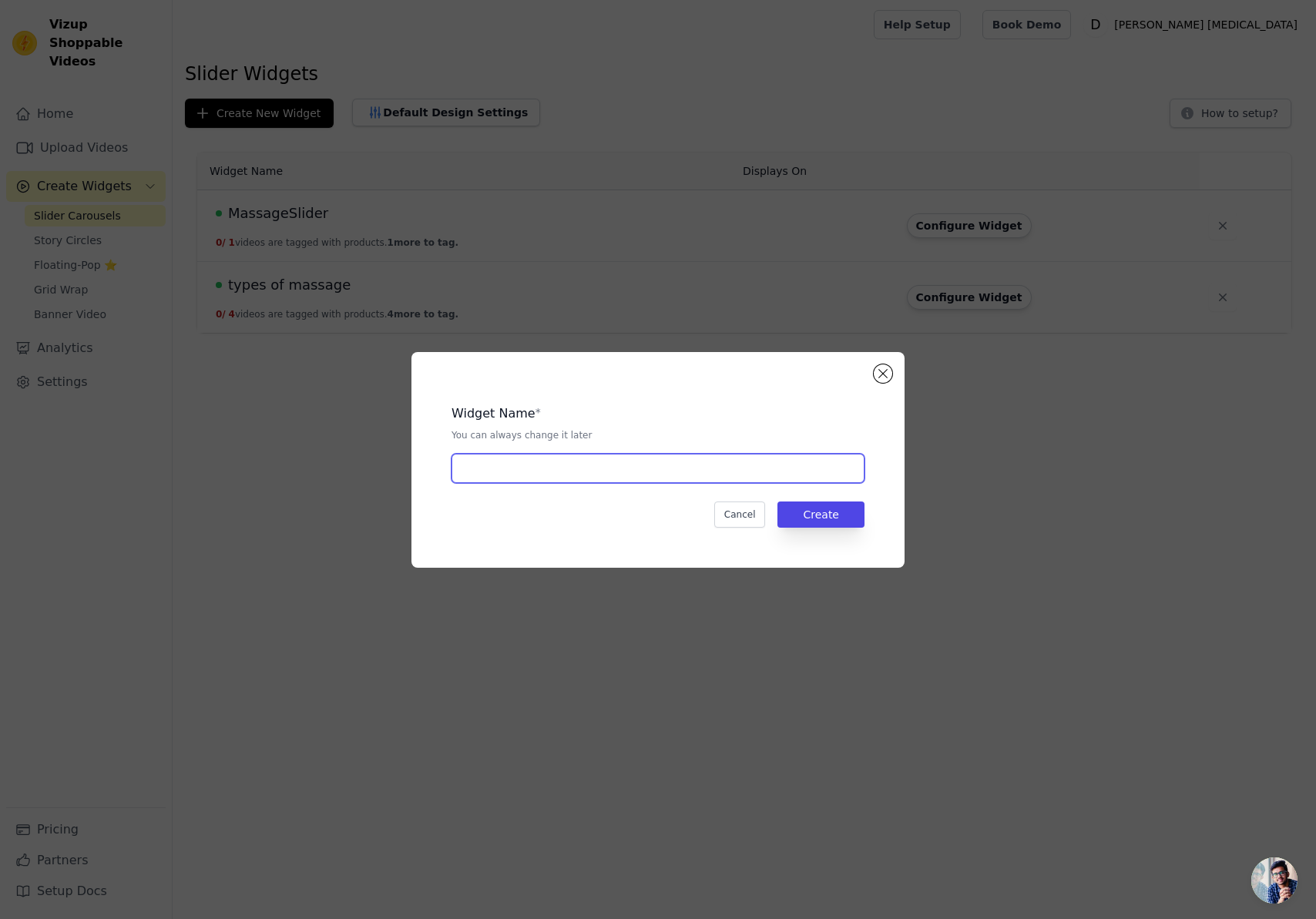
click at [514, 464] on input "text" at bounding box center [658, 469] width 413 height 29
type input "doc"
click at [851, 514] on button "Create" at bounding box center [821, 515] width 87 height 26
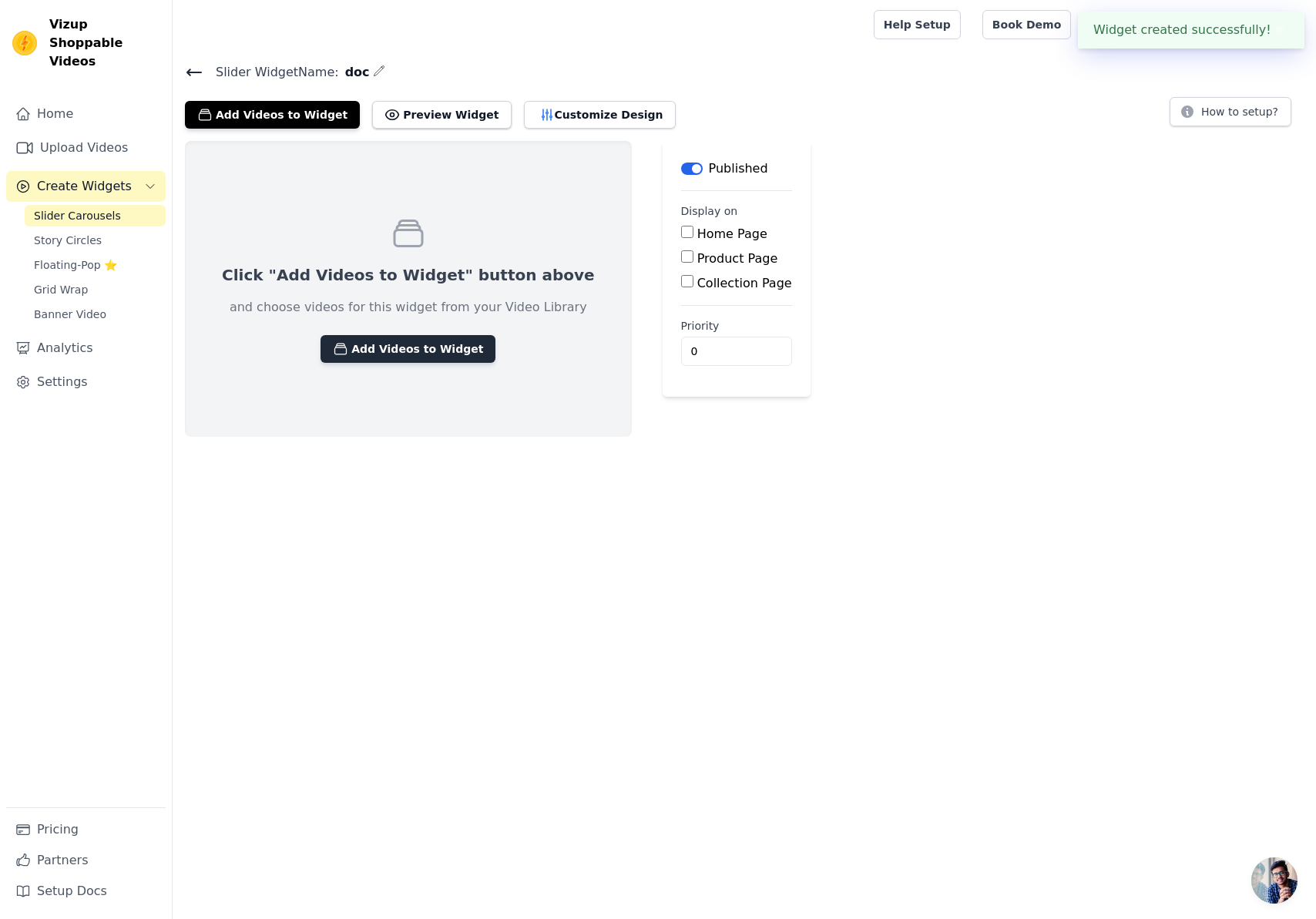
click at [386, 360] on button "Add Videos to Widget" at bounding box center [408, 349] width 175 height 28
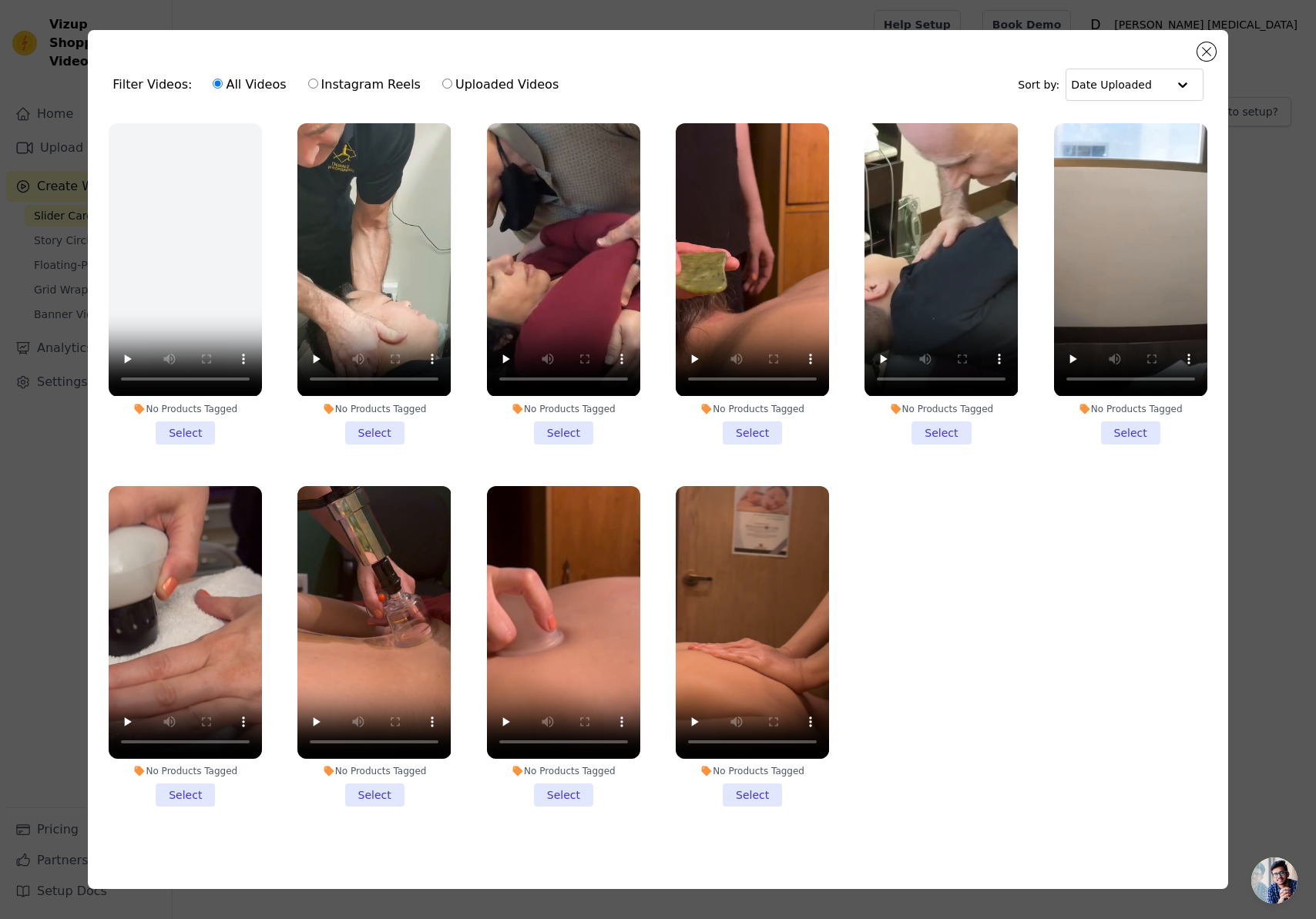
click at [381, 430] on li "No Products Tagged Select" at bounding box center [373, 283] width 153 height 321
click at [0, 0] on input "No Products Tagged Select" at bounding box center [0, 0] width 0 height 0
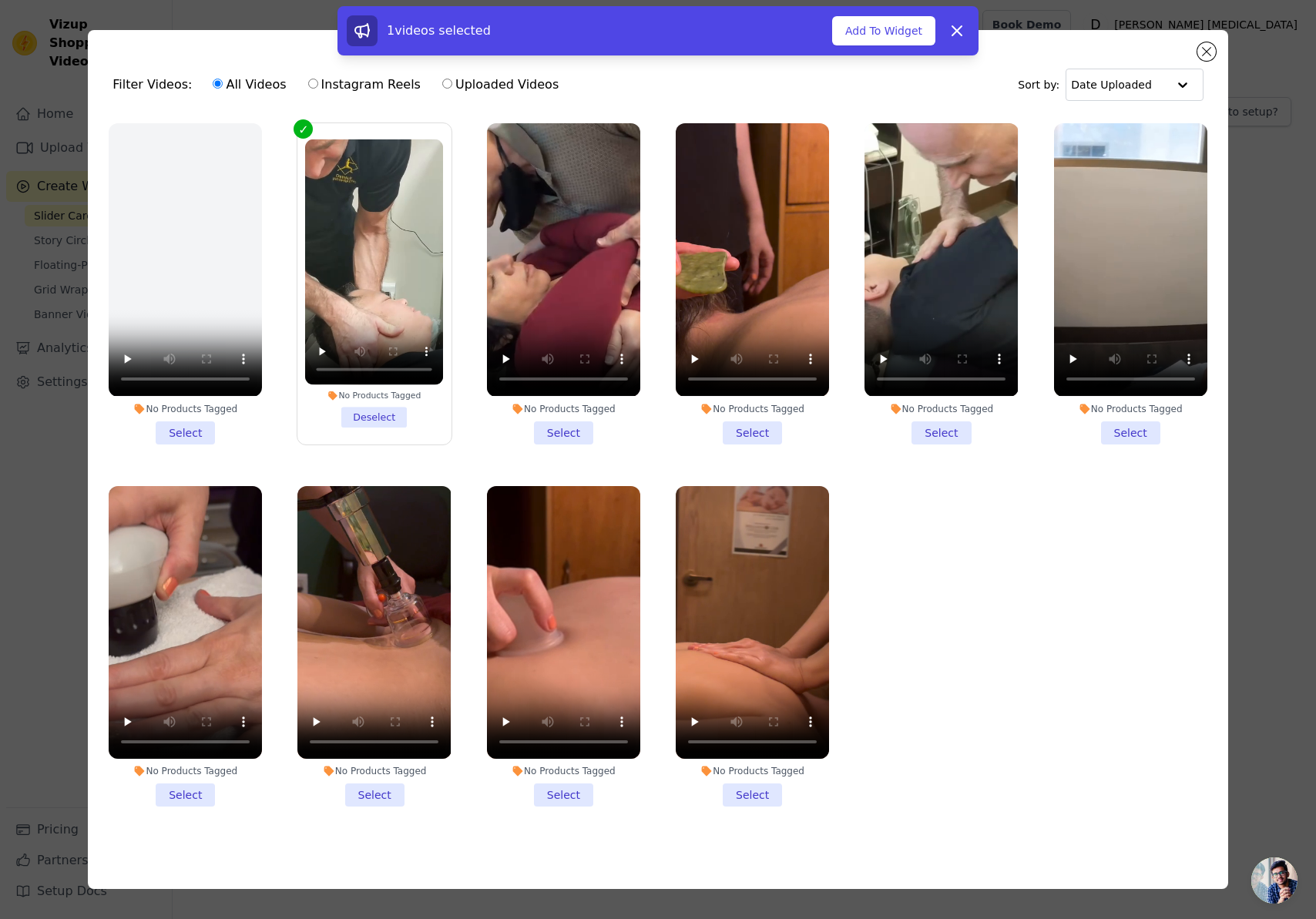
drag, startPoint x: 580, startPoint y: 424, endPoint x: 665, endPoint y: 440, distance: 86.5
click at [583, 427] on li "No Products Tagged Select" at bounding box center [562, 283] width 153 height 321
click at [0, 0] on input "No Products Tagged Select" at bounding box center [0, 0] width 0 height 0
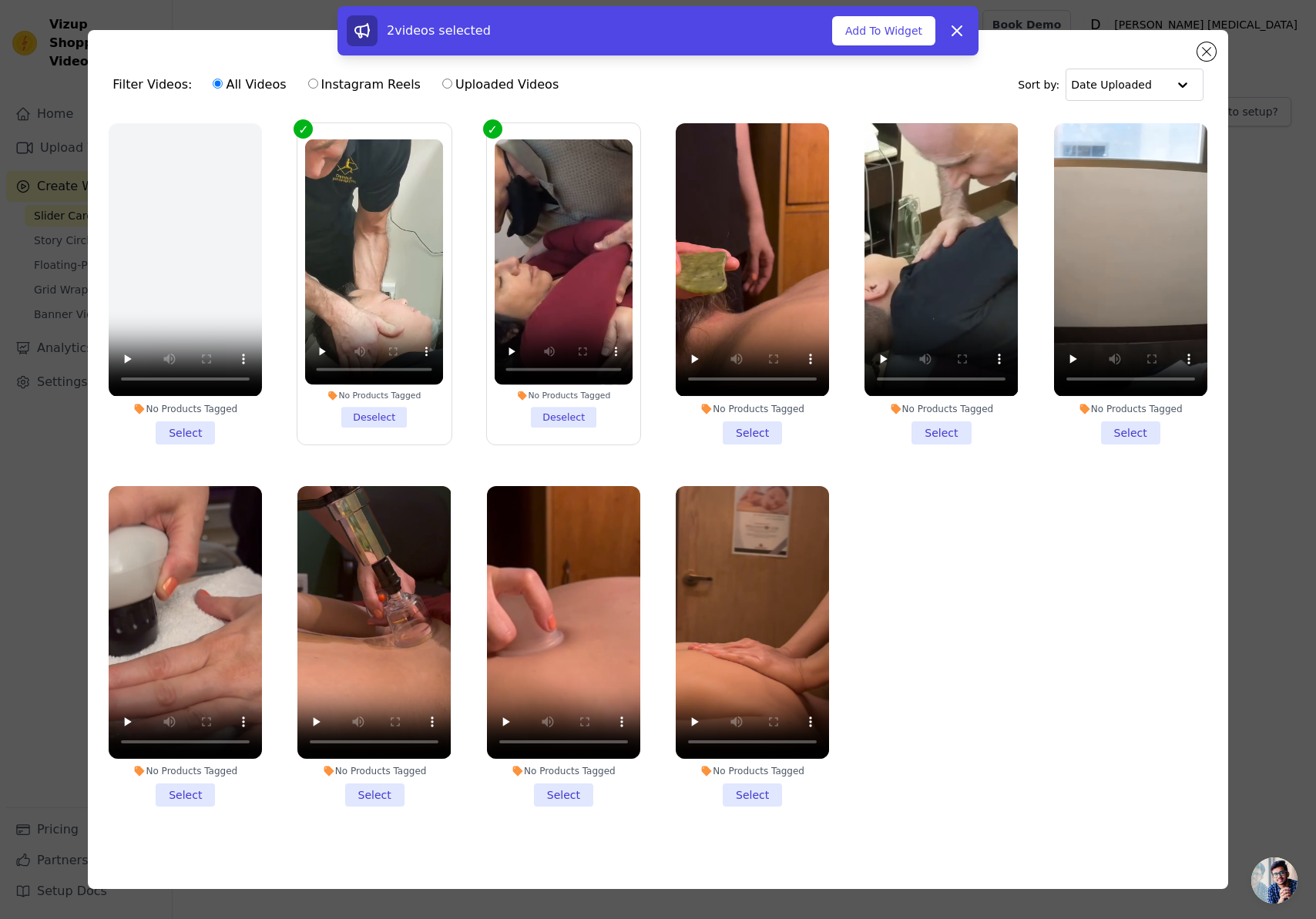
click at [951, 432] on li "No Products Tagged Select" at bounding box center [940, 283] width 153 height 321
click at [0, 0] on input "No Products Tagged Select" at bounding box center [0, 0] width 0 height 0
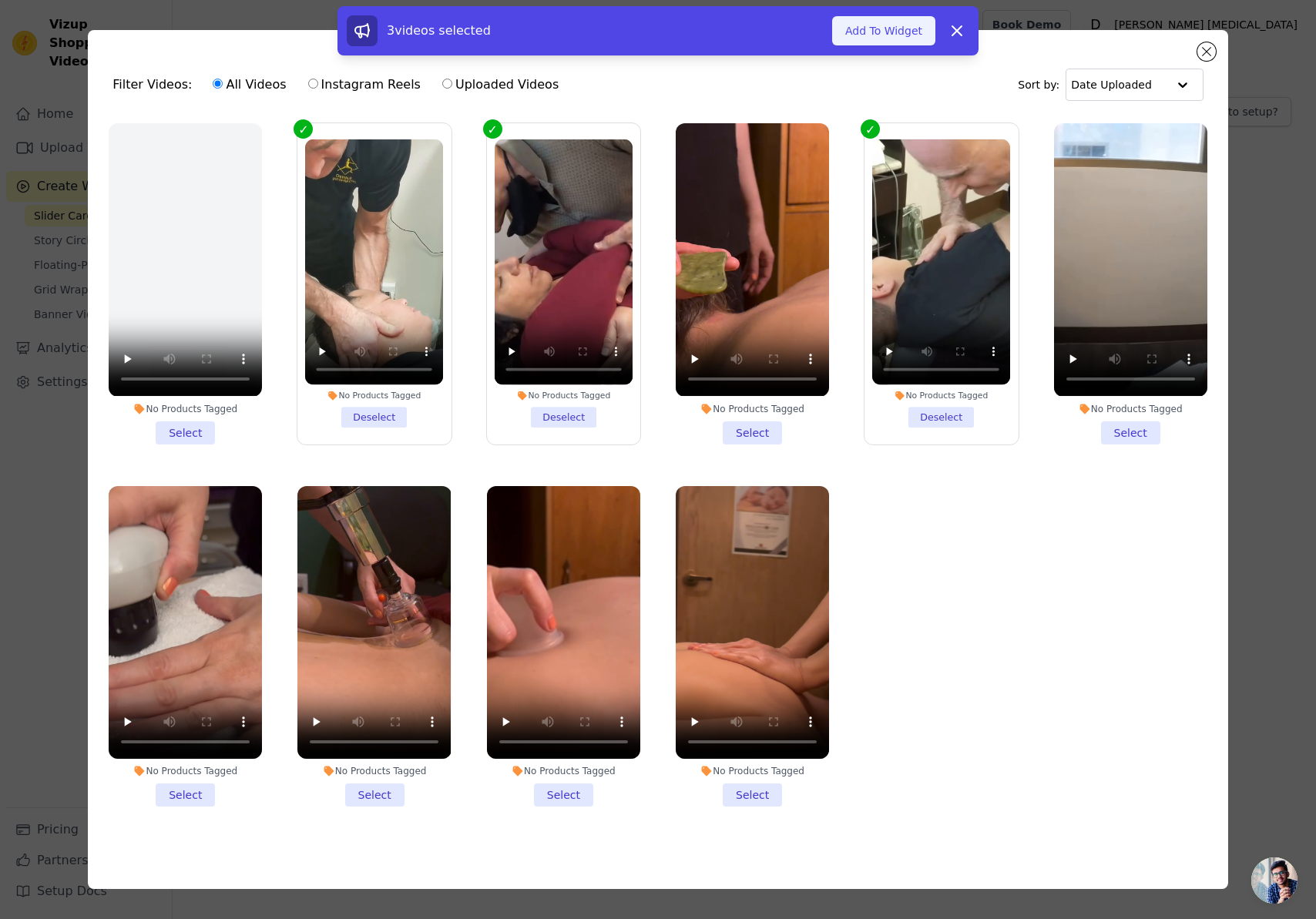
click at [909, 23] on button "Add To Widget" at bounding box center [884, 31] width 104 height 29
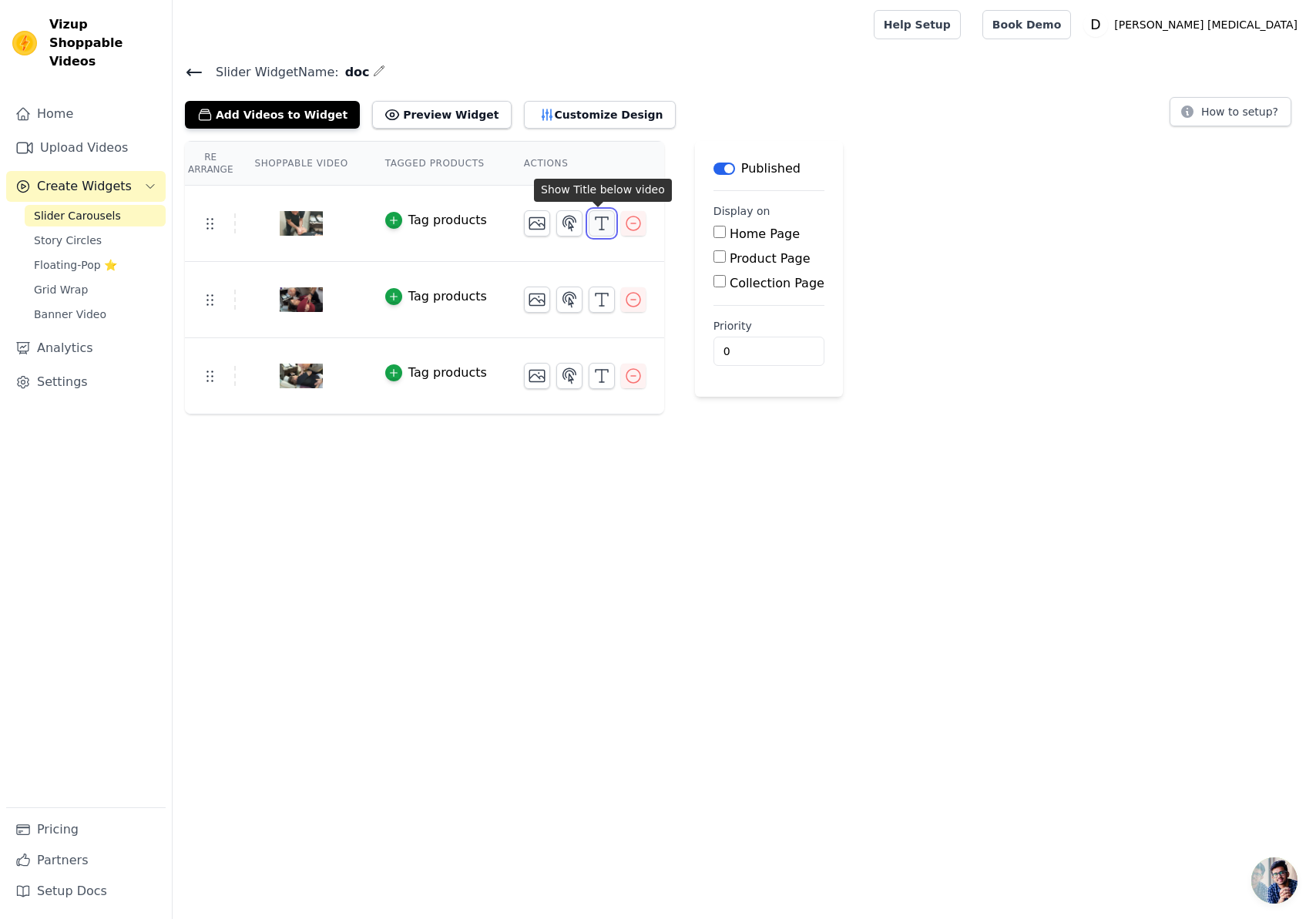
click at [601, 223] on icon "button" at bounding box center [601, 223] width 19 height 19
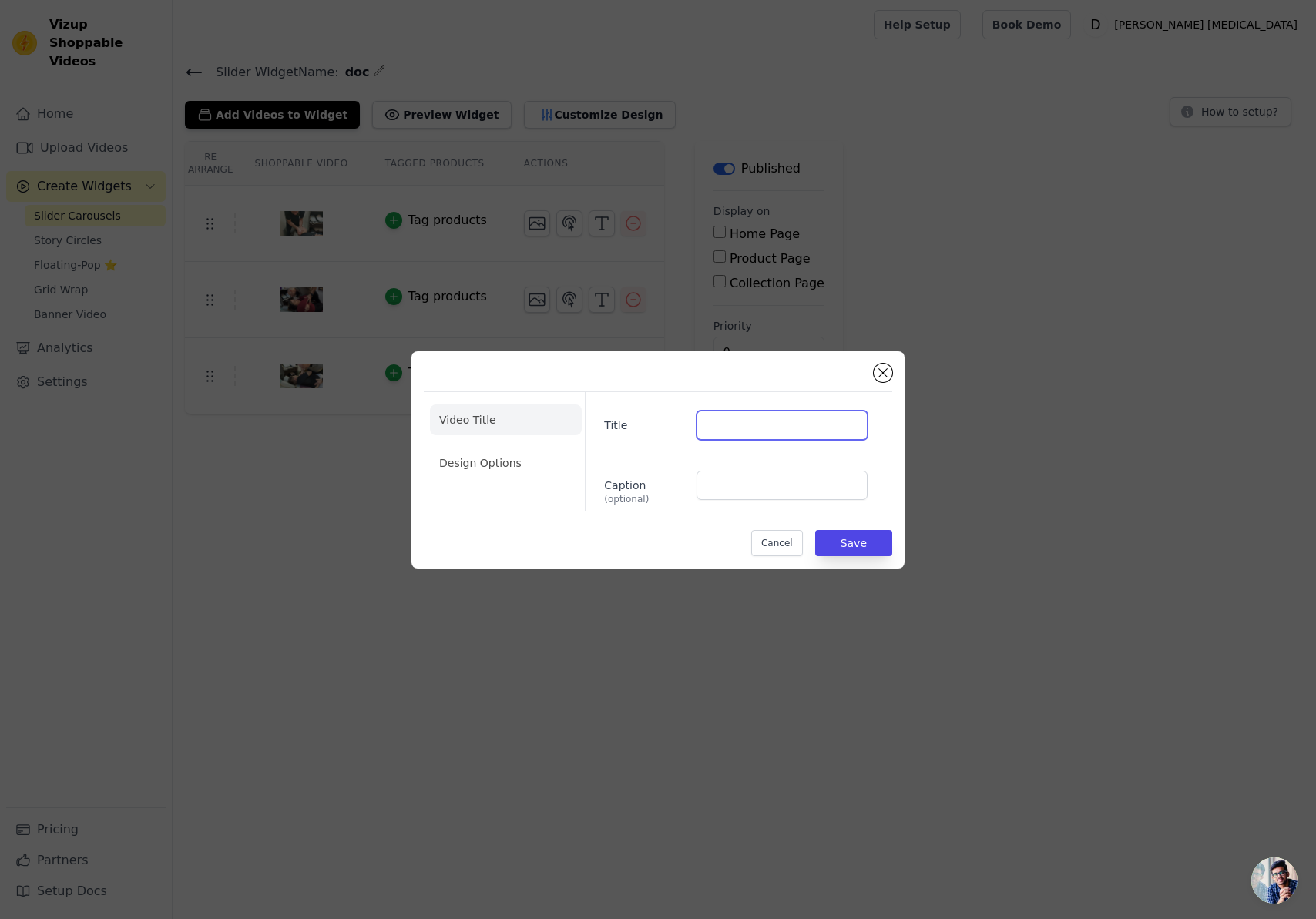
click at [733, 419] on input "Title" at bounding box center [781, 425] width 171 height 29
type input "Men"
click at [872, 542] on button "Save" at bounding box center [853, 543] width 77 height 26
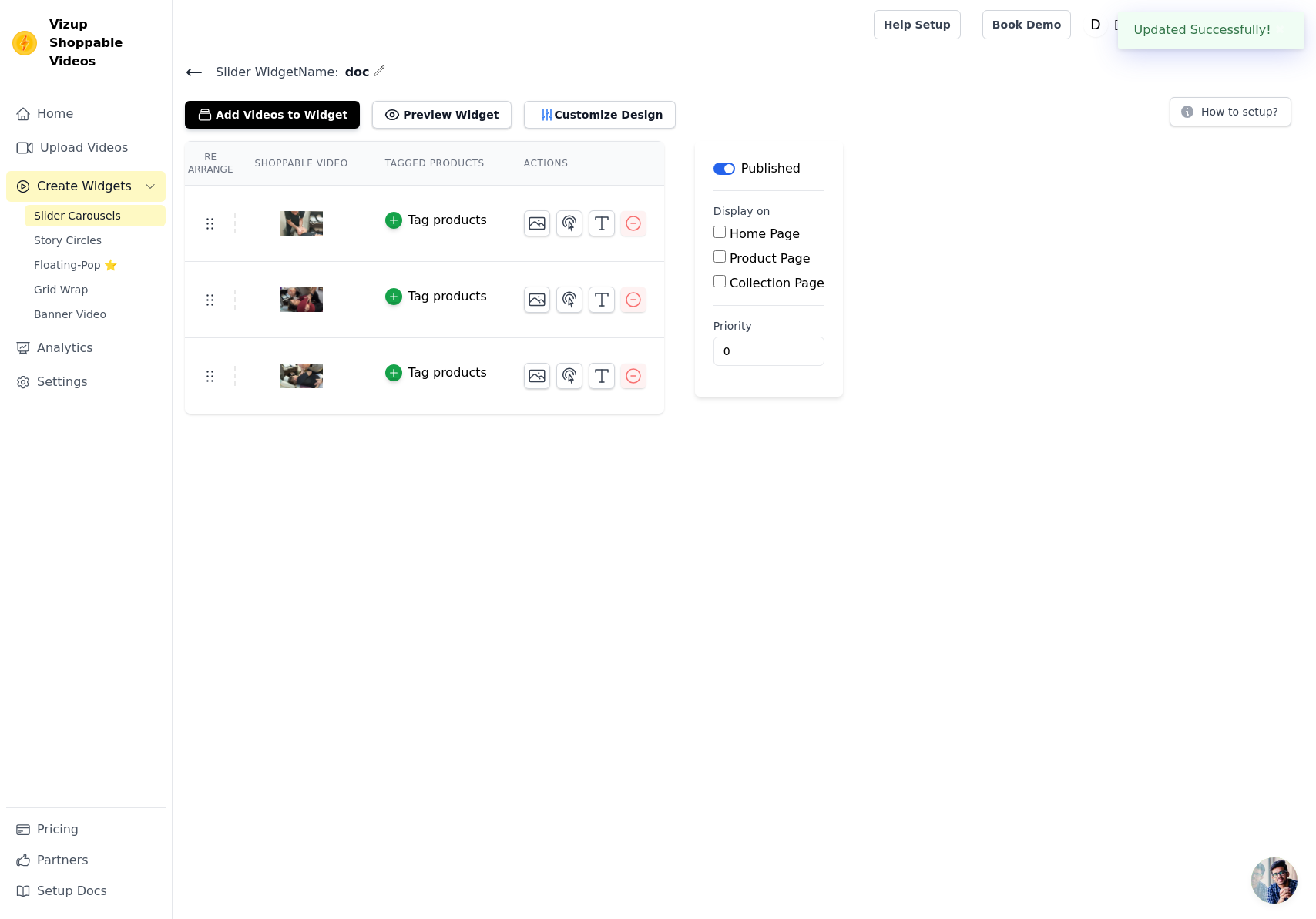
click at [600, 313] on td at bounding box center [584, 294] width 159 height 63
click at [599, 308] on button "button" at bounding box center [601, 300] width 26 height 26
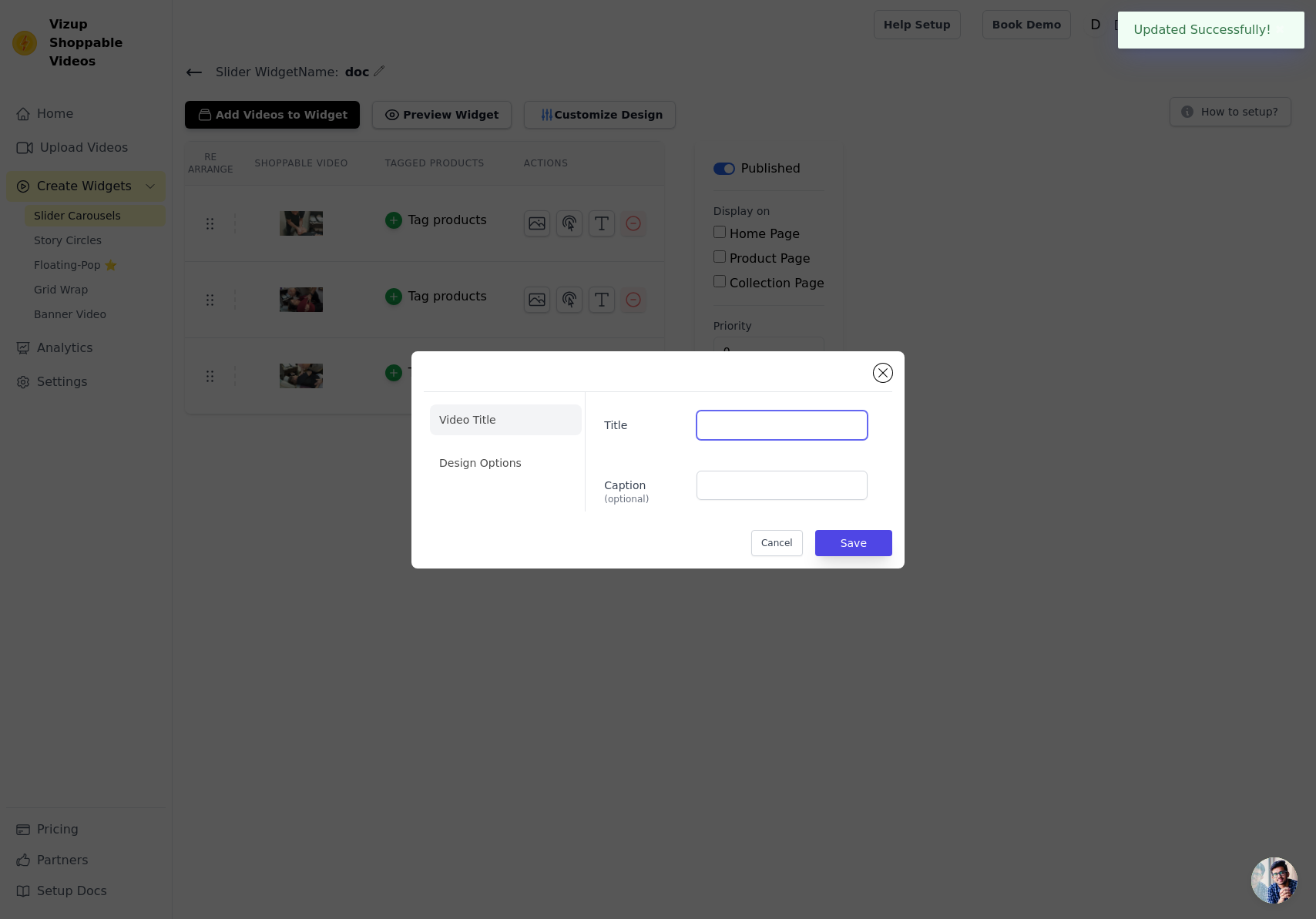
click at [722, 432] on input "Title" at bounding box center [781, 425] width 171 height 29
type input "Women"
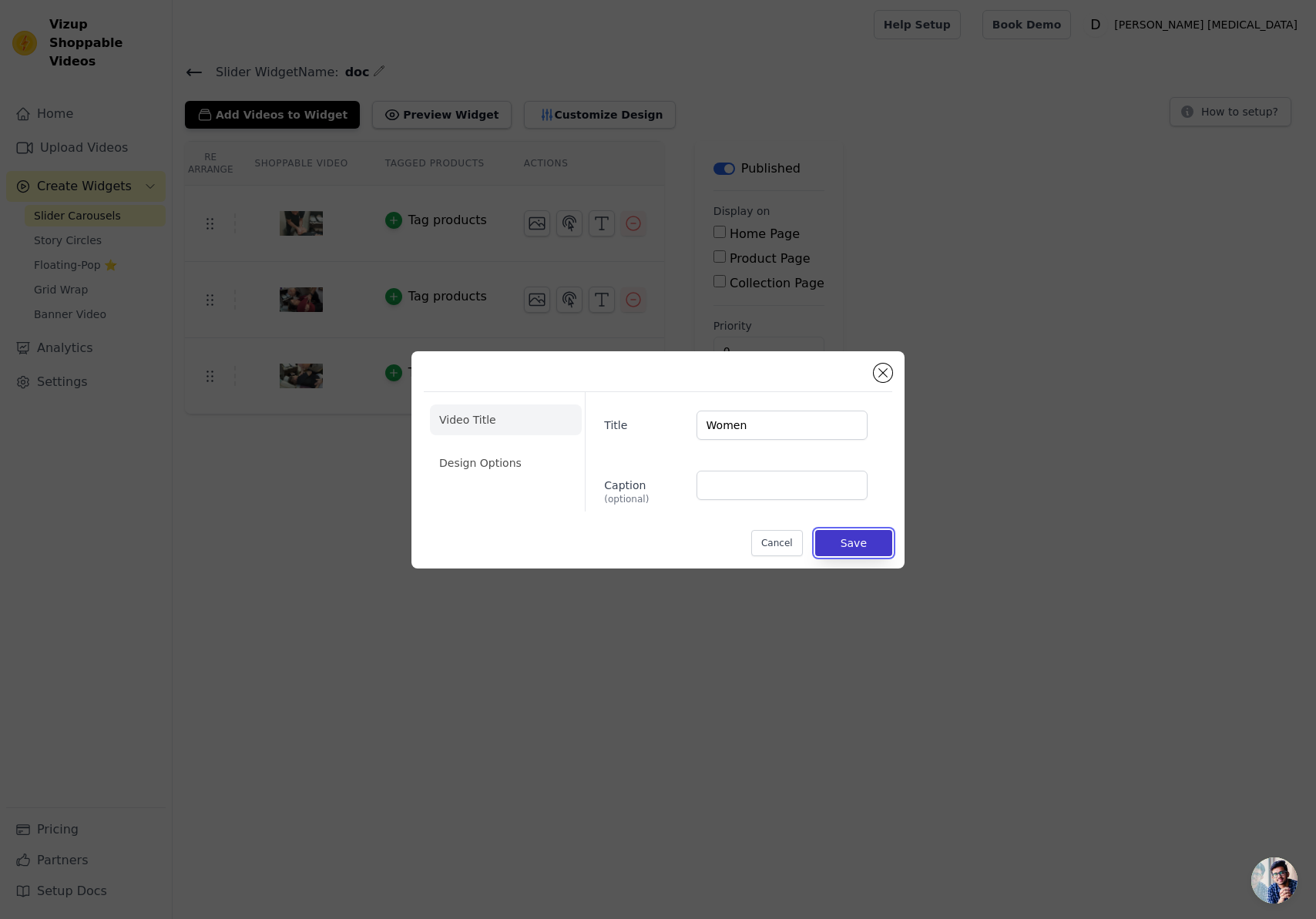
click at [850, 544] on button "Save" at bounding box center [853, 543] width 77 height 26
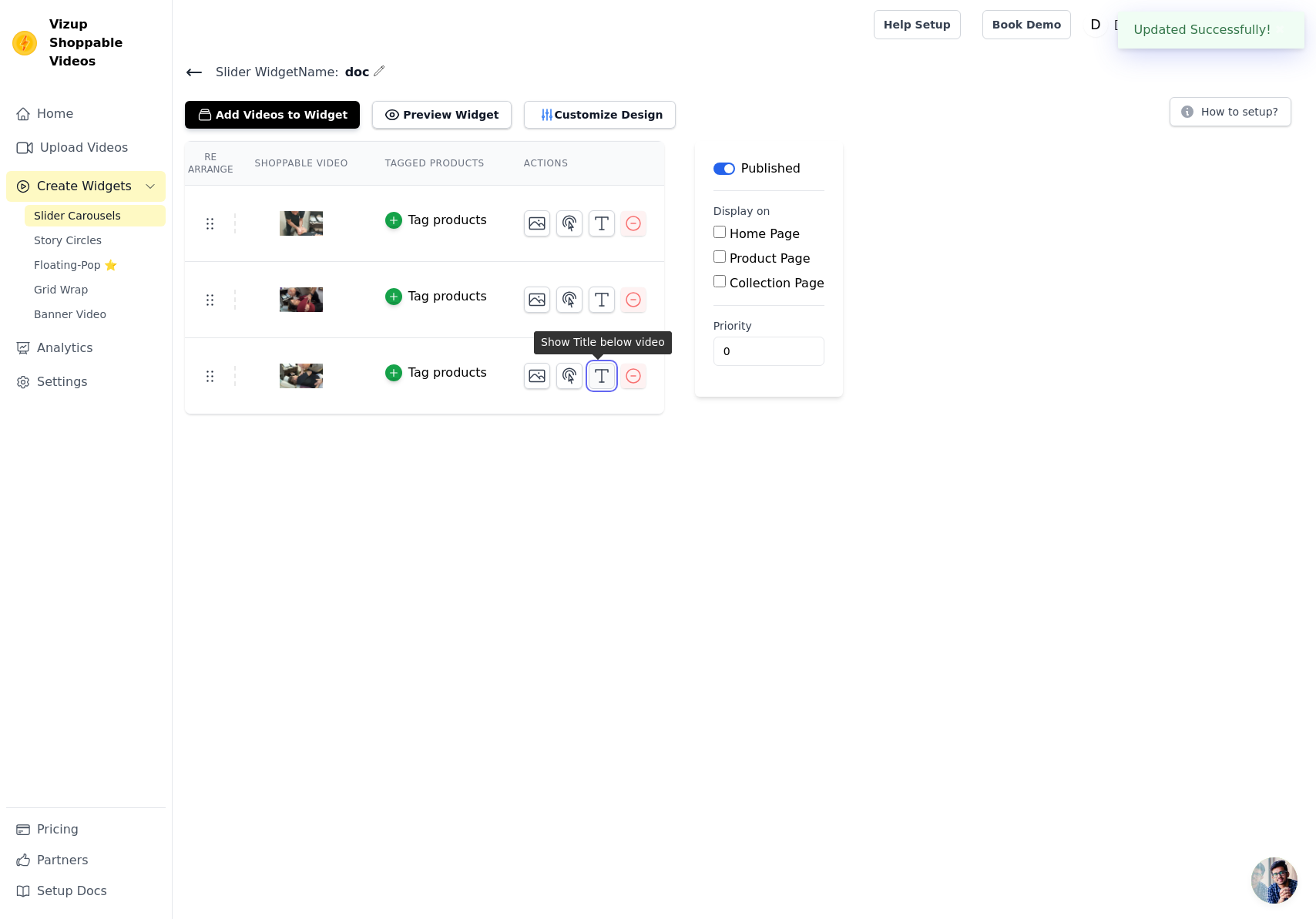
click at [605, 377] on icon "button" at bounding box center [601, 376] width 19 height 19
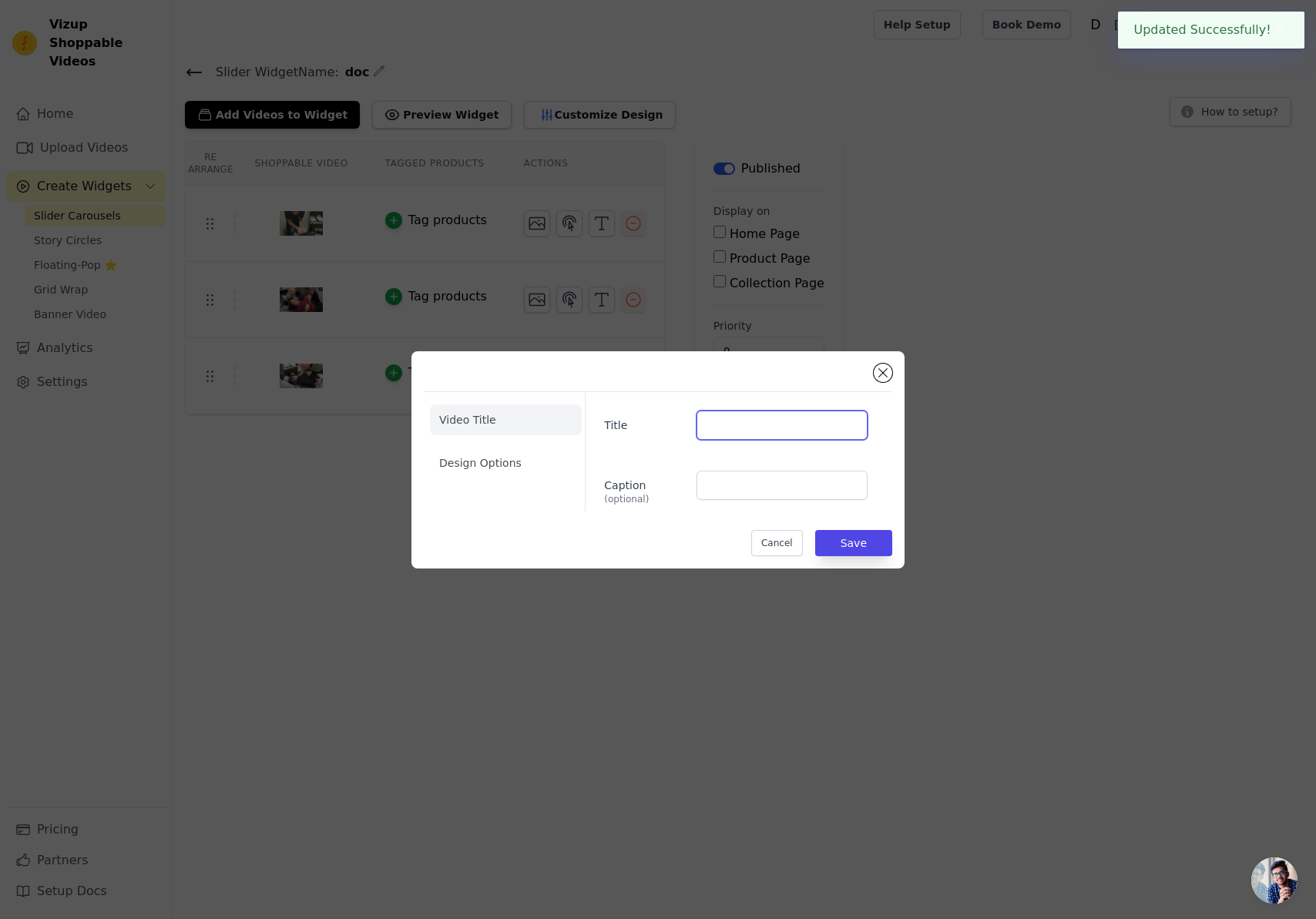
click at [782, 425] on input "Title" at bounding box center [781, 425] width 171 height 29
type input "Kids"
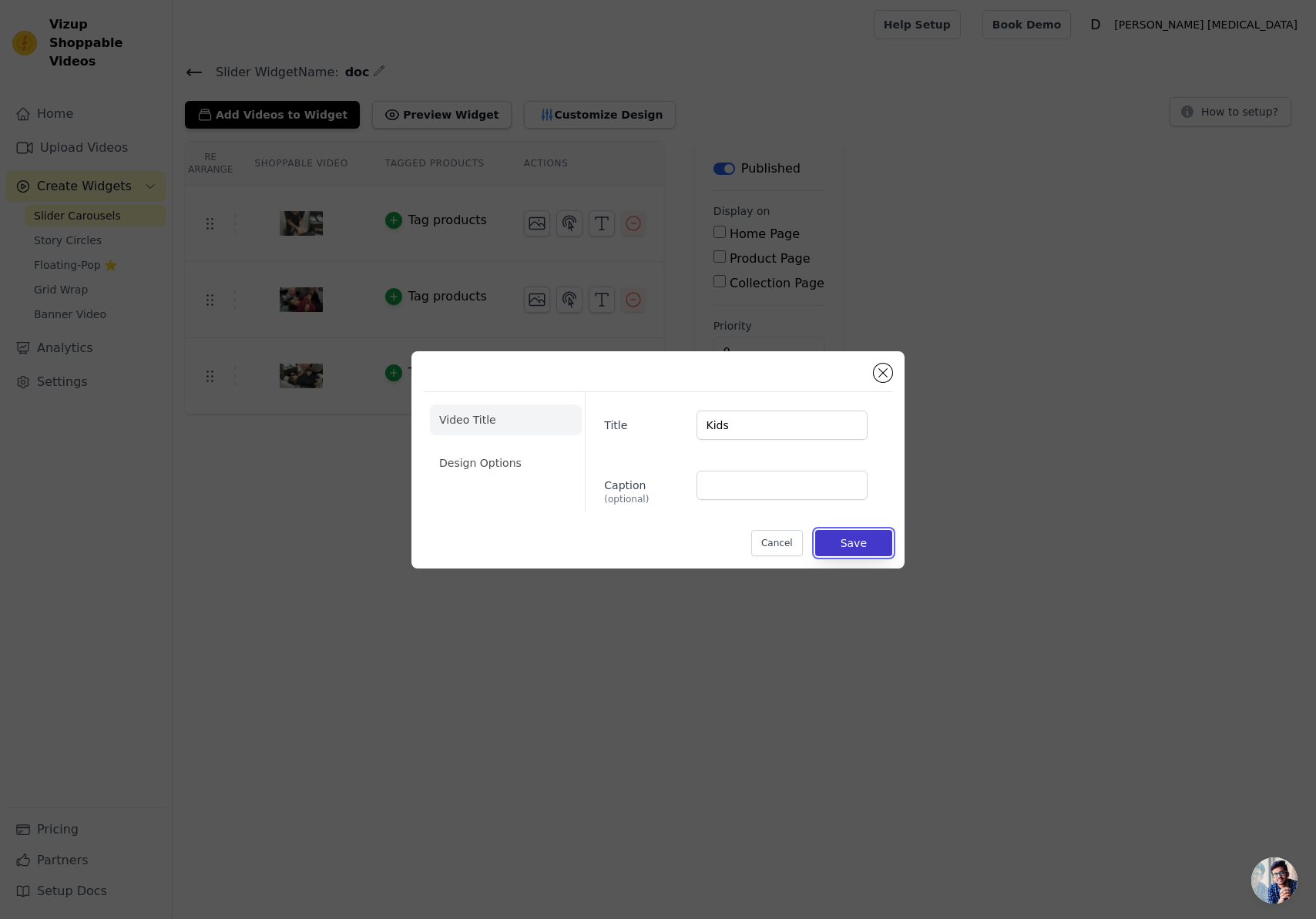
click at [867, 547] on button "Save" at bounding box center [853, 543] width 77 height 26
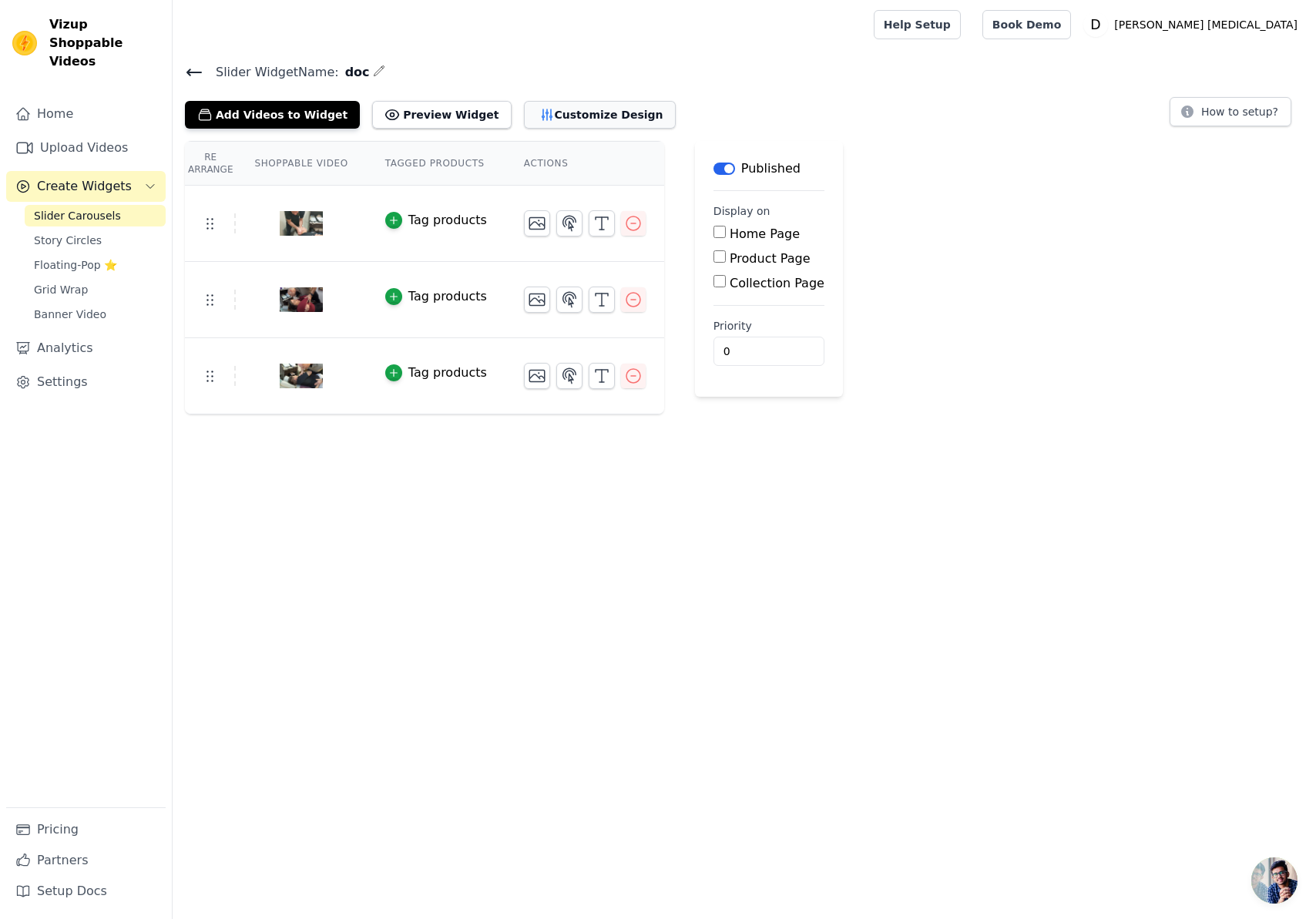
click at [569, 111] on button "Customize Design" at bounding box center [599, 115] width 151 height 28
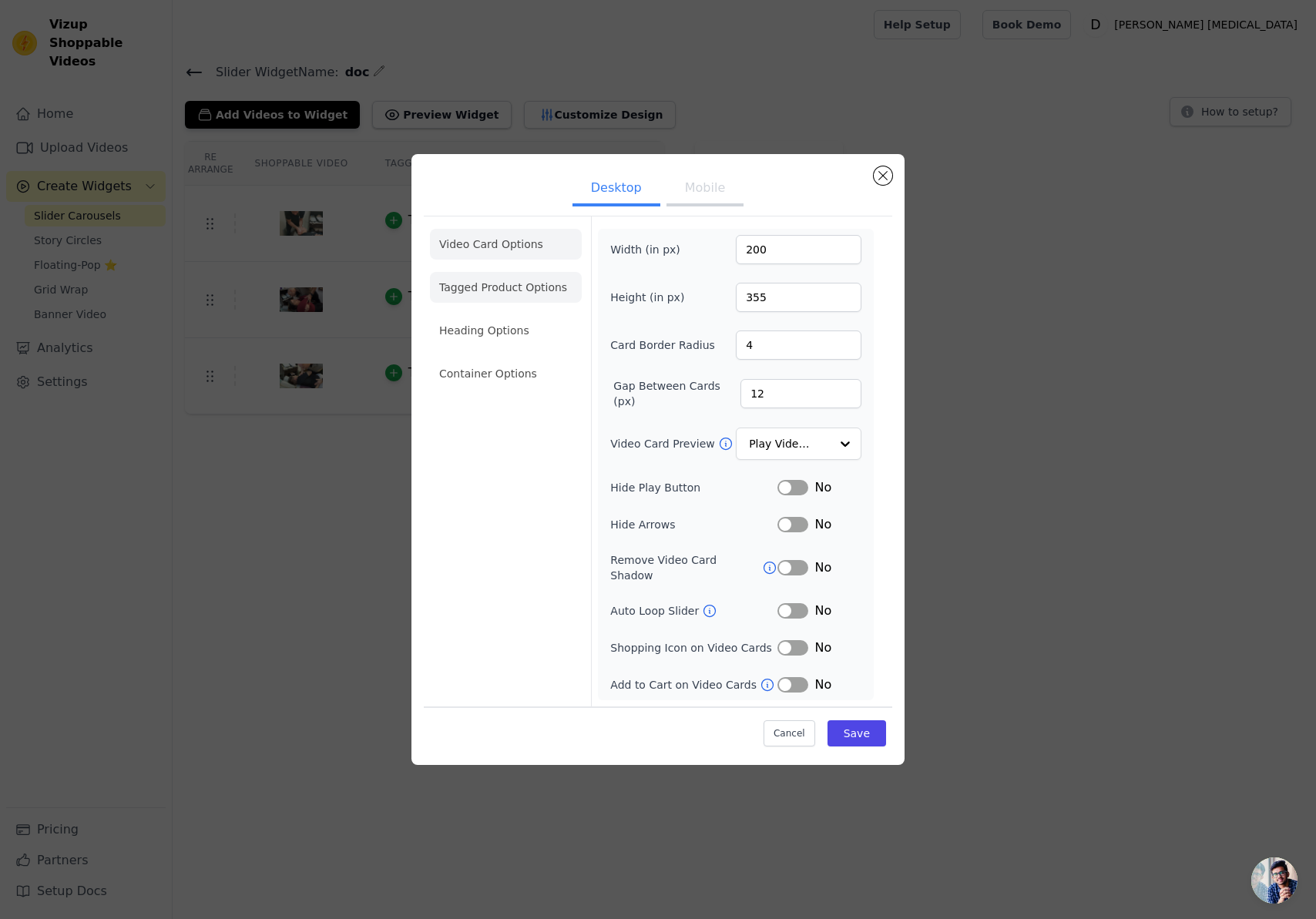
click at [497, 296] on li "Tagged Product Options" at bounding box center [505, 287] width 151 height 31
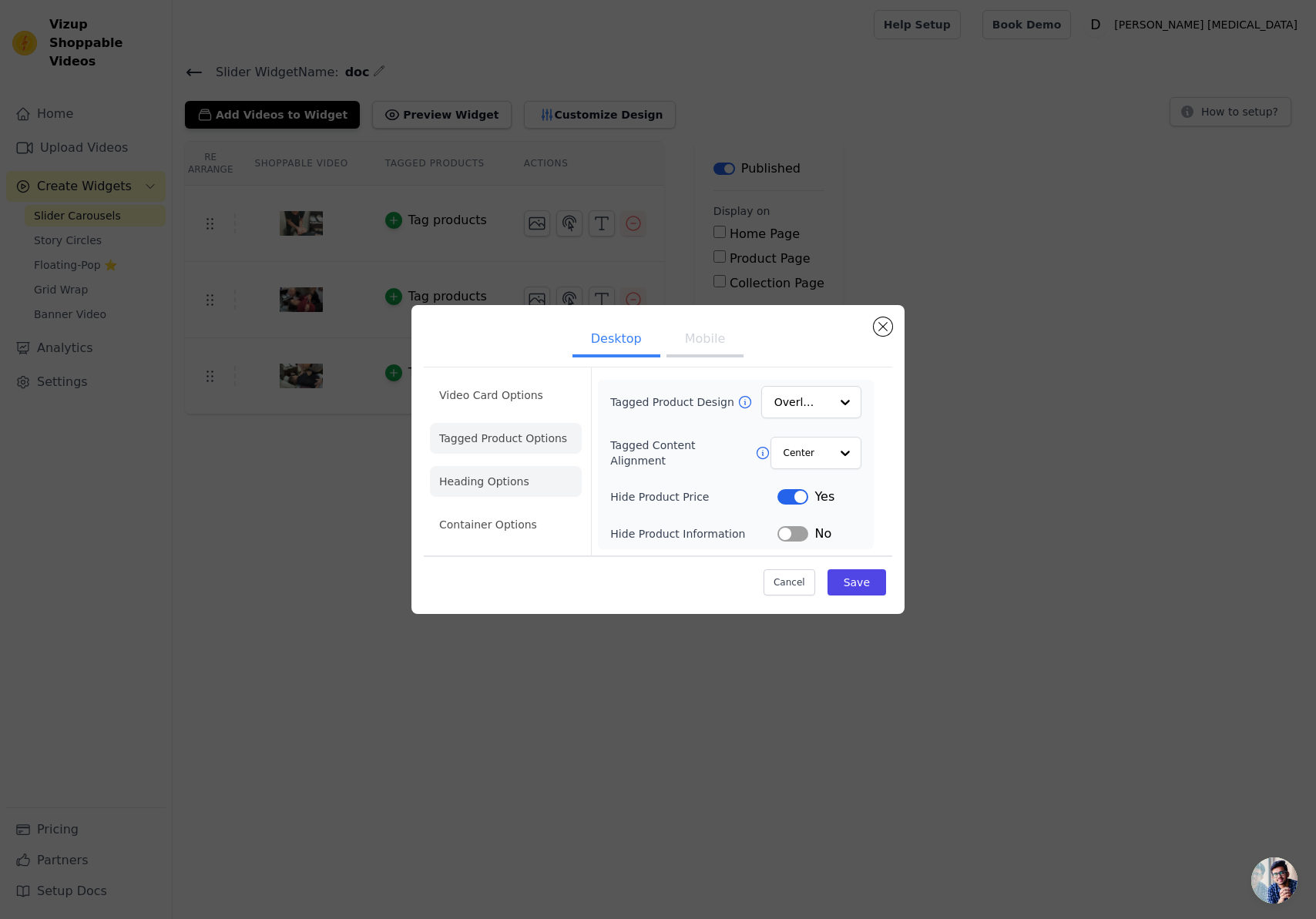
click at [497, 487] on li "Heading Options" at bounding box center [505, 482] width 151 height 31
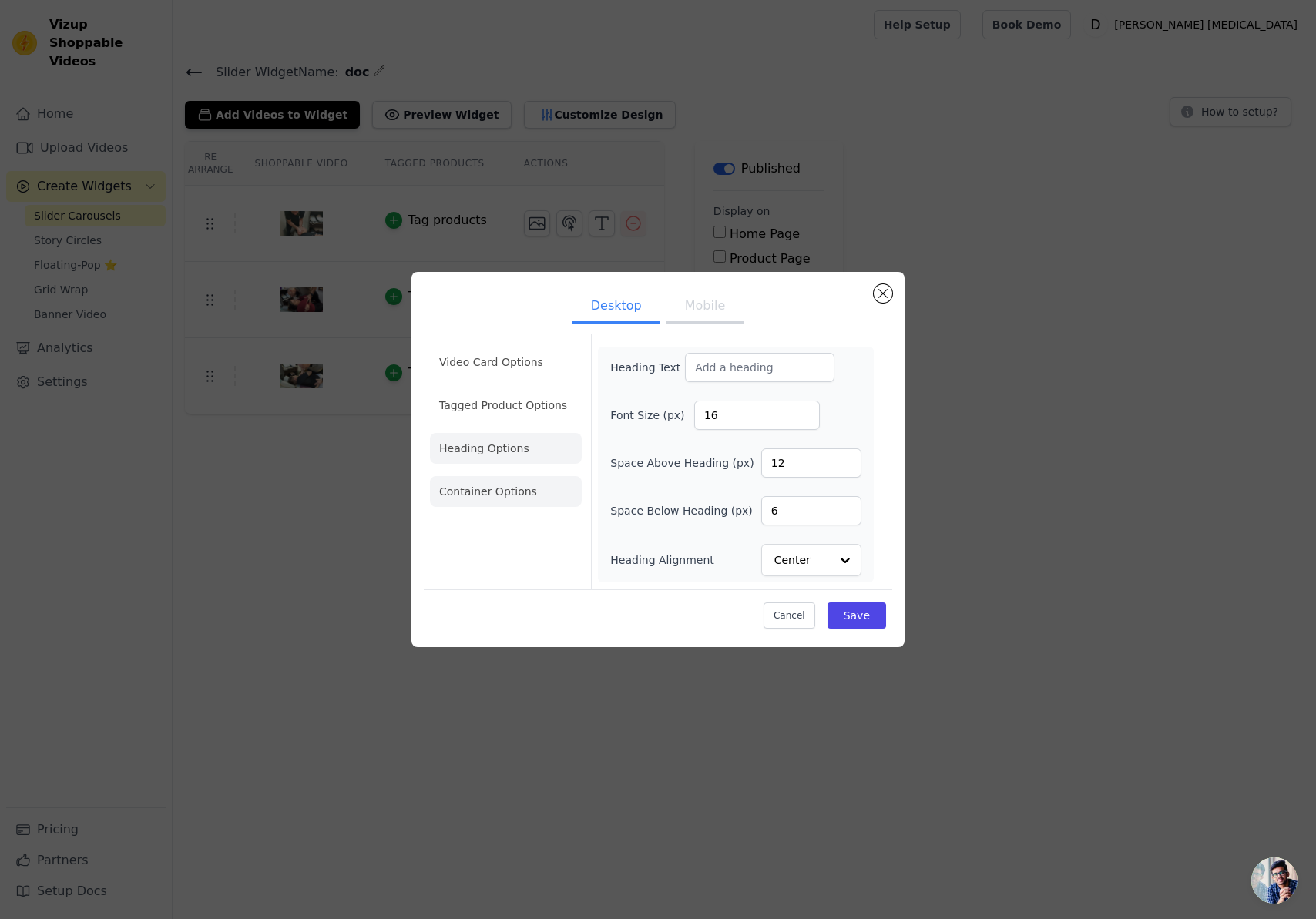
click at [503, 487] on li "Container Options" at bounding box center [505, 491] width 151 height 31
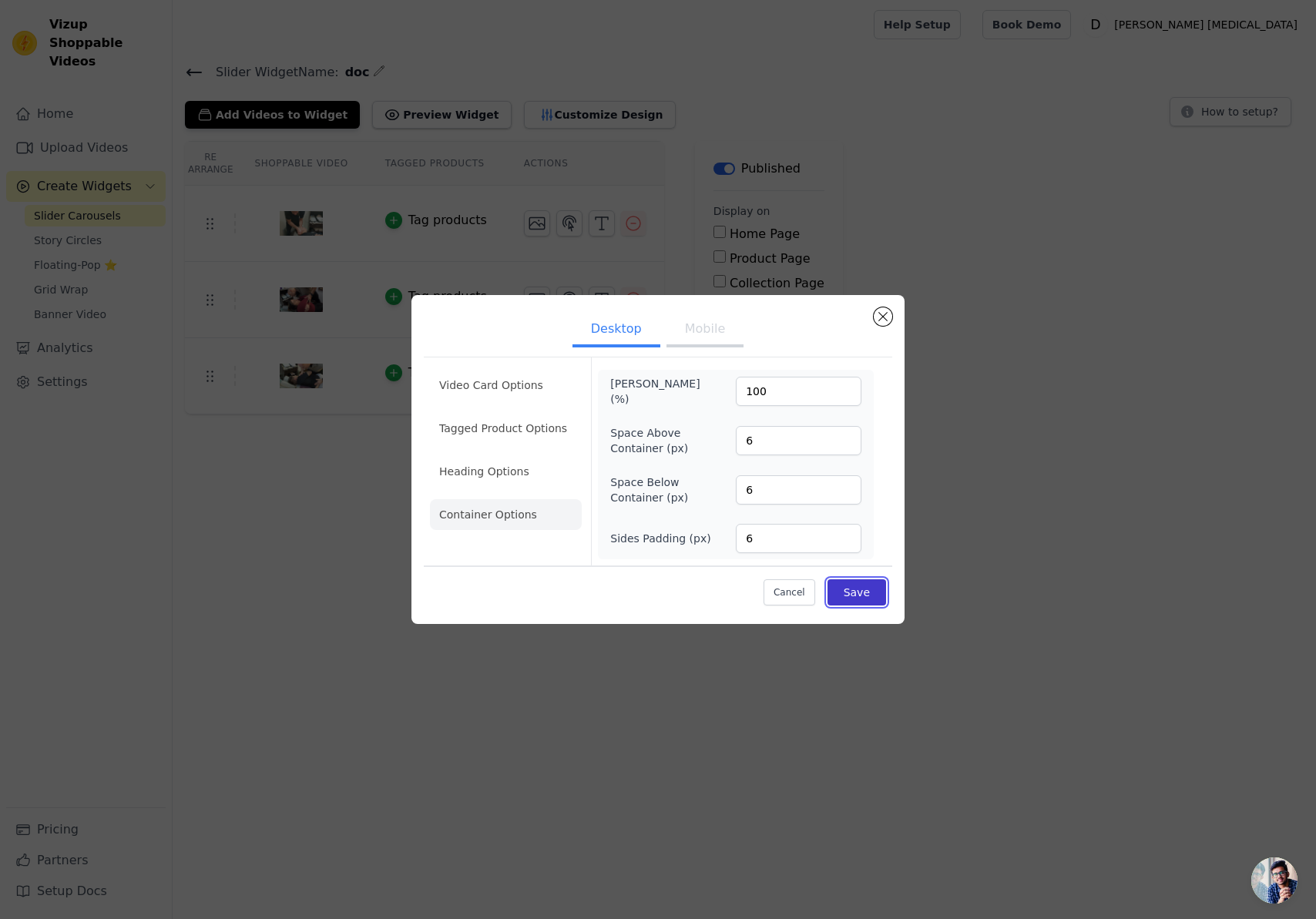
click at [868, 602] on button "Save" at bounding box center [856, 593] width 58 height 26
